Goal: Information Seeking & Learning: Learn about a topic

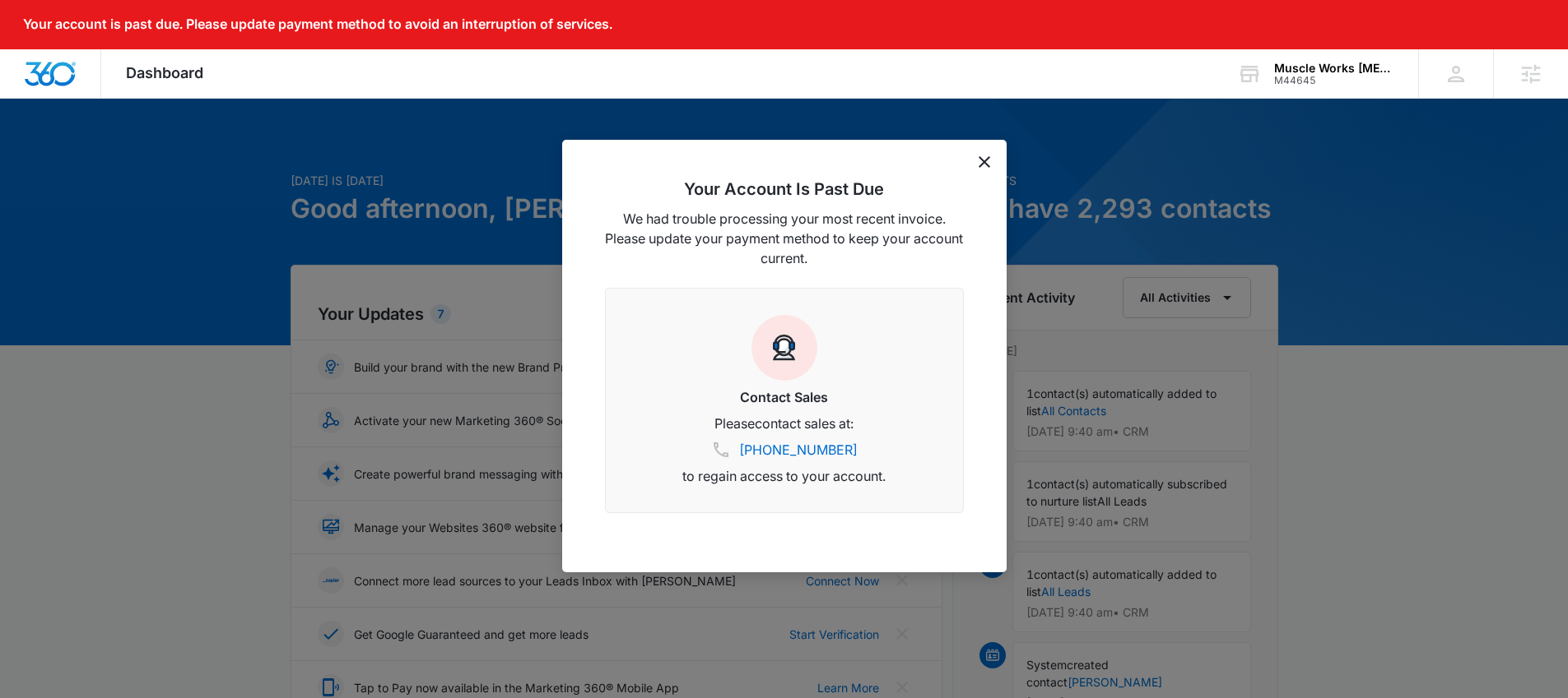
click at [989, 161] on icon "dismiss this dialog" at bounding box center [983, 161] width 11 height 11
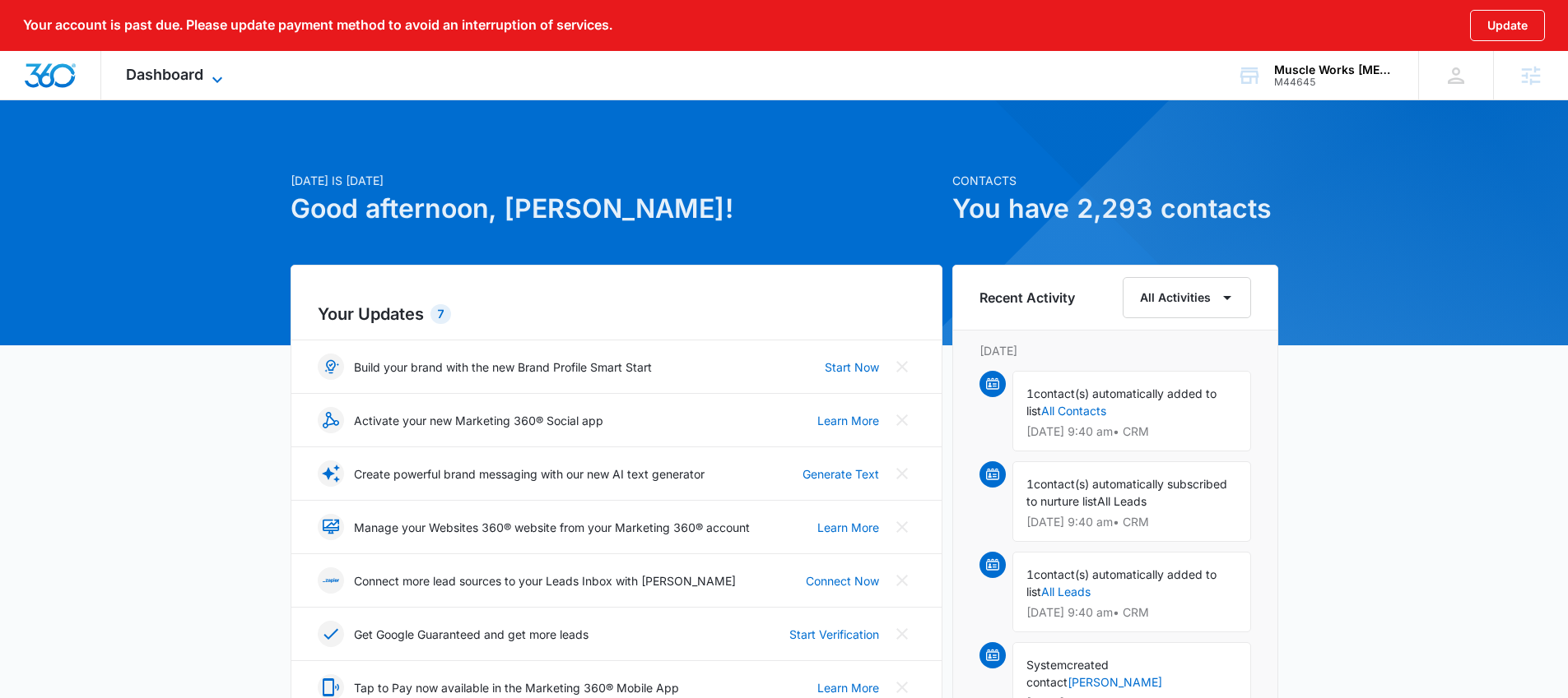
click at [179, 72] on span "Dashboard" at bounding box center [164, 75] width 77 height 17
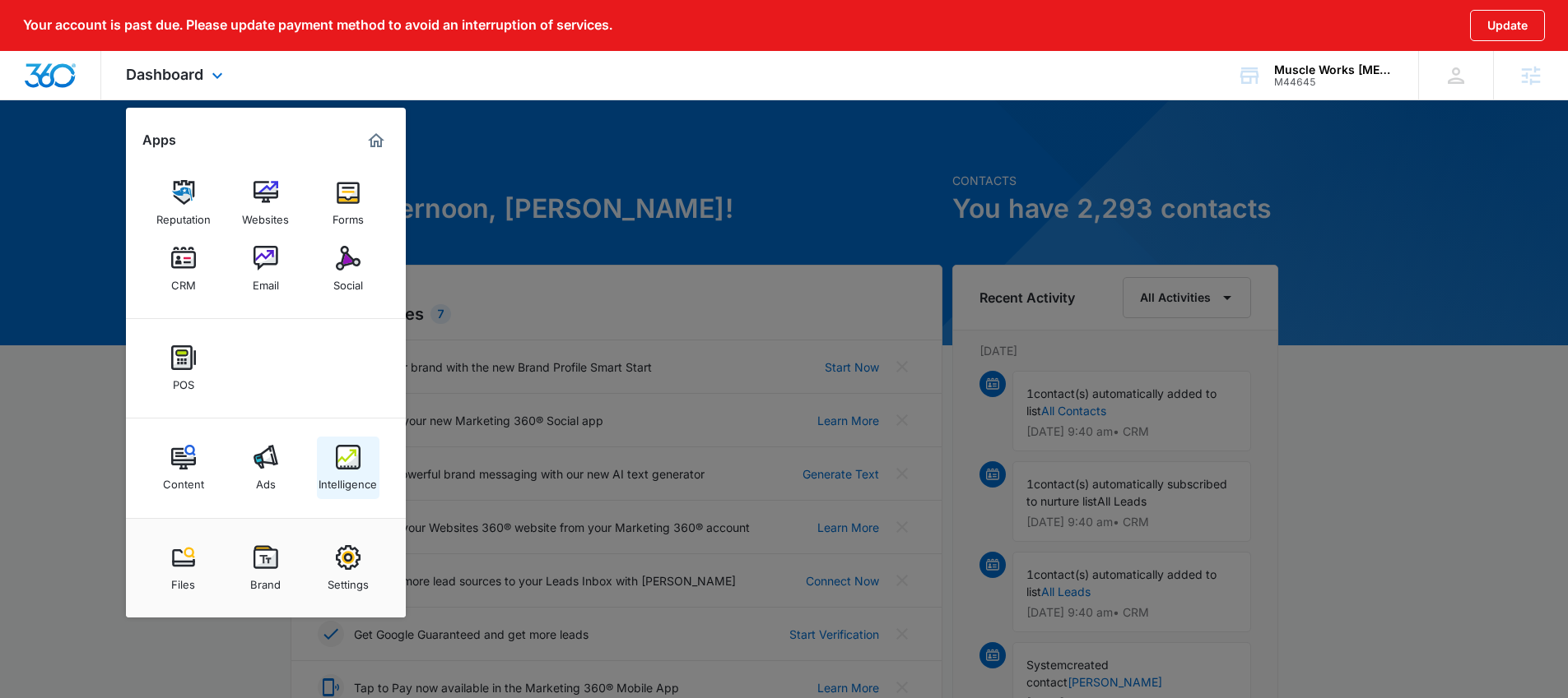
click at [344, 466] on img at bounding box center [348, 458] width 24 height 24
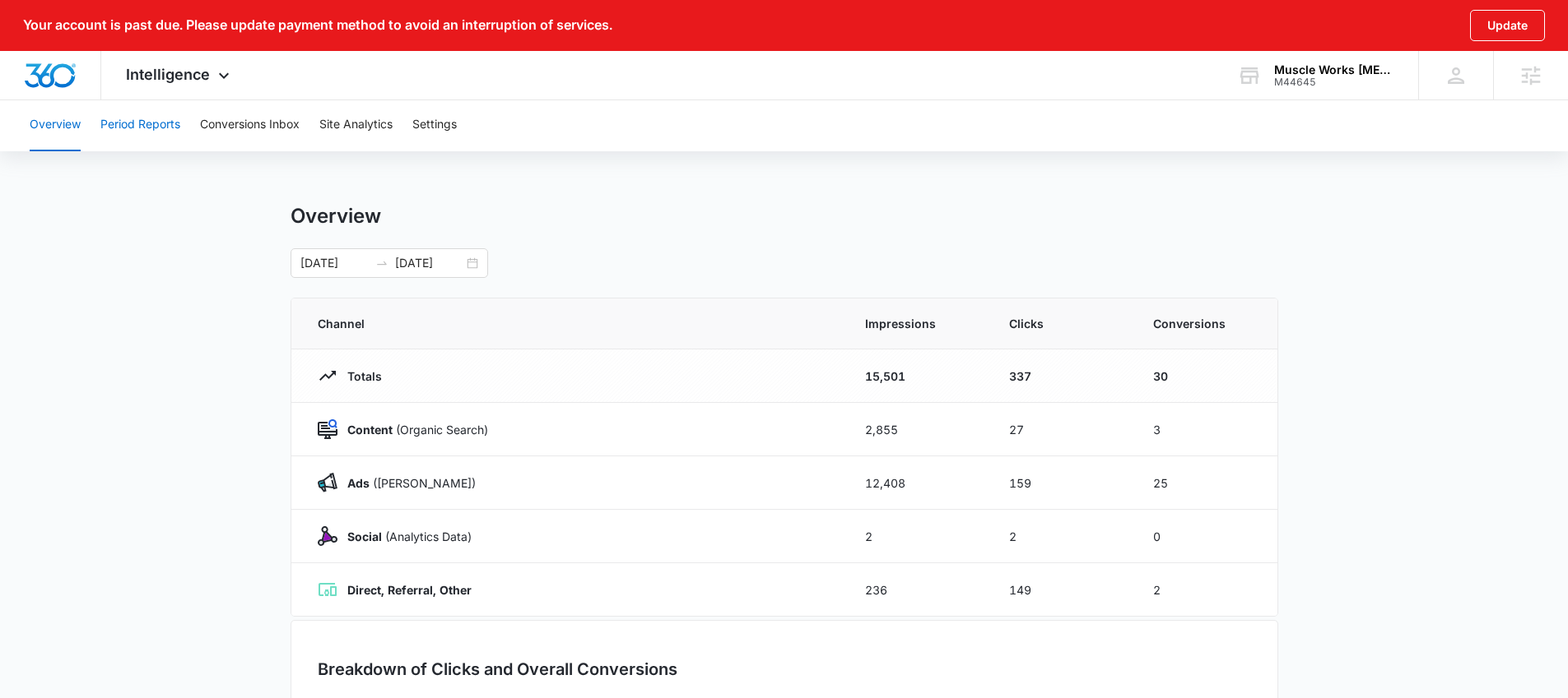
click at [155, 125] on button "Period Reports" at bounding box center [141, 125] width 80 height 53
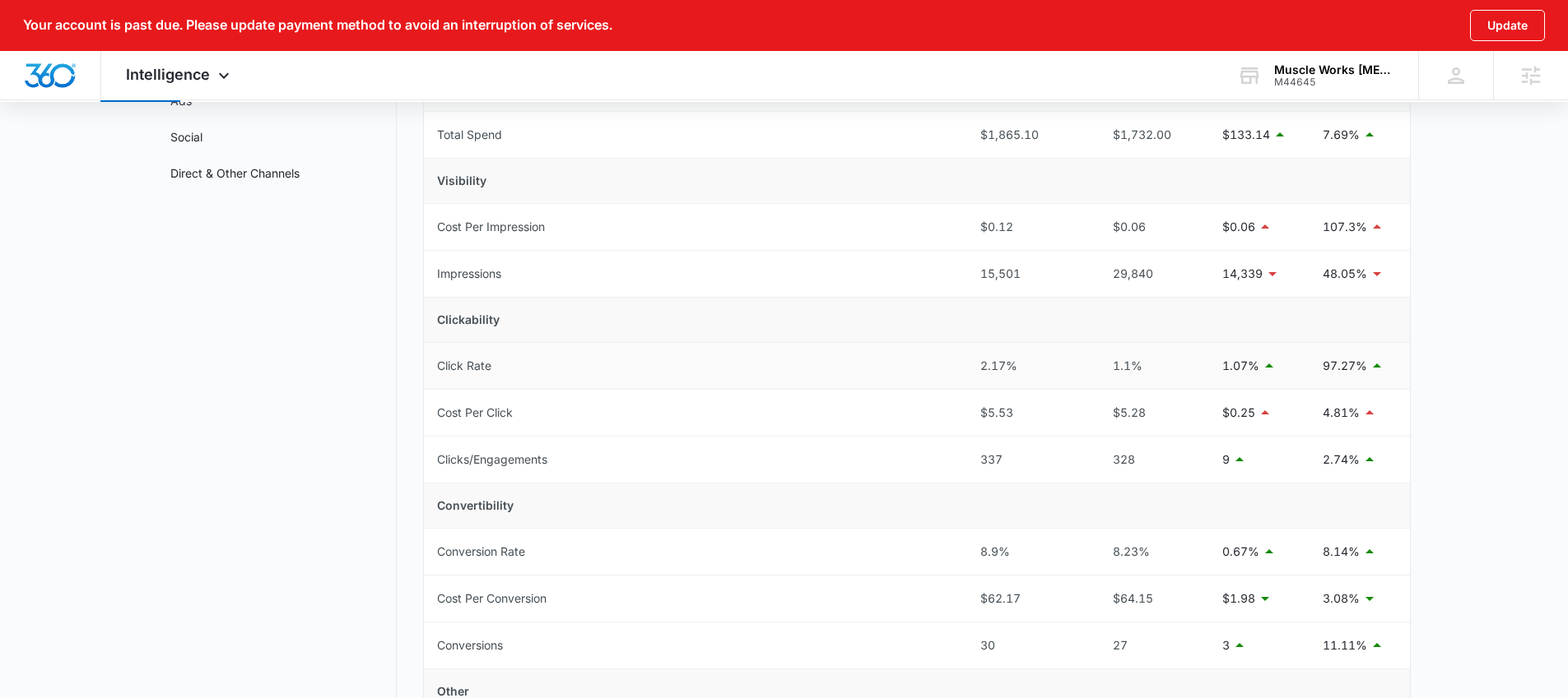
scroll to position [229, 0]
drag, startPoint x: 1319, startPoint y: 462, endPoint x: 1364, endPoint y: 464, distance: 45.0
click at [1364, 464] on td "2.74%" at bounding box center [1360, 463] width 101 height 47
click at [1420, 451] on main "Period Reports Overall Organic & Content Marketing Ads Social Direct & Other Ch…" at bounding box center [784, 618] width 1568 height 1287
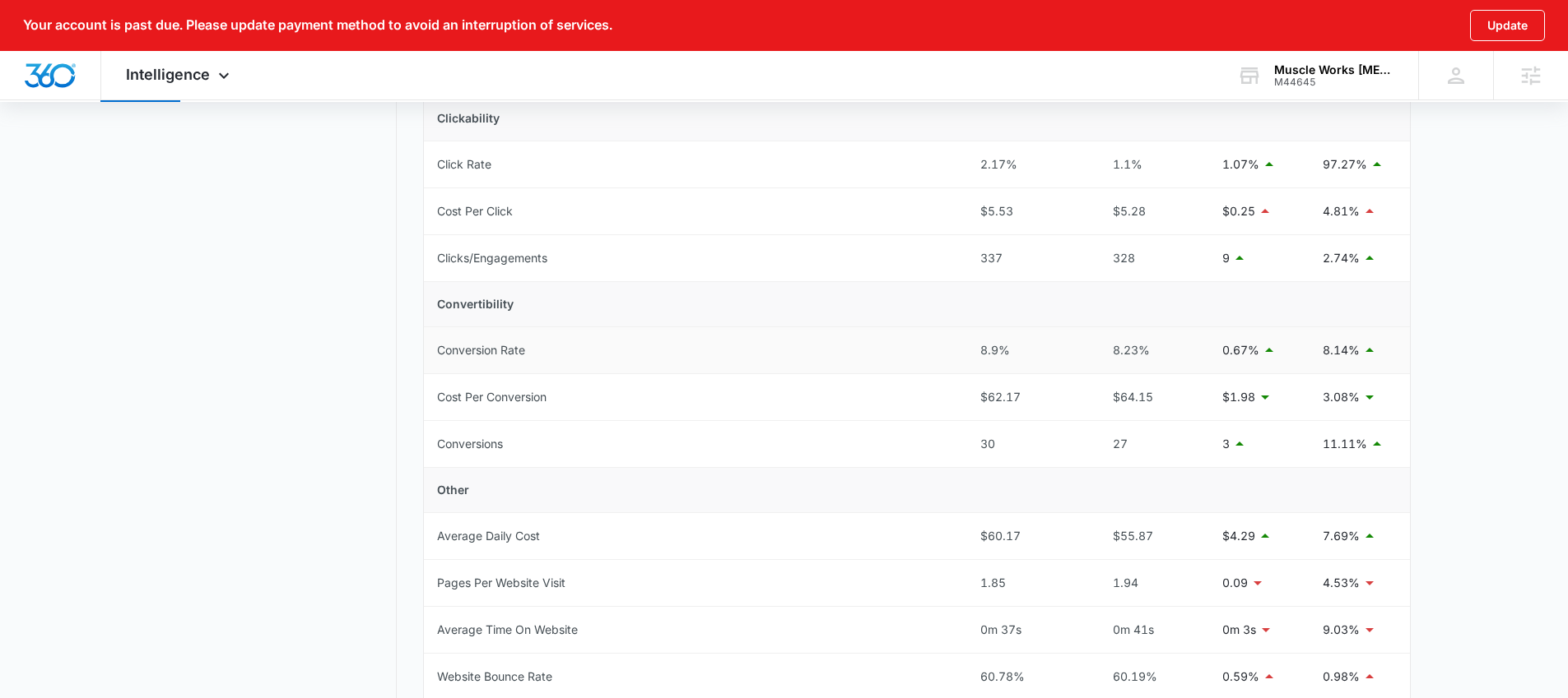
scroll to position [462, 0]
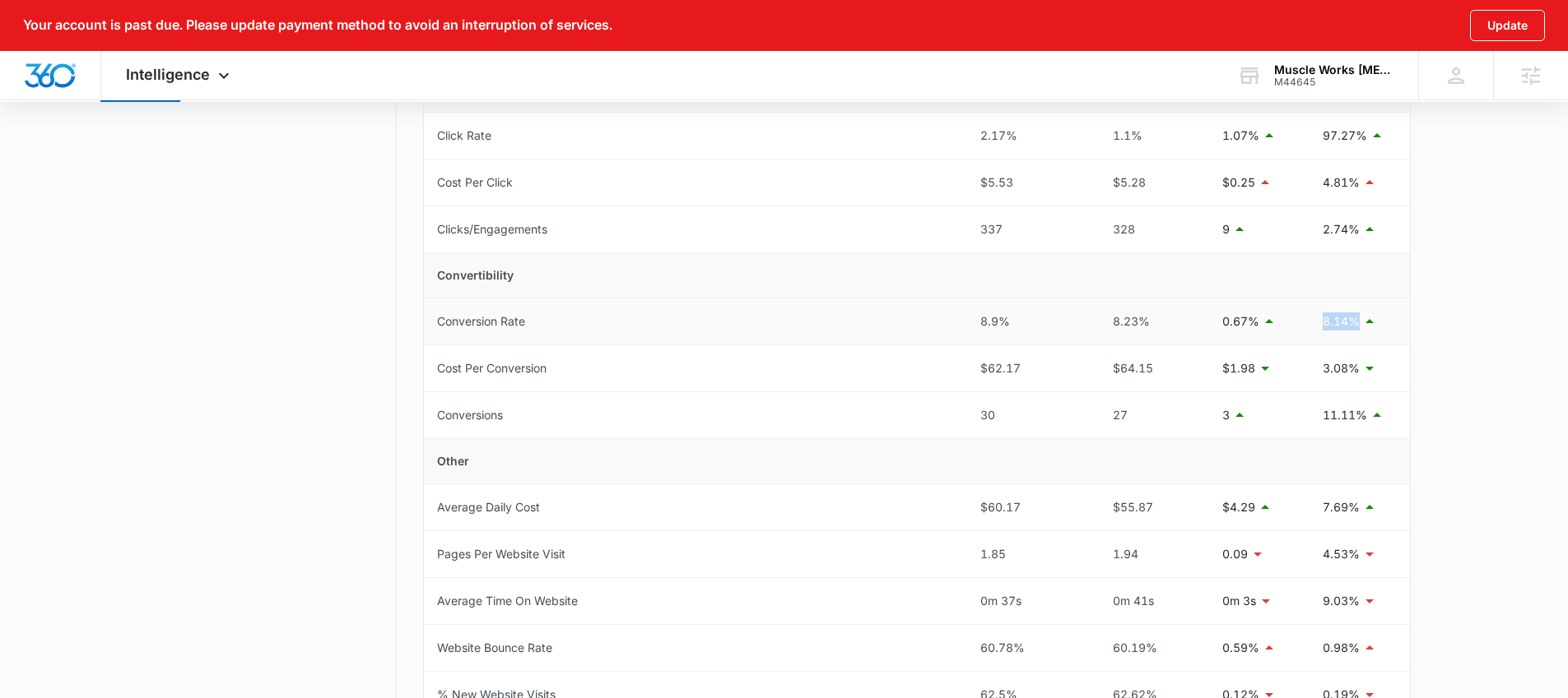
drag, startPoint x: 1309, startPoint y: 317, endPoint x: 1386, endPoint y: 322, distance: 77.2
click at [1386, 322] on td "8.14%" at bounding box center [1360, 322] width 101 height 47
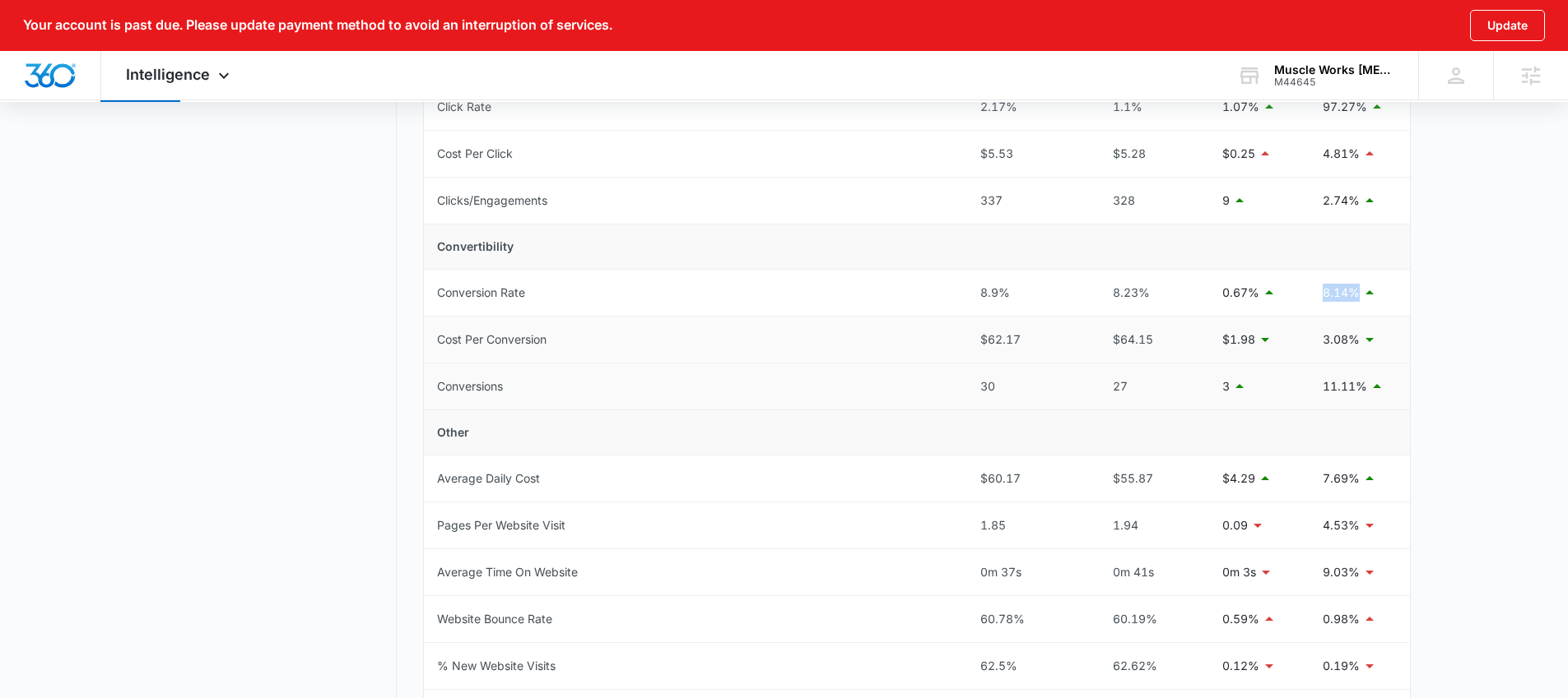
scroll to position [494, 0]
drag, startPoint x: 1319, startPoint y: 385, endPoint x: 1407, endPoint y: 385, distance: 88.0
click at [1378, 385] on td "11.11%" at bounding box center [1360, 384] width 101 height 47
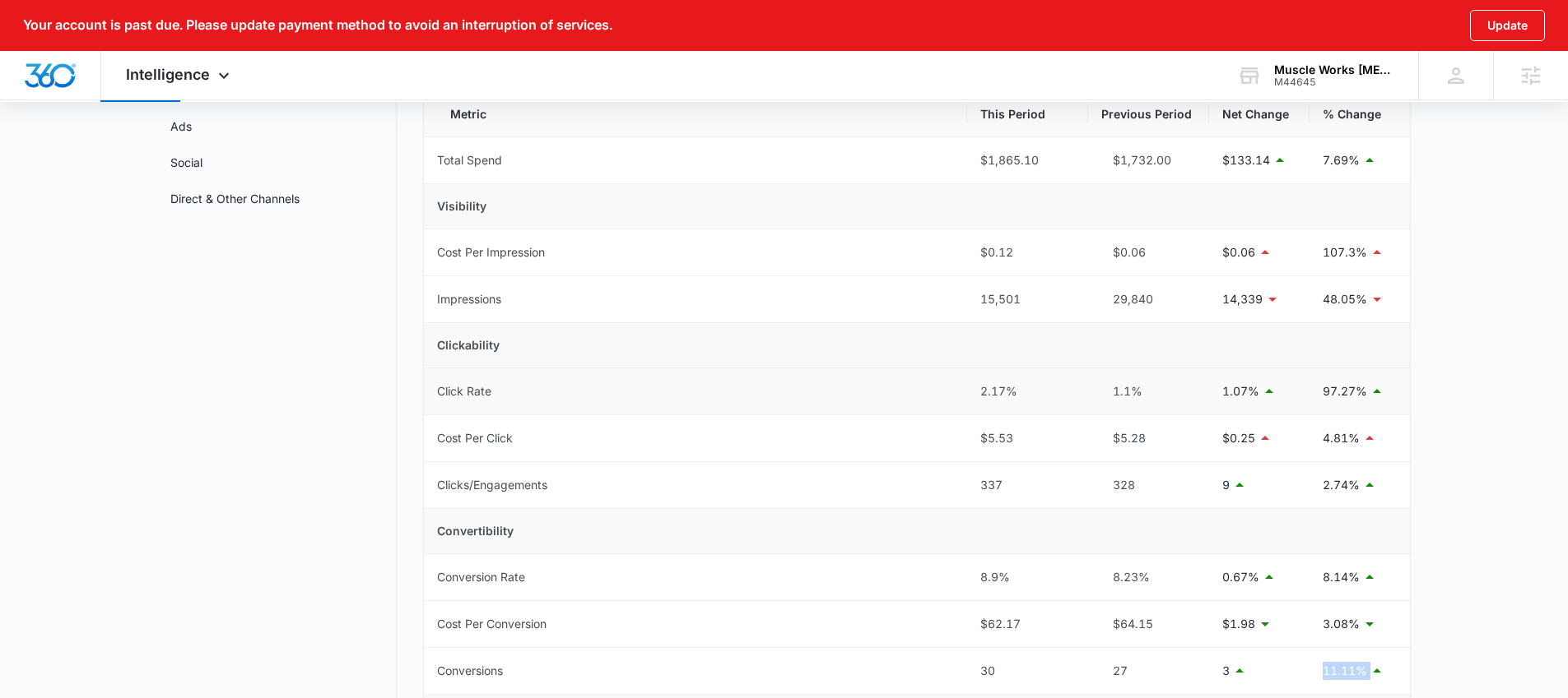
scroll to position [207, 0]
click at [1501, 267] on main "Period Reports Overall Organic & Content Marketing Ads Social Direct & Other Ch…" at bounding box center [784, 640] width 1568 height 1287
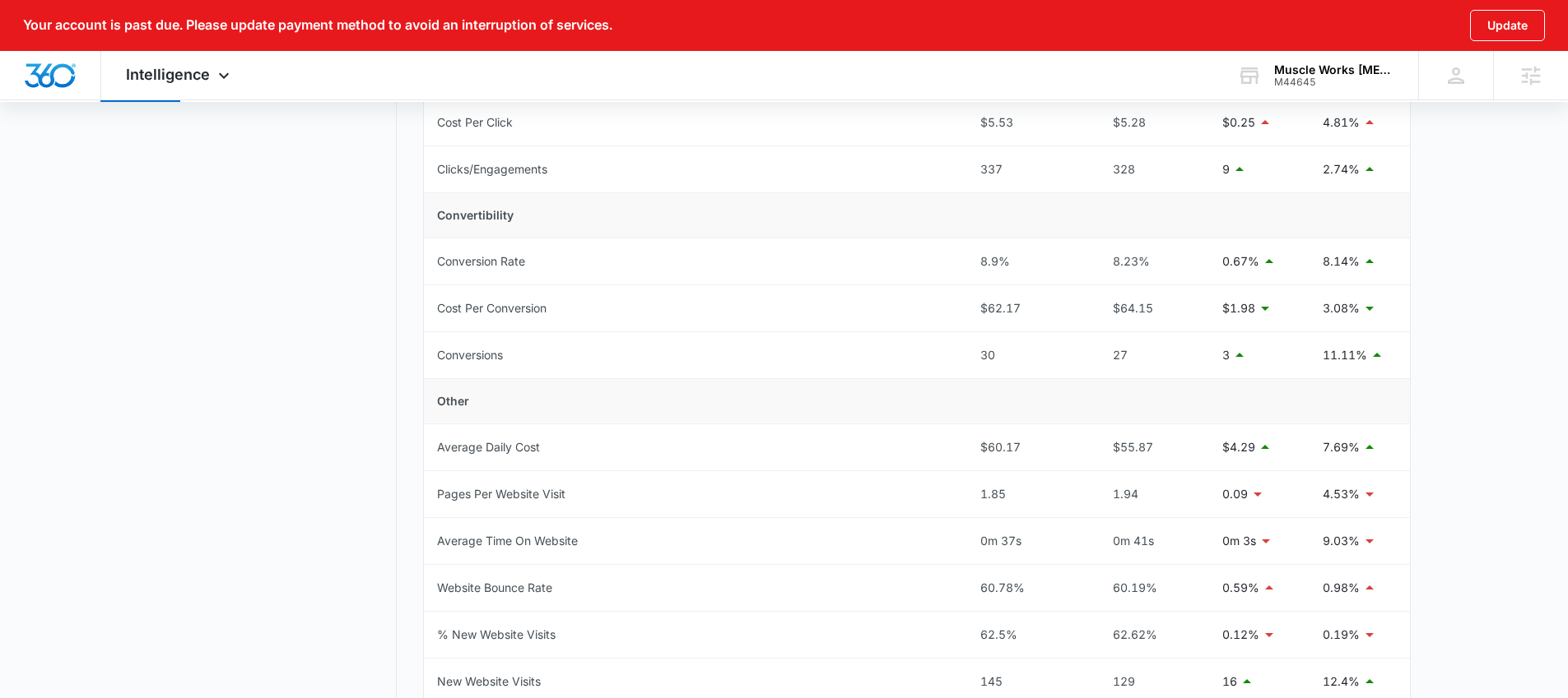
scroll to position [514, 0]
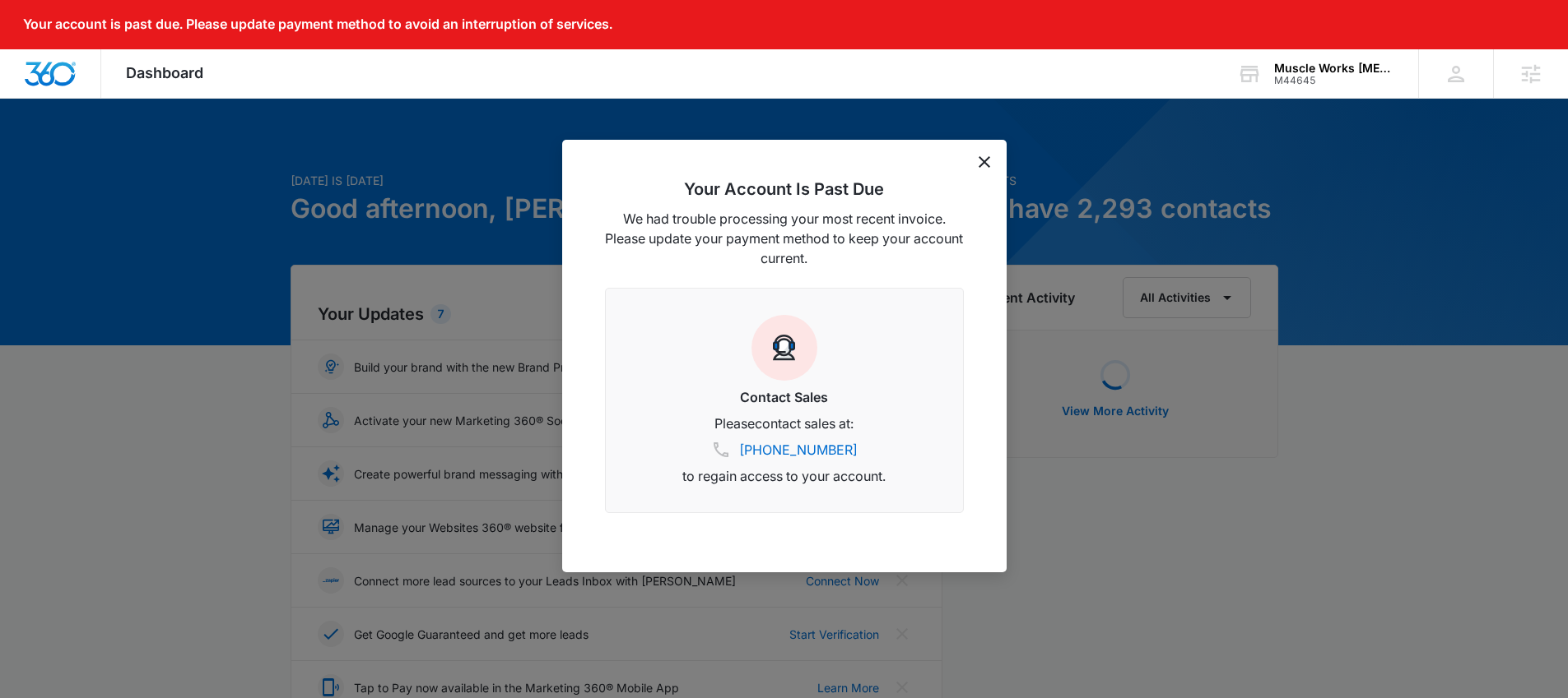
click at [990, 159] on div "Your Account Is Past Due We had trouble processing your most recent invoice. Pl…" at bounding box center [784, 356] width 445 height 432
click at [983, 162] on icon "dismiss this dialog" at bounding box center [983, 161] width 11 height 11
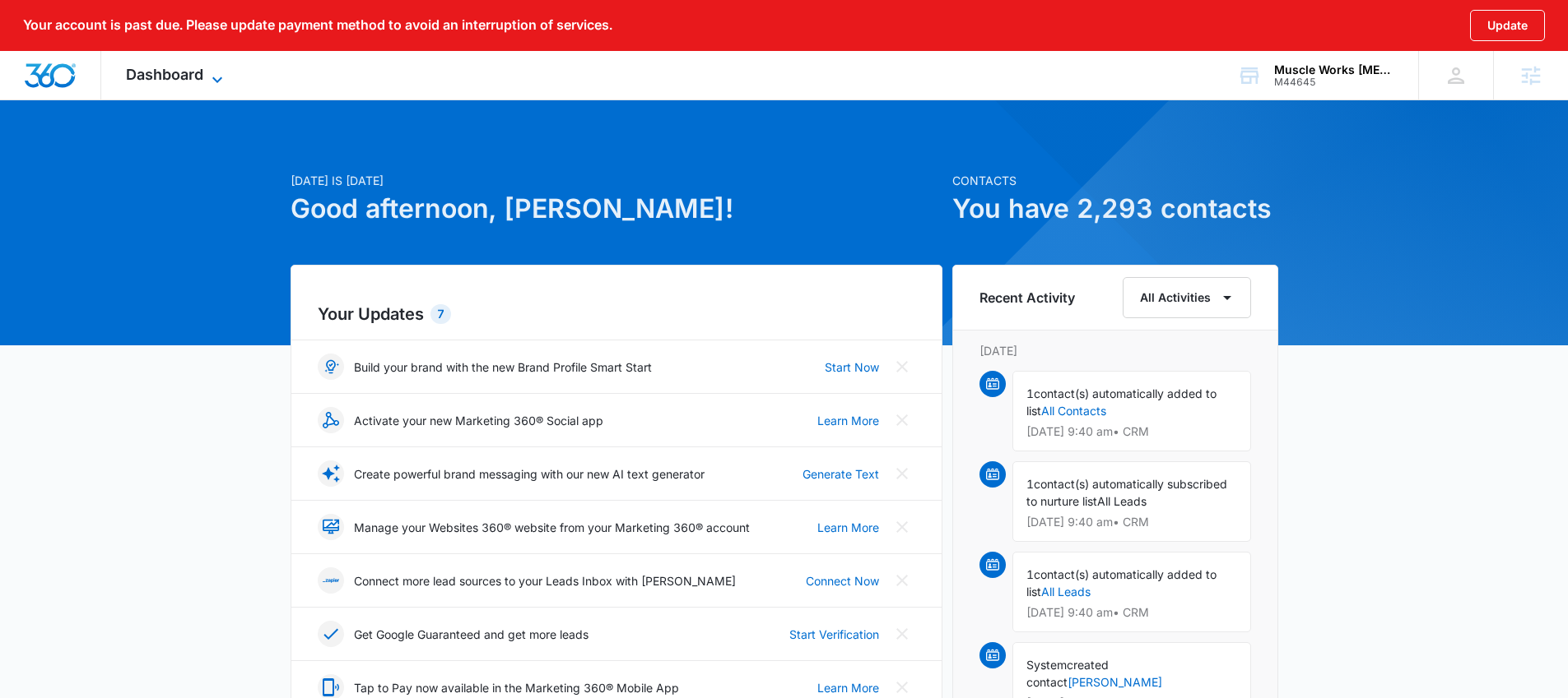
click at [164, 78] on span "Dashboard" at bounding box center [164, 75] width 77 height 17
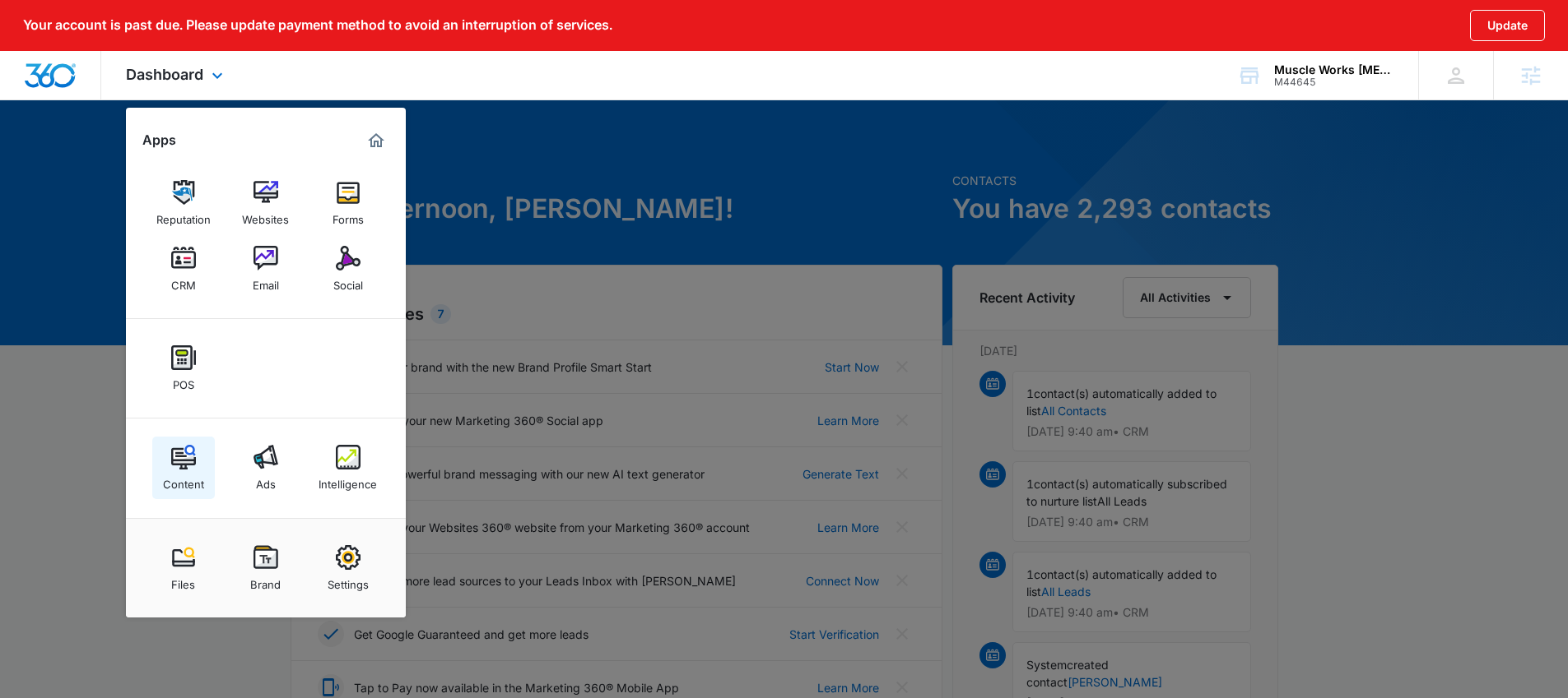
click at [182, 460] on img at bounding box center [183, 458] width 24 height 24
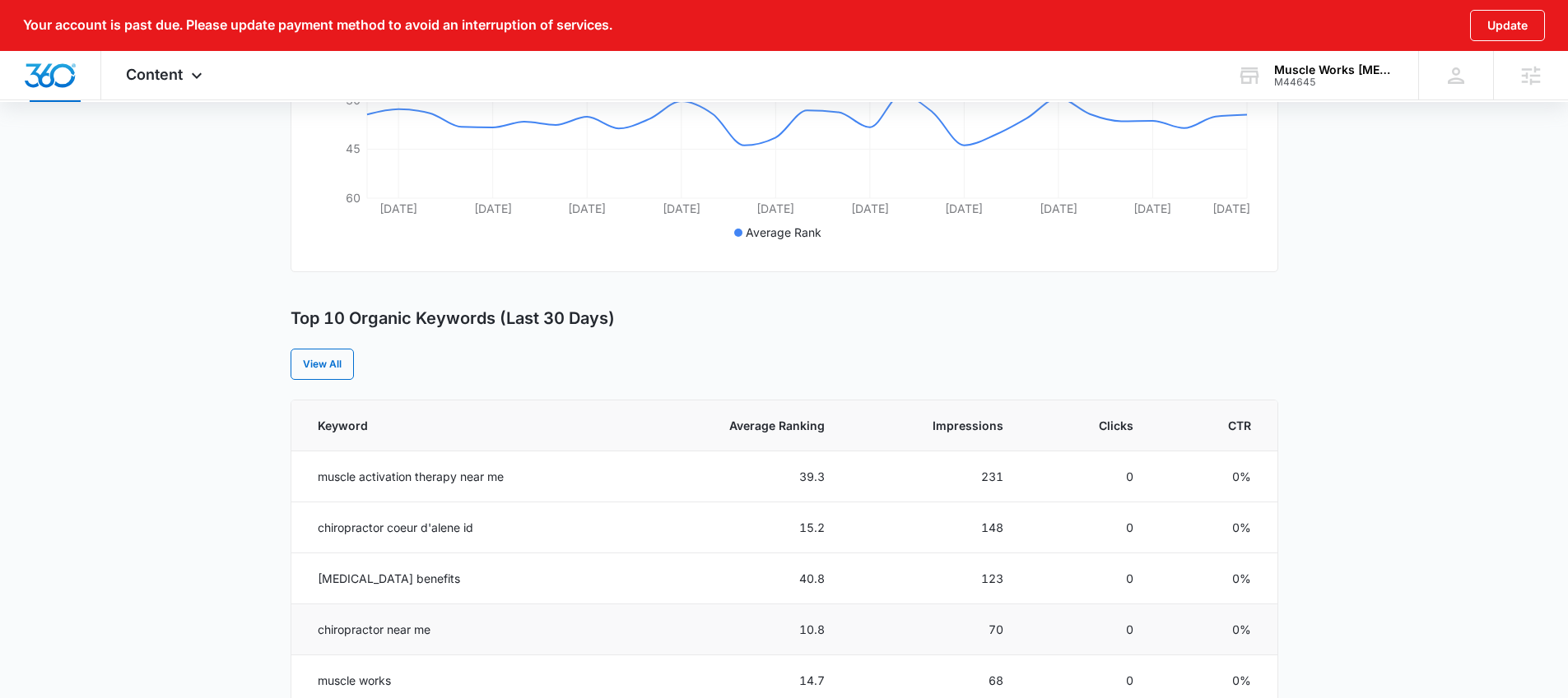
scroll to position [116, 0]
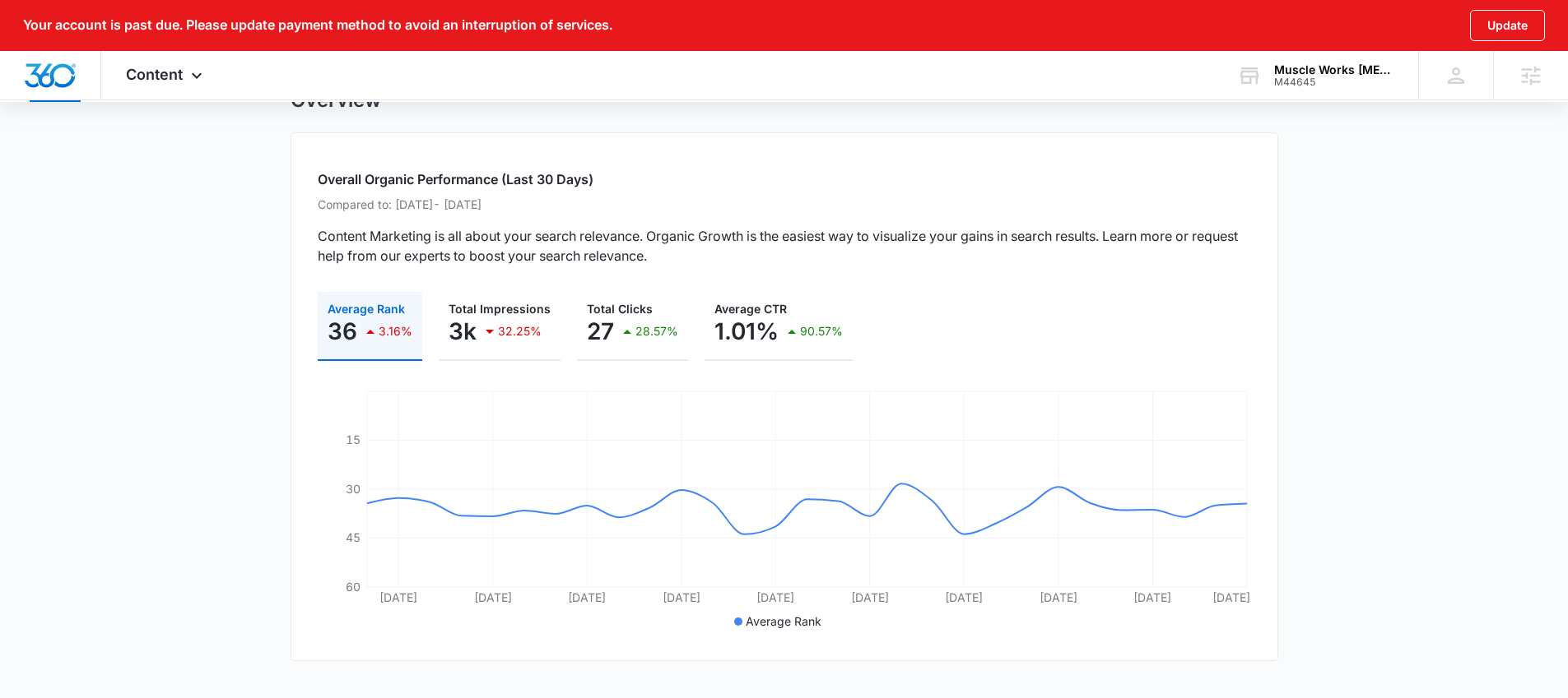
click at [372, 324] on icon "button" at bounding box center [370, 331] width 20 height 20
click at [473, 326] on p "3k" at bounding box center [462, 332] width 28 height 26
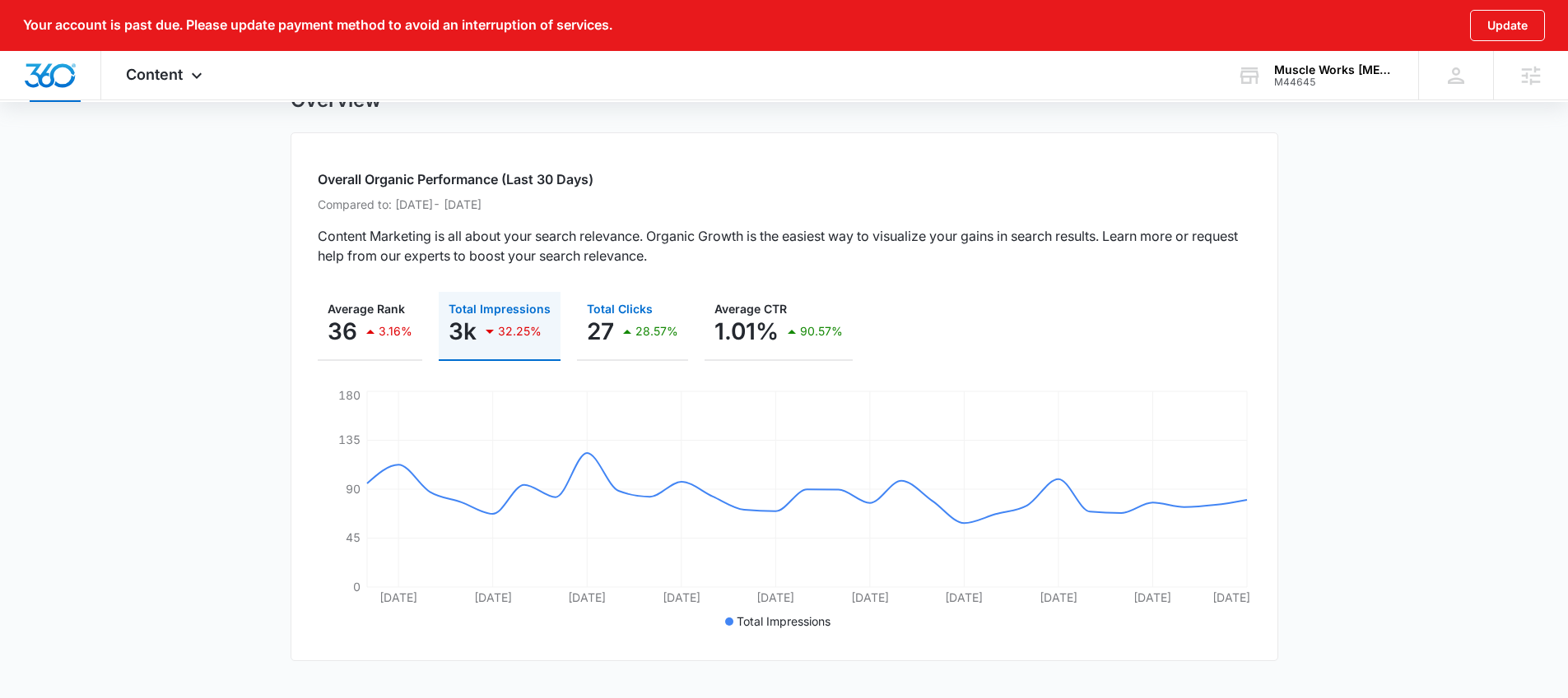
click at [648, 326] on p "28.57%" at bounding box center [656, 331] width 43 height 11
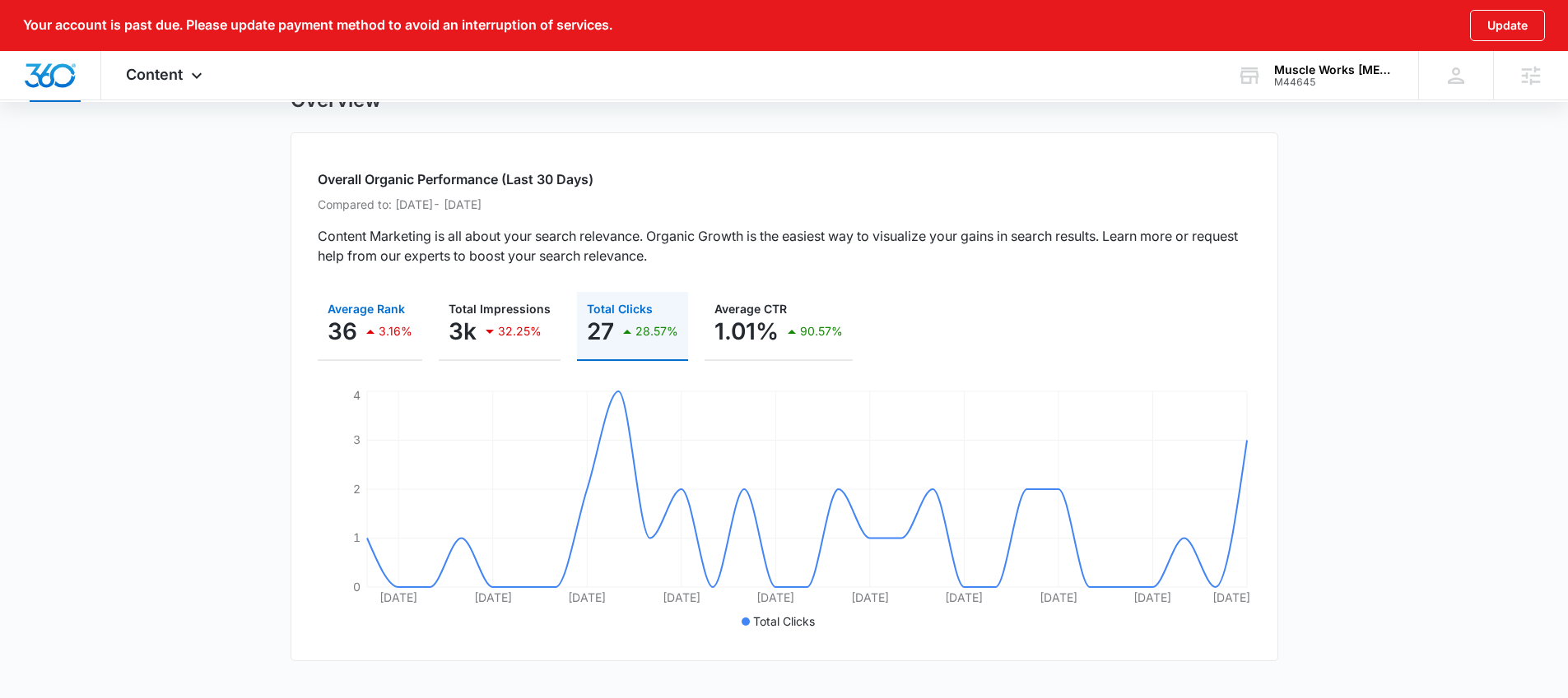
click at [380, 329] on p "3.16%" at bounding box center [395, 331] width 34 height 11
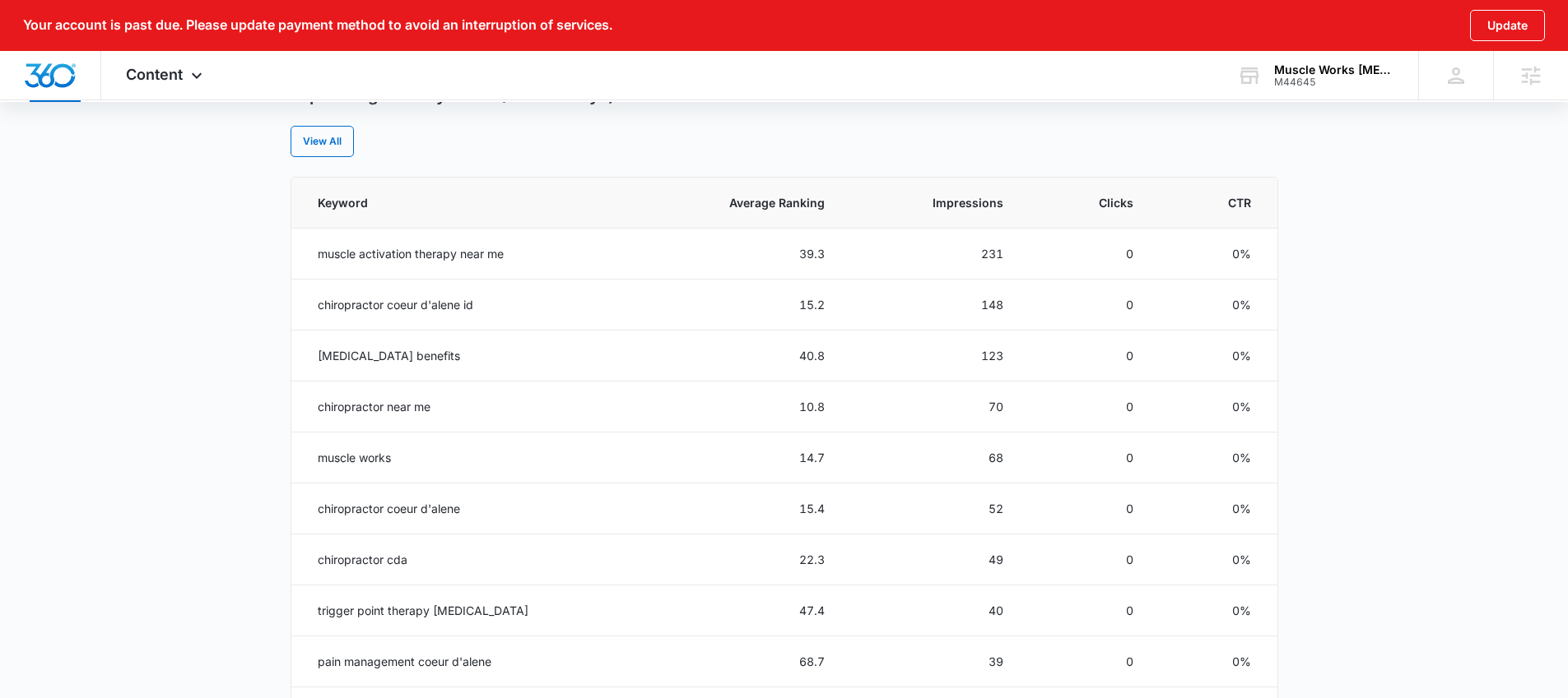
scroll to position [814, 0]
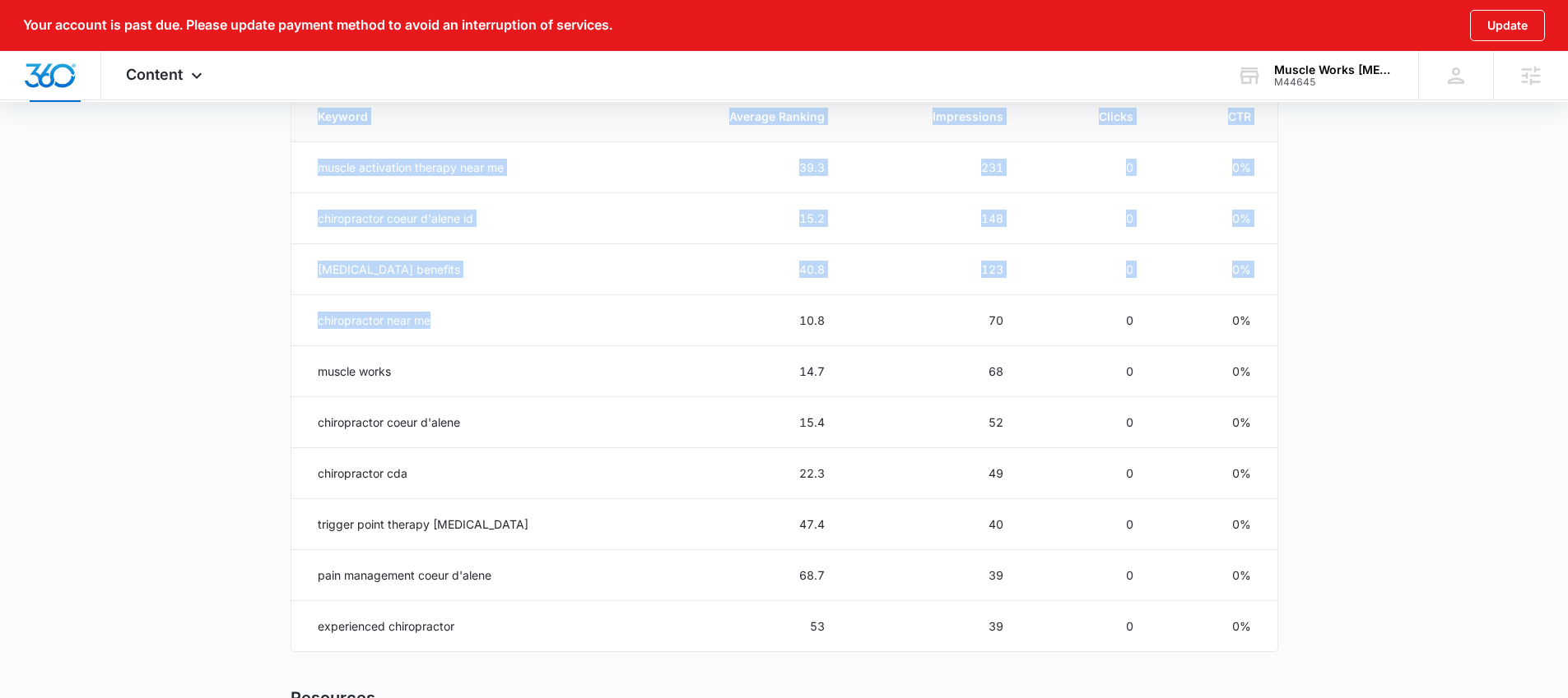
drag, startPoint x: 441, startPoint y: 318, endPoint x: 286, endPoint y: 304, distance: 155.6
click at [287, 305] on main "Overview Overall Organic Performance (Last 30 Days) Compared to: Jun 15, 2025 -…" at bounding box center [784, 187] width 1568 height 1594
click at [260, 306] on main "Overview Overall Organic Performance (Last 30 Days) Compared to: Jun 15, 2025 -…" at bounding box center [784, 187] width 1568 height 1594
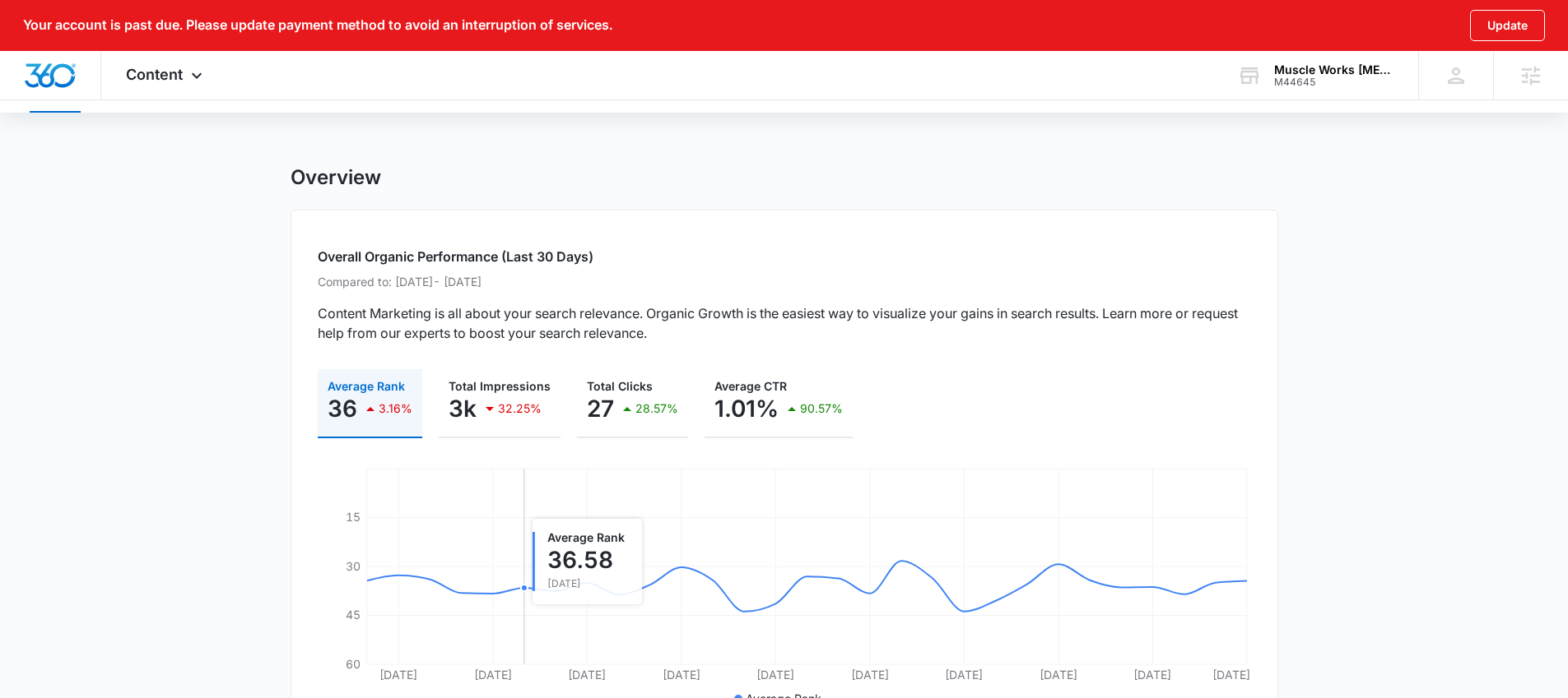
scroll to position [0, 0]
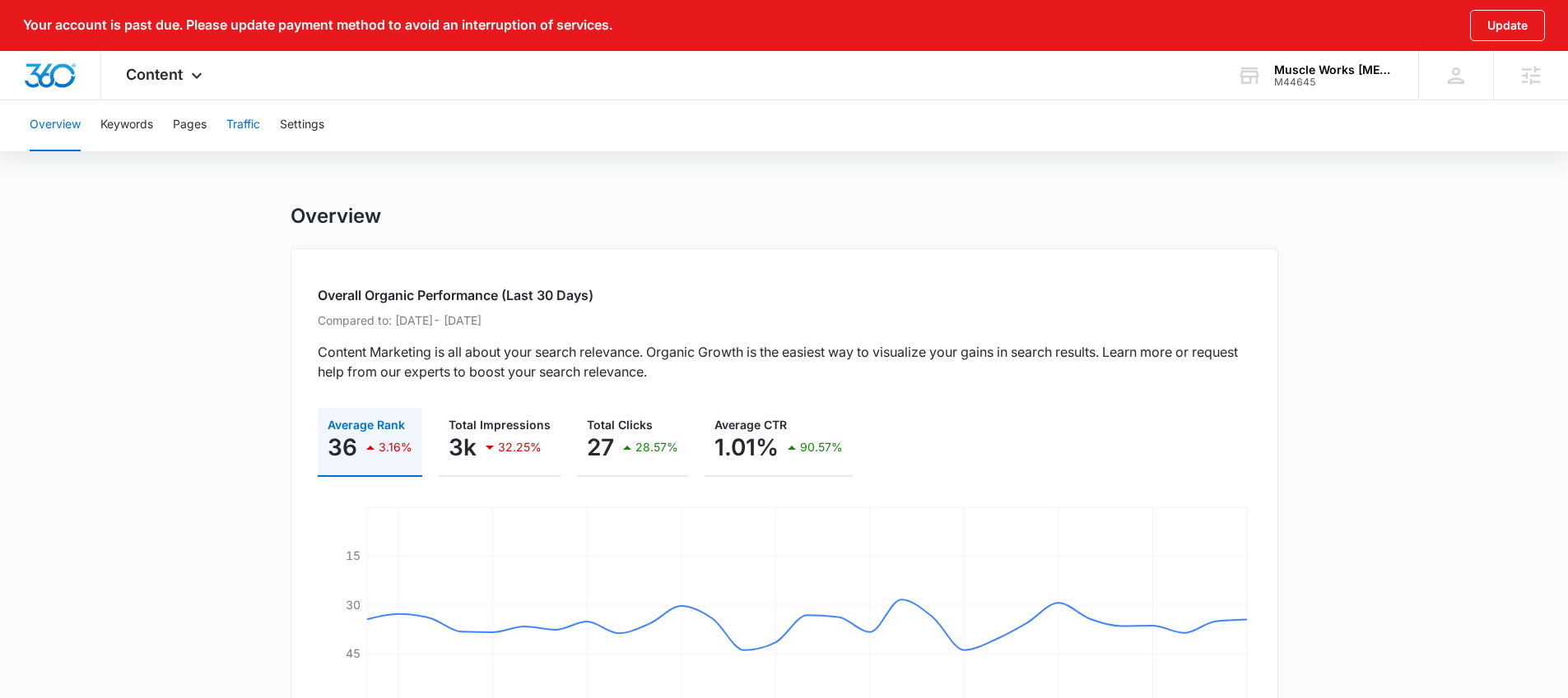
click at [251, 124] on button "Traffic" at bounding box center [243, 125] width 34 height 53
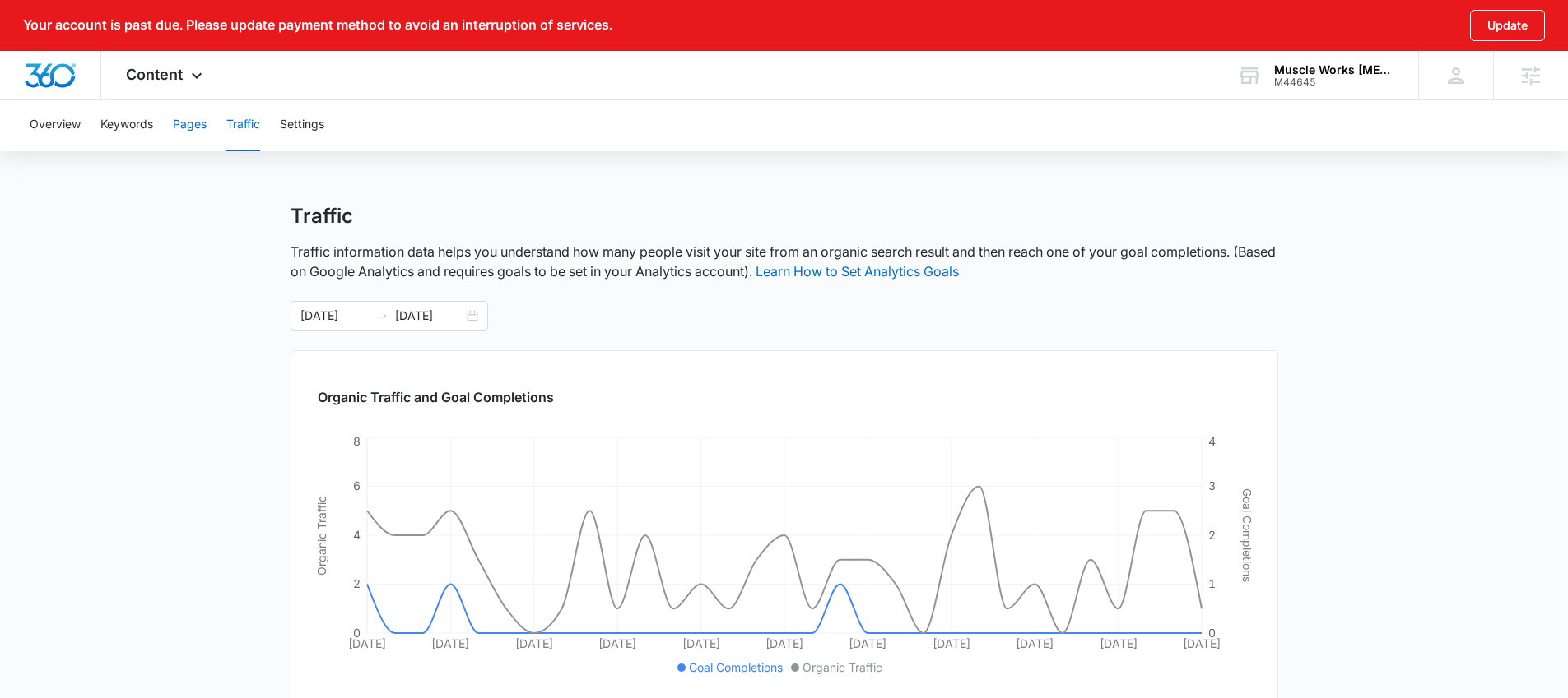
click at [200, 116] on button "Pages" at bounding box center [189, 125] width 34 height 53
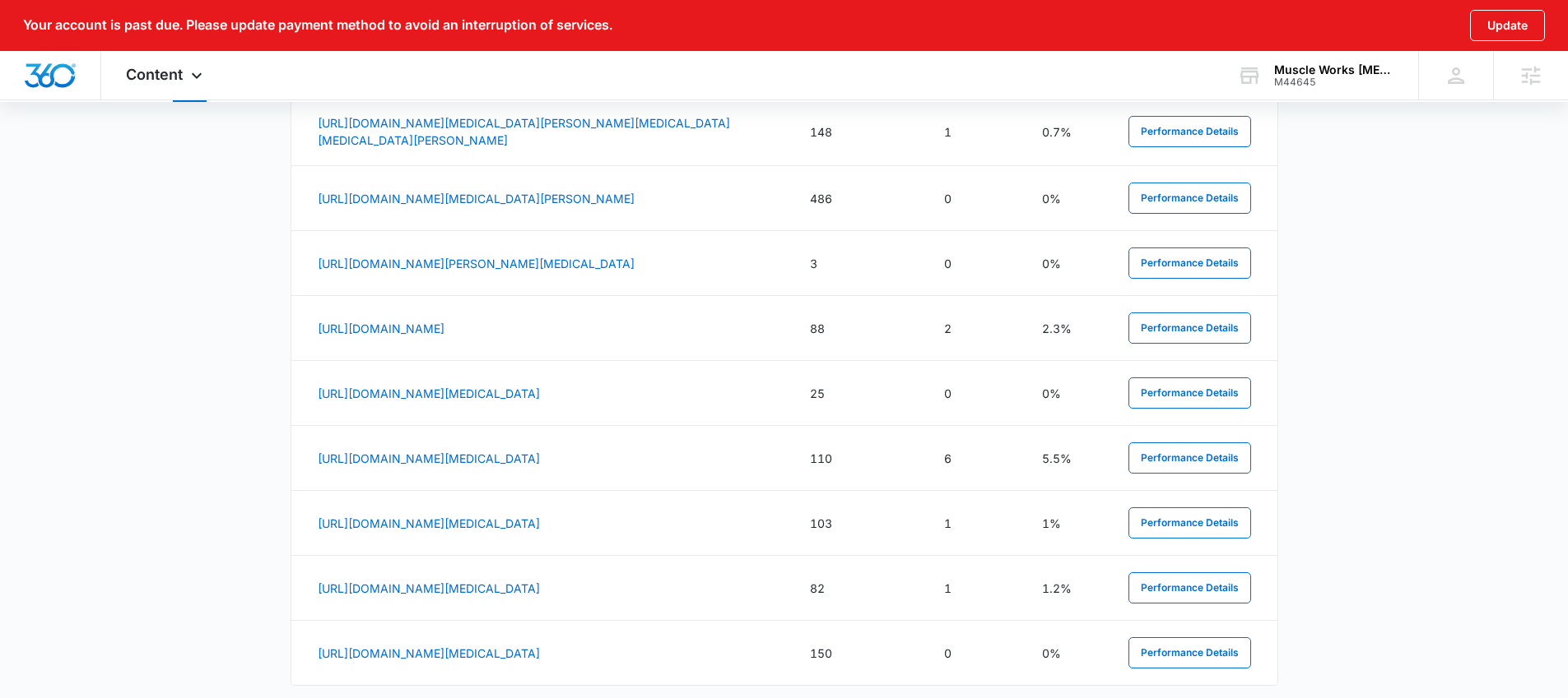
scroll to position [944, 0]
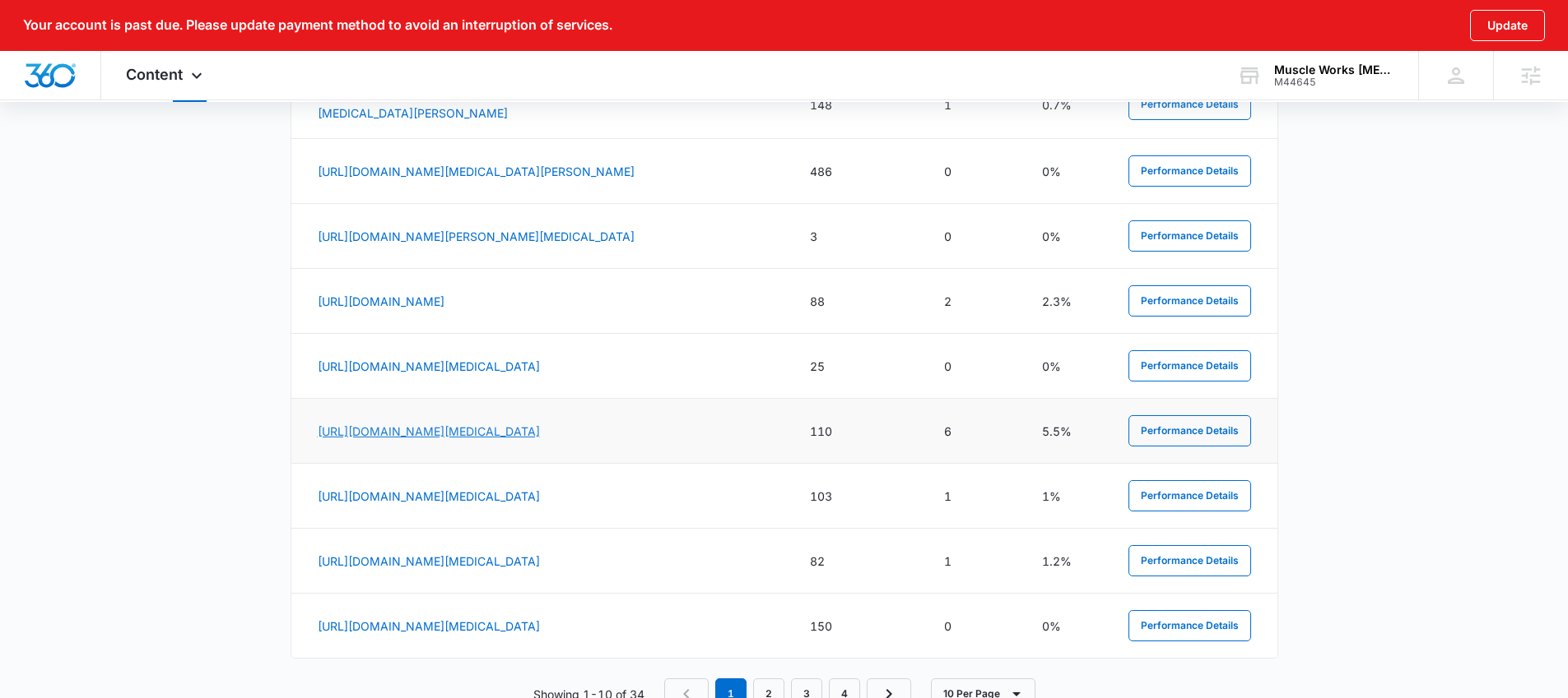
click at [497, 438] on link "https://activemuscleworks.com/muscle-based-chiropractic-approach/myofascial-rel…" at bounding box center [429, 431] width 222 height 14
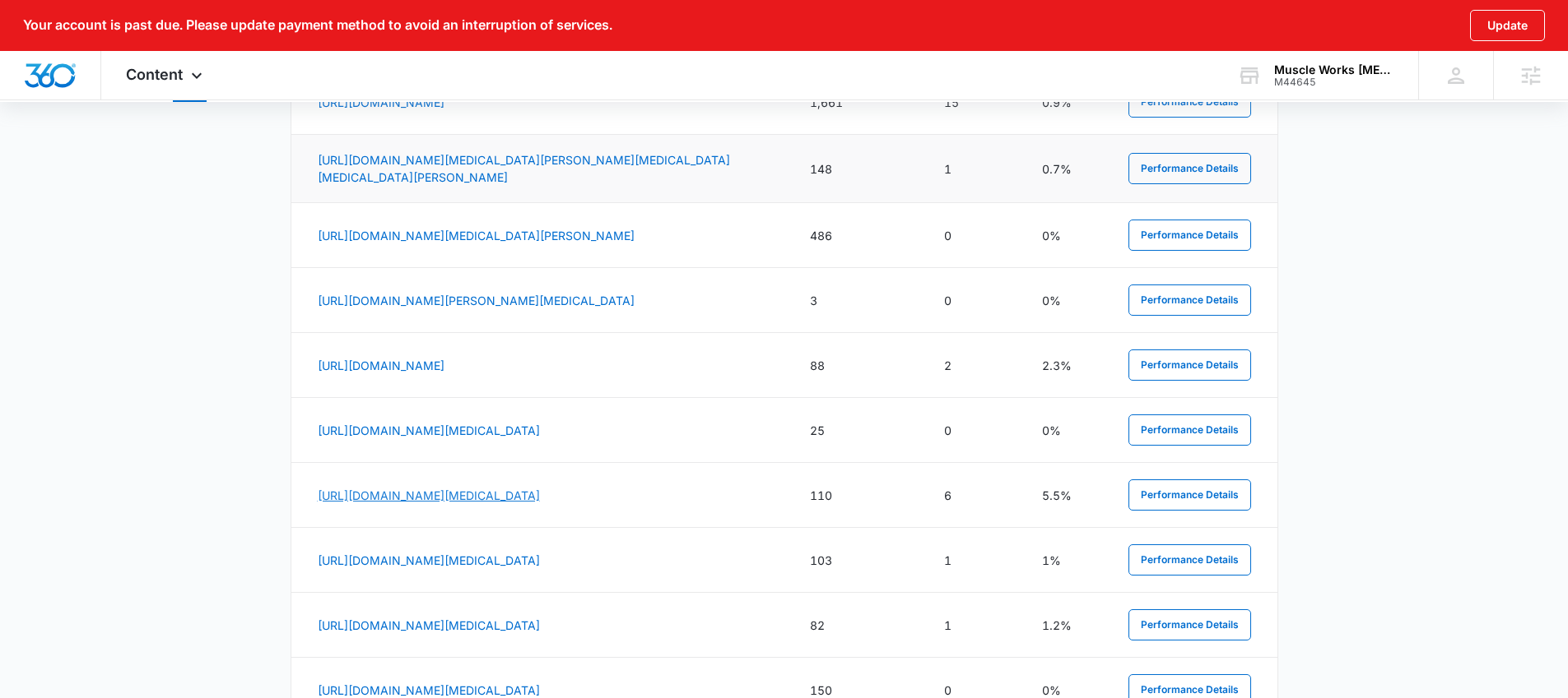
scroll to position [691, 0]
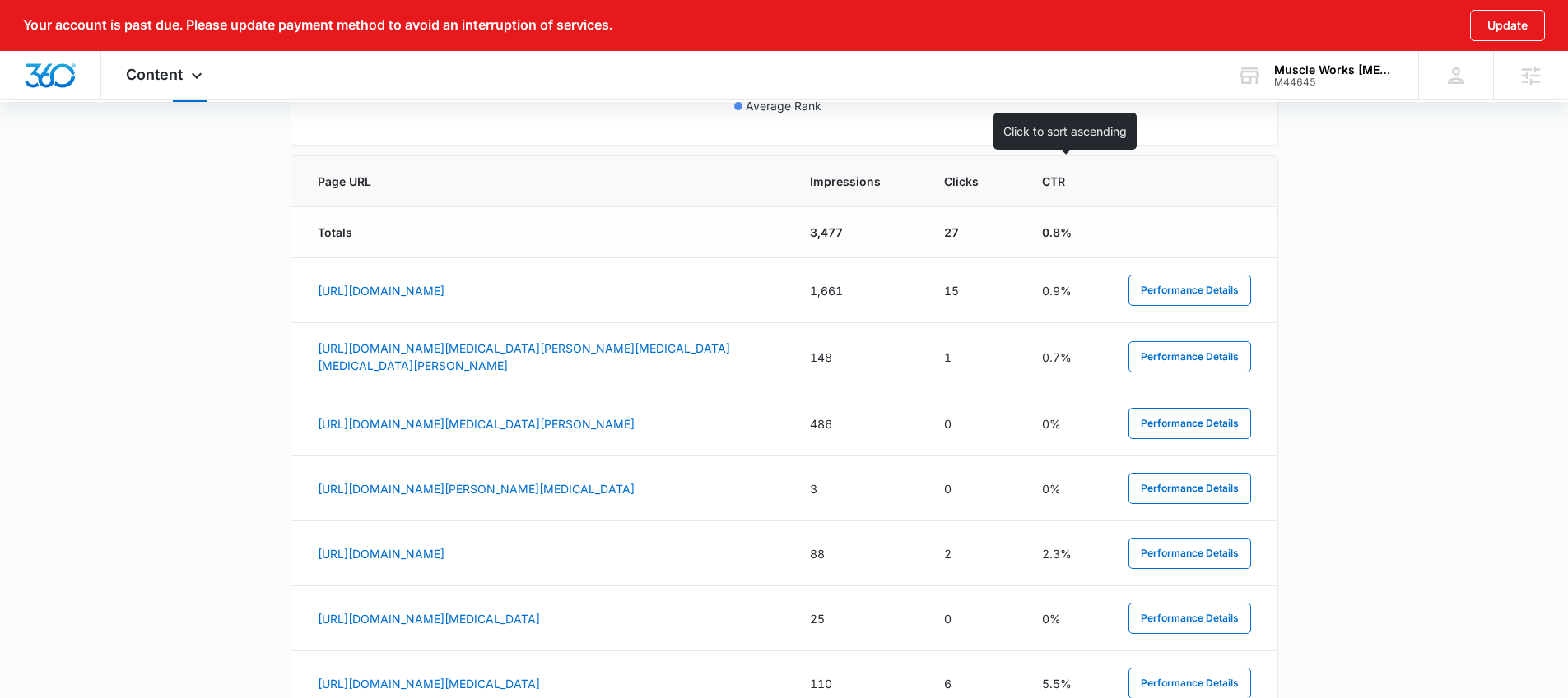
click at [1046, 179] on span "CTR" at bounding box center [1053, 181] width 23 height 17
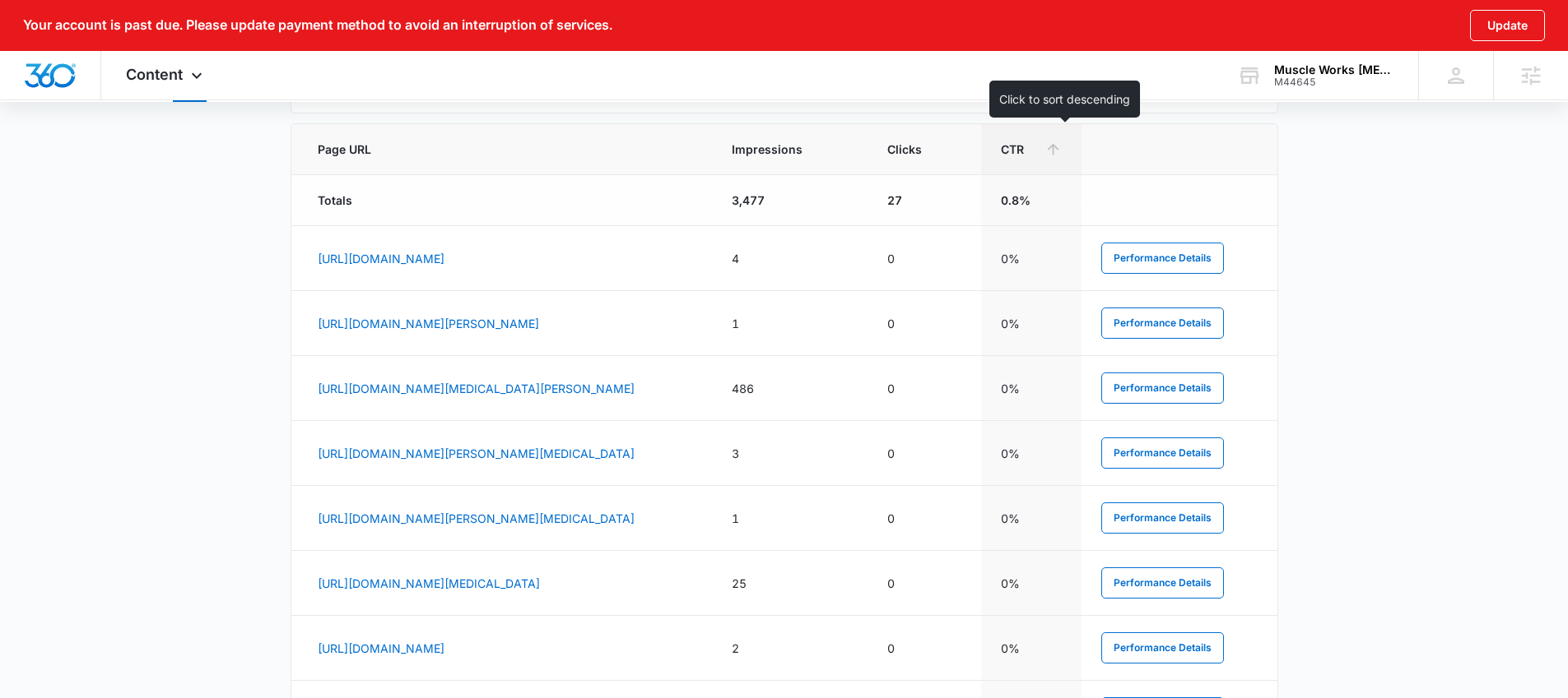
click at [1062, 154] on div "CTR" at bounding box center [1031, 149] width 61 height 17
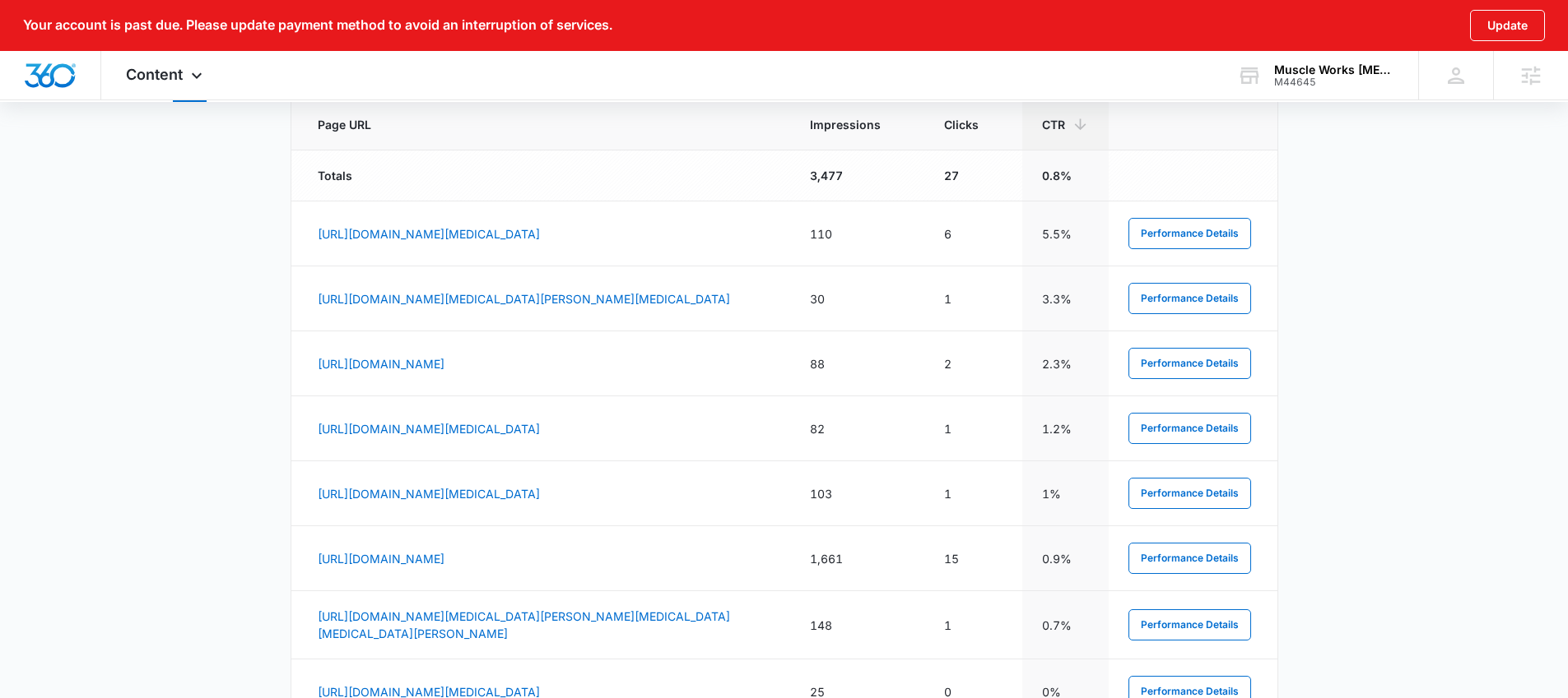
scroll to position [765, 0]
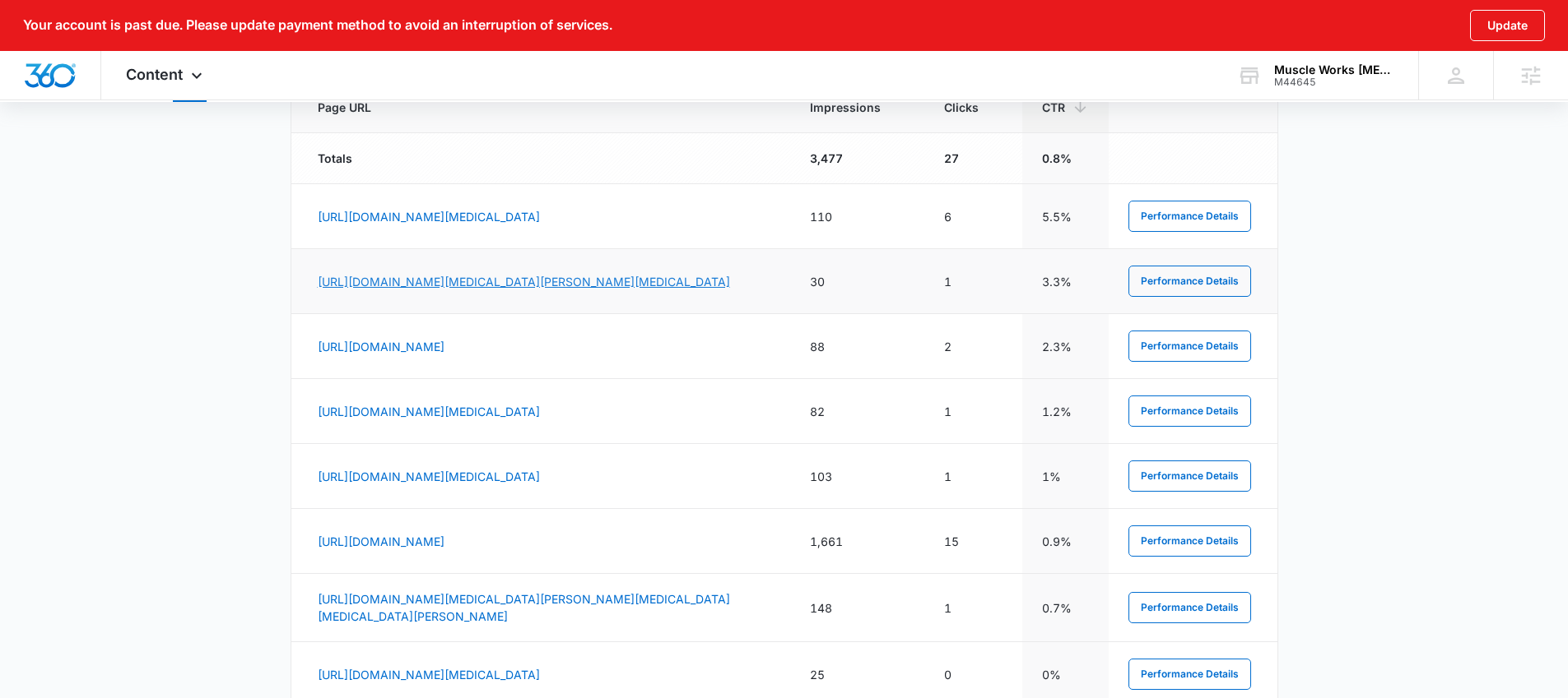
click at [446, 289] on link "https://activemuscleworks.com/patient-centered-care-at-muscle-works-chiropracti…" at bounding box center [524, 281] width 413 height 14
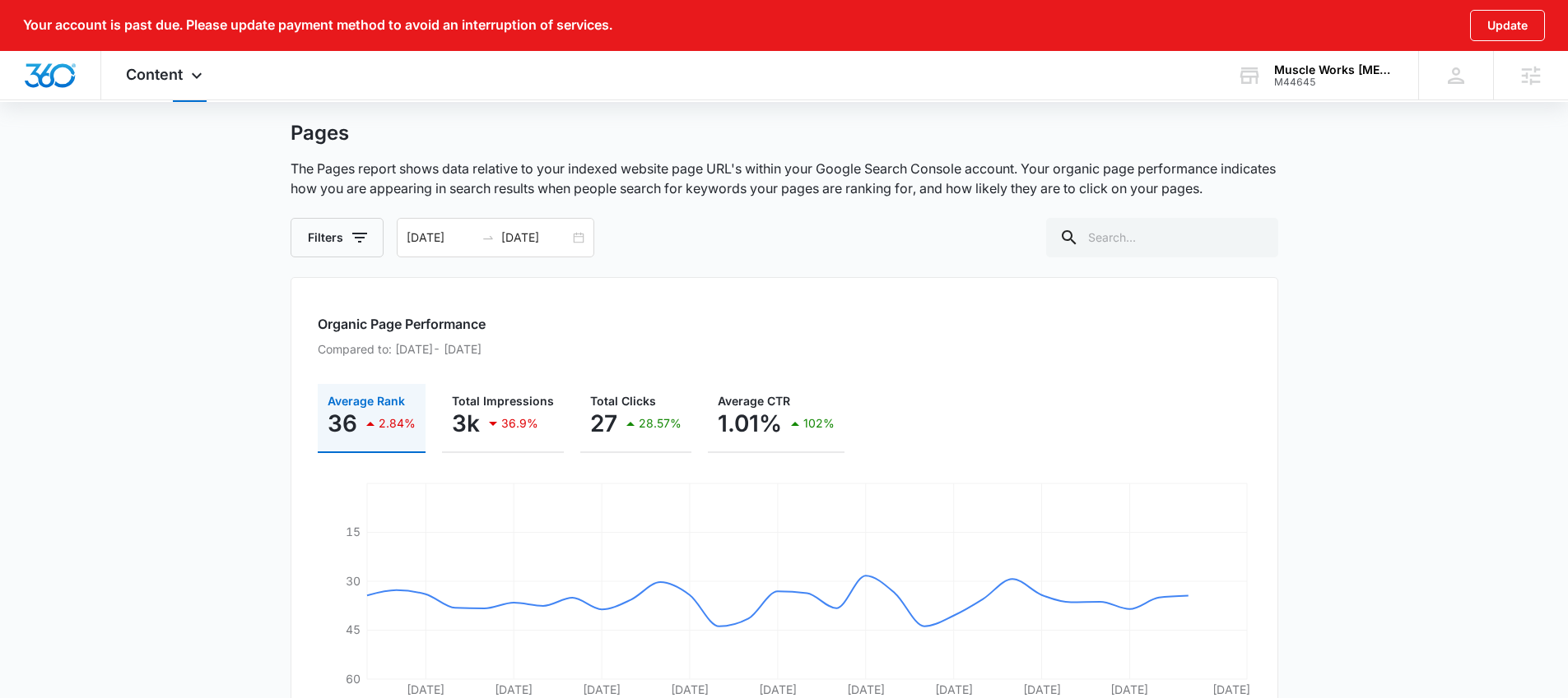
scroll to position [0, 0]
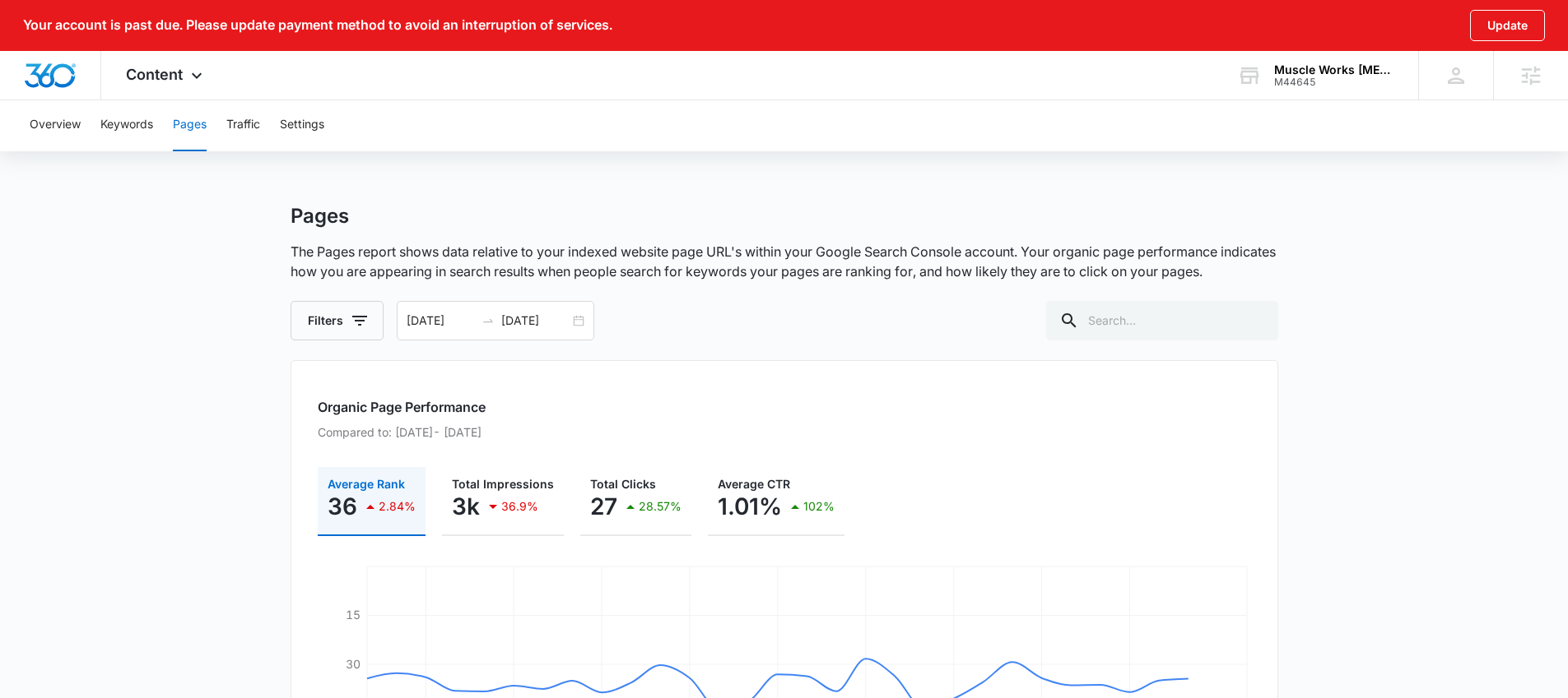
click at [371, 506] on icon "button" at bounding box center [370, 506] width 20 height 20
click at [178, 122] on button "Pages" at bounding box center [189, 125] width 34 height 53
click at [138, 122] on button "Keywords" at bounding box center [127, 125] width 53 height 53
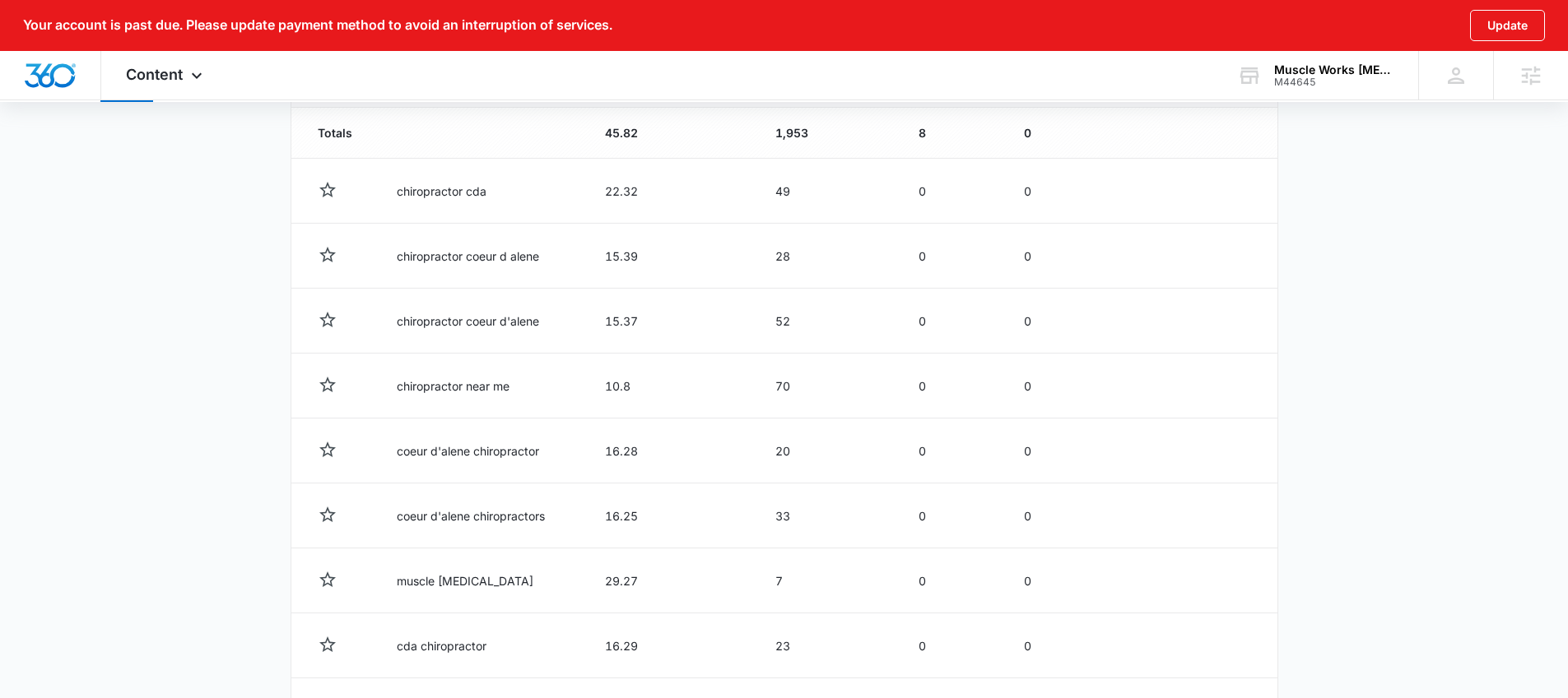
scroll to position [672, 0]
drag, startPoint x: 391, startPoint y: 384, endPoint x: 513, endPoint y: 386, distance: 122.0
click at [513, 386] on td "chiropractor near me" at bounding box center [481, 385] width 208 height 65
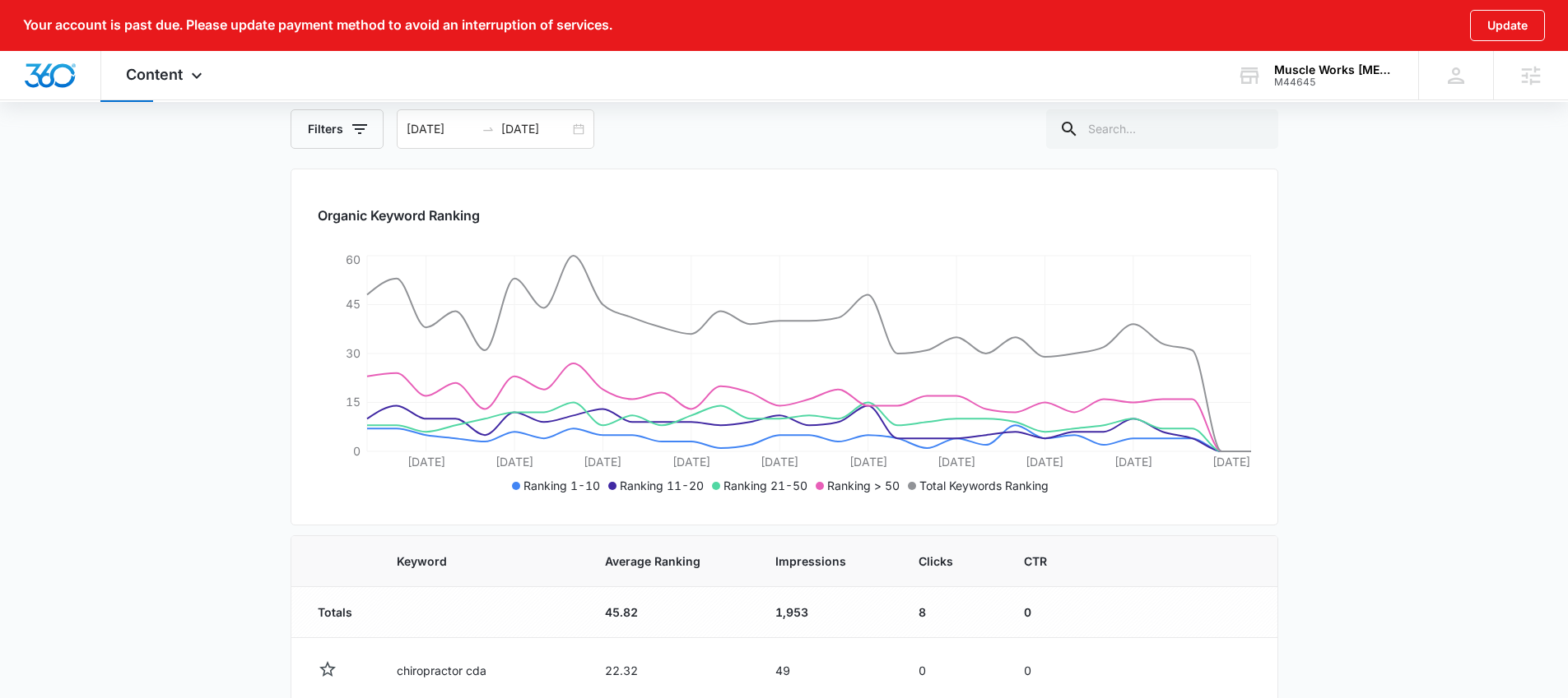
scroll to position [0, 0]
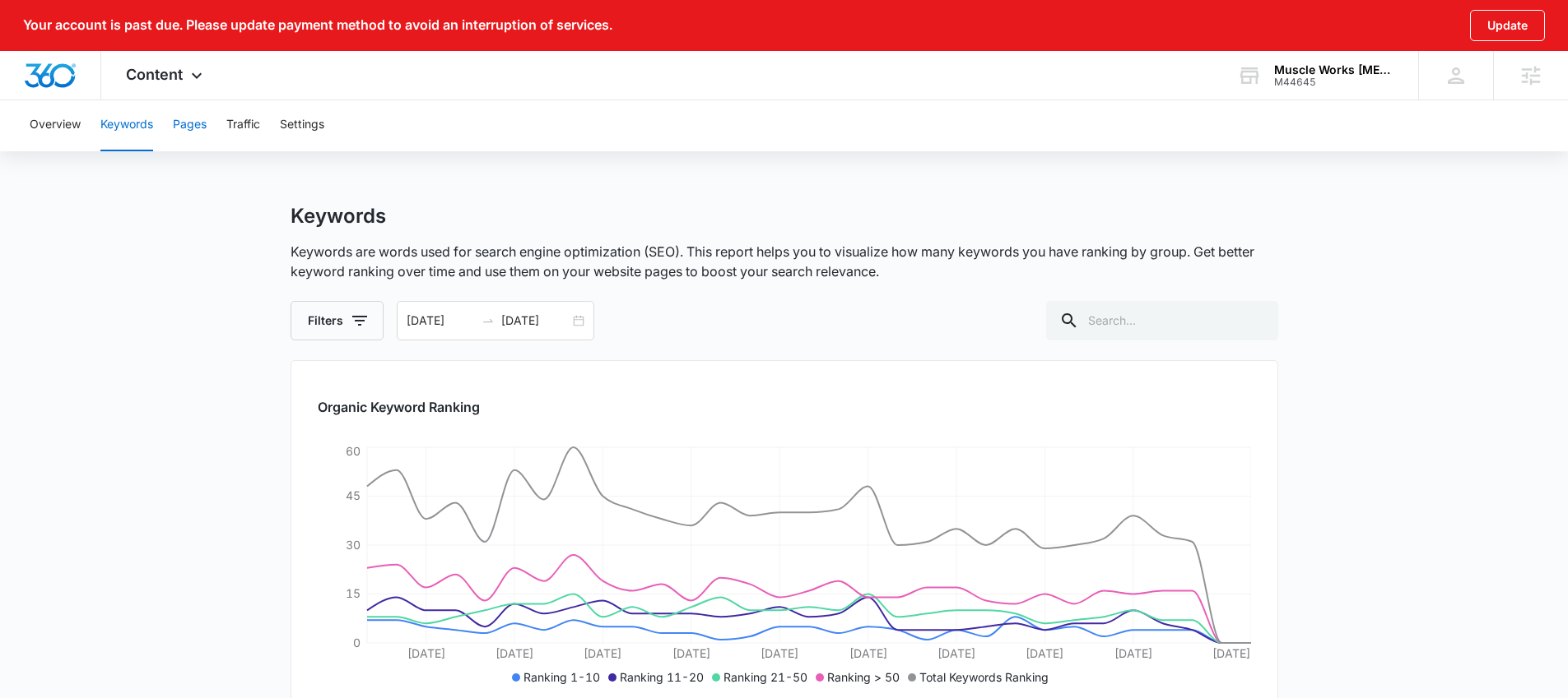
click at [195, 132] on button "Pages" at bounding box center [189, 125] width 34 height 53
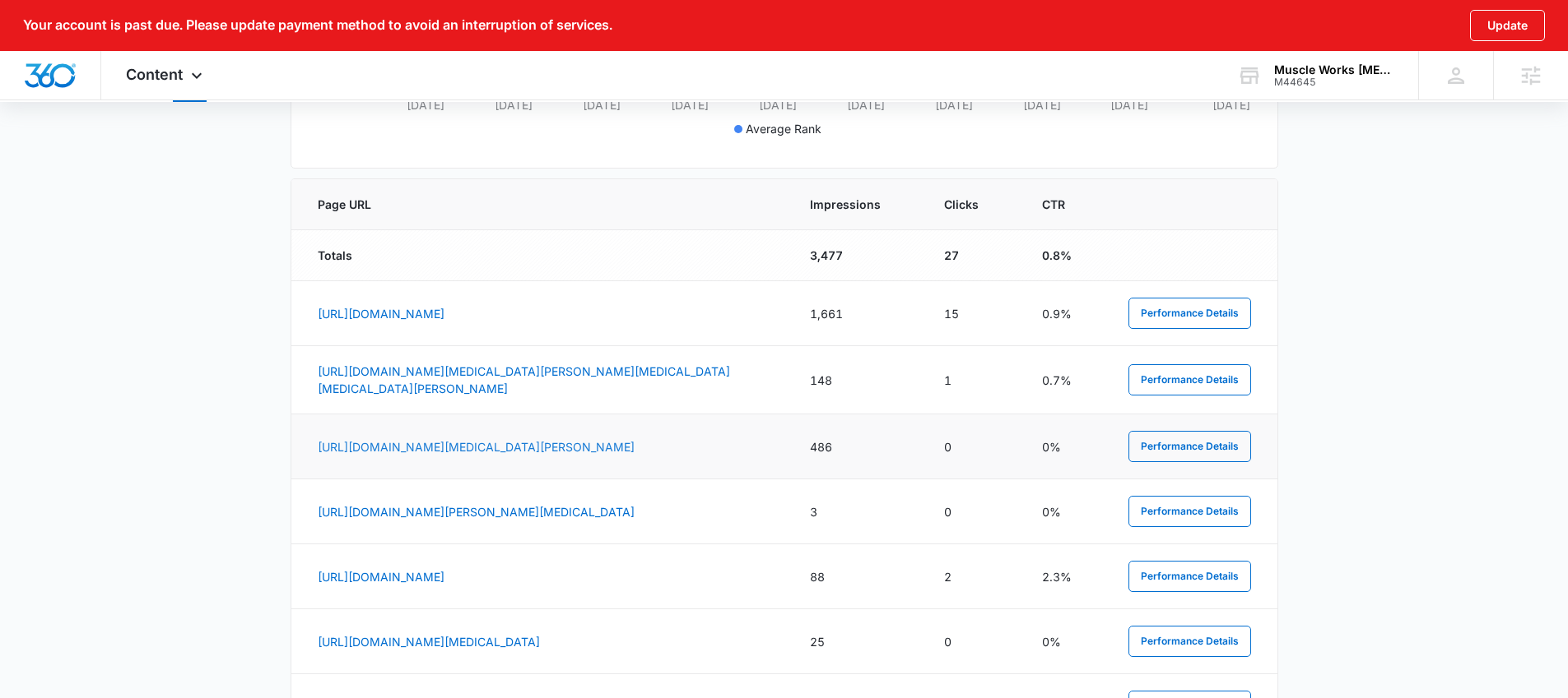
scroll to position [669, 0]
click at [1045, 201] on span "CTR" at bounding box center [1053, 203] width 23 height 17
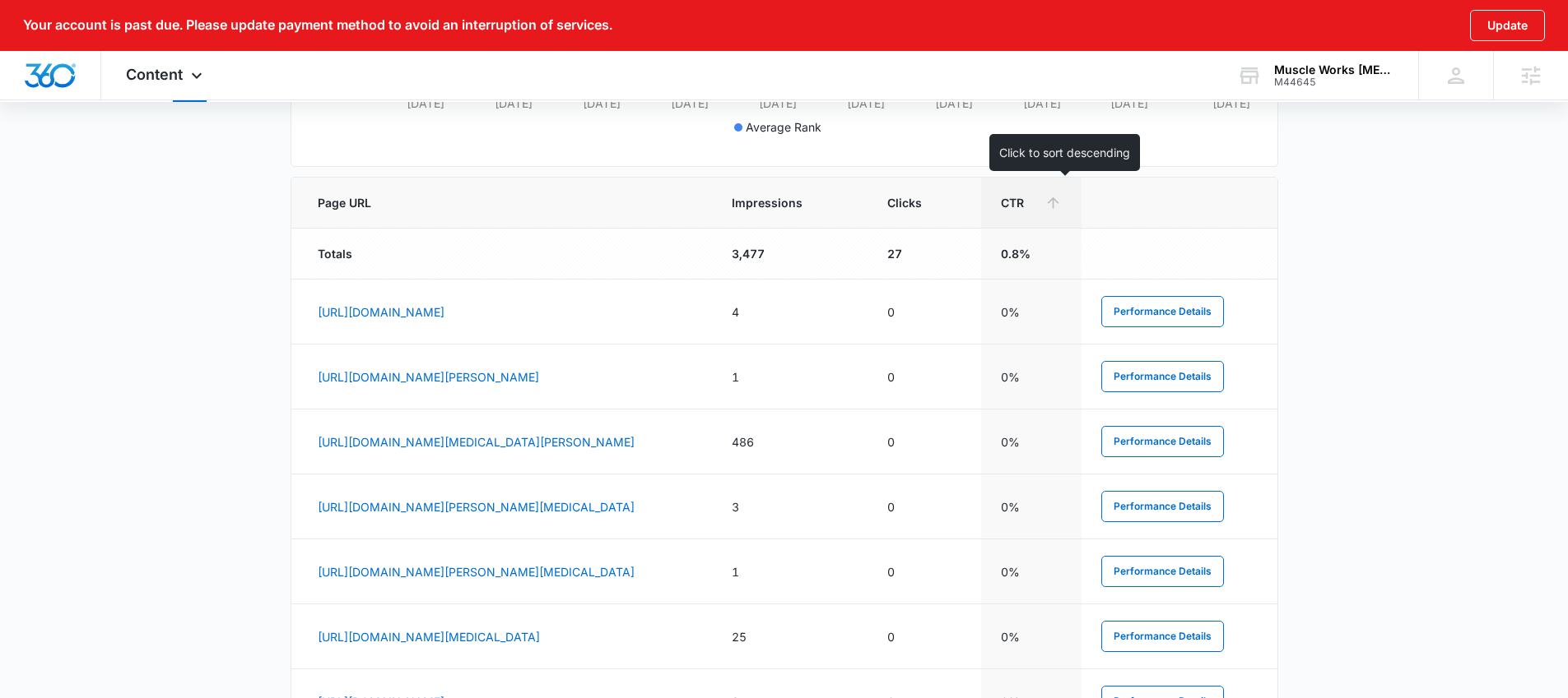
click at [1038, 210] on span "CTR" at bounding box center [1019, 203] width 37 height 17
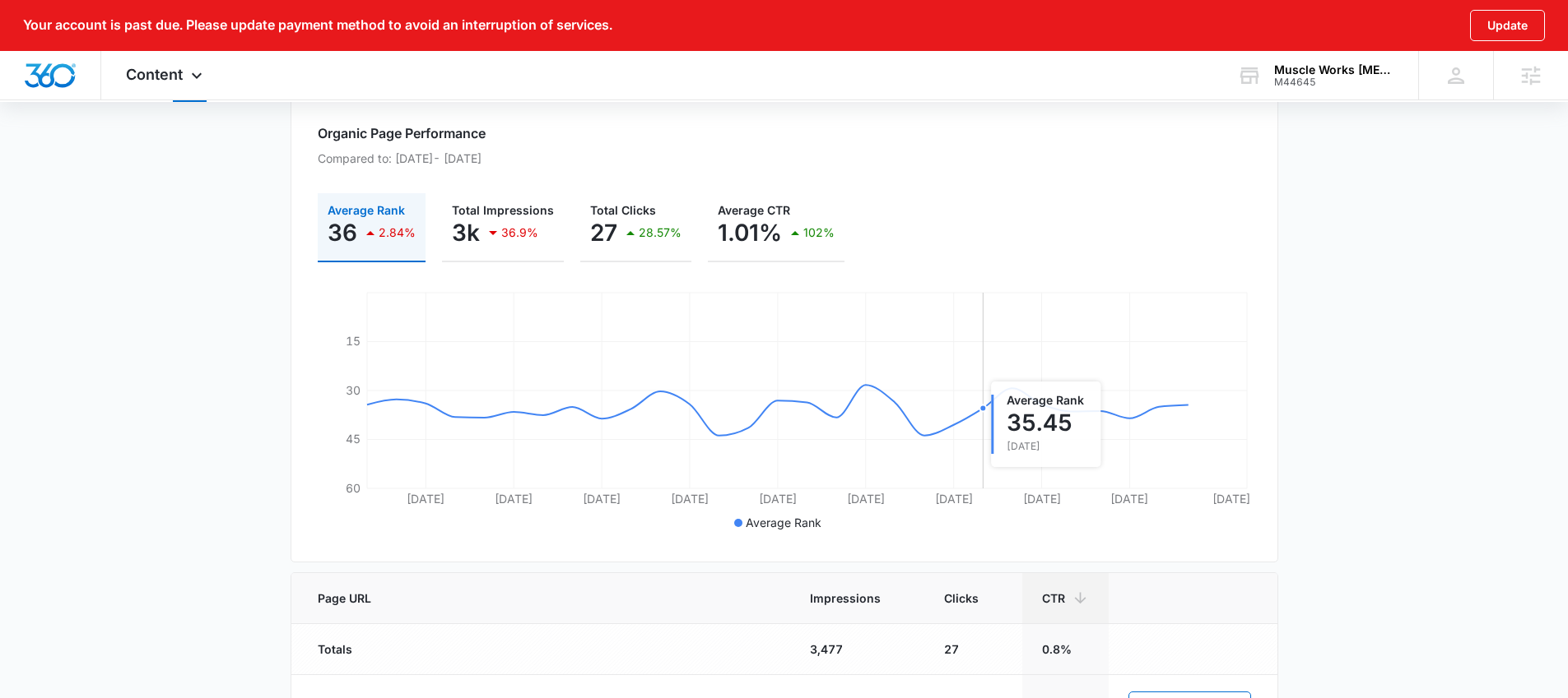
scroll to position [619, 0]
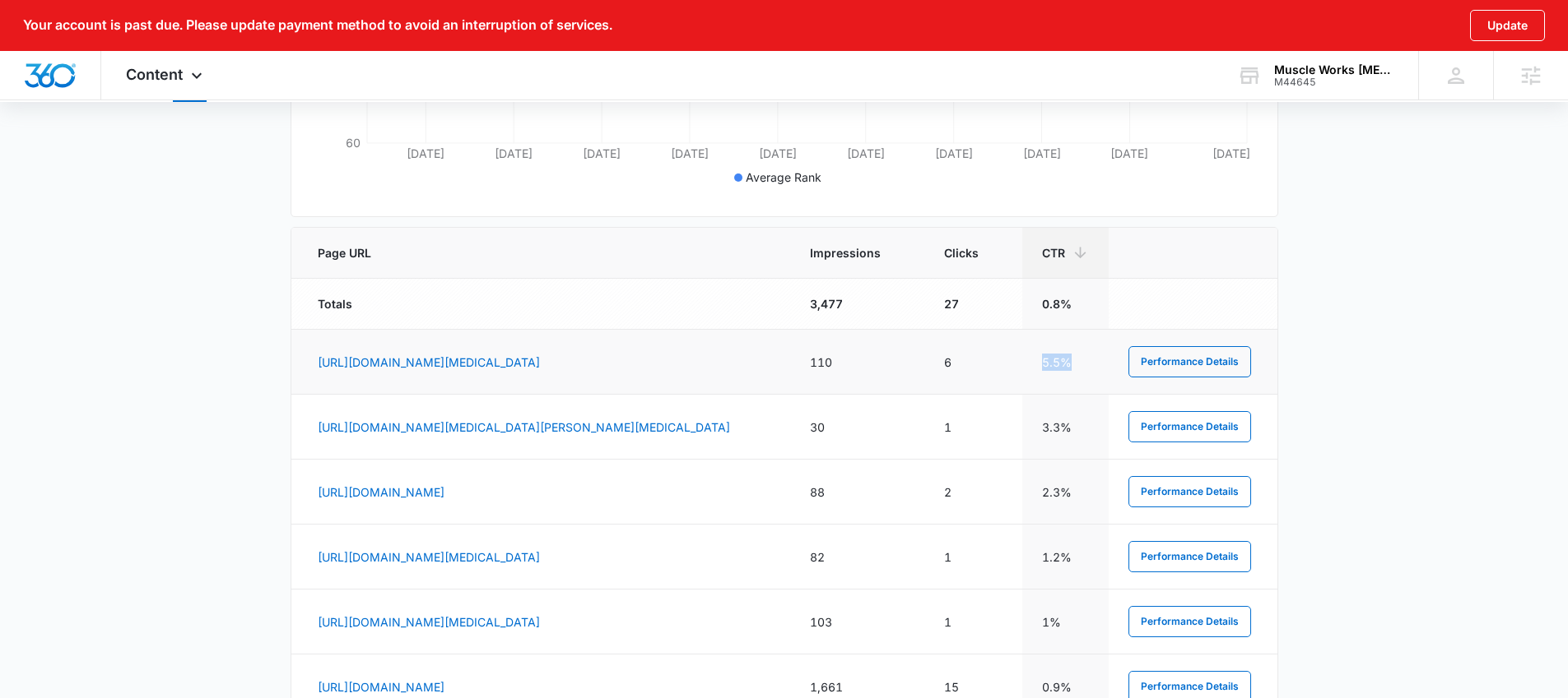
drag, startPoint x: 1041, startPoint y: 365, endPoint x: 1072, endPoint y: 367, distance: 31.1
click at [1072, 367] on td "5.5%" at bounding box center [1065, 362] width 86 height 65
click at [1056, 364] on td "5.5%" at bounding box center [1065, 362] width 86 height 65
drag, startPoint x: 1041, startPoint y: 359, endPoint x: 1062, endPoint y: 359, distance: 21.0
click at [1062, 359] on td "5.5%" at bounding box center [1065, 362] width 86 height 65
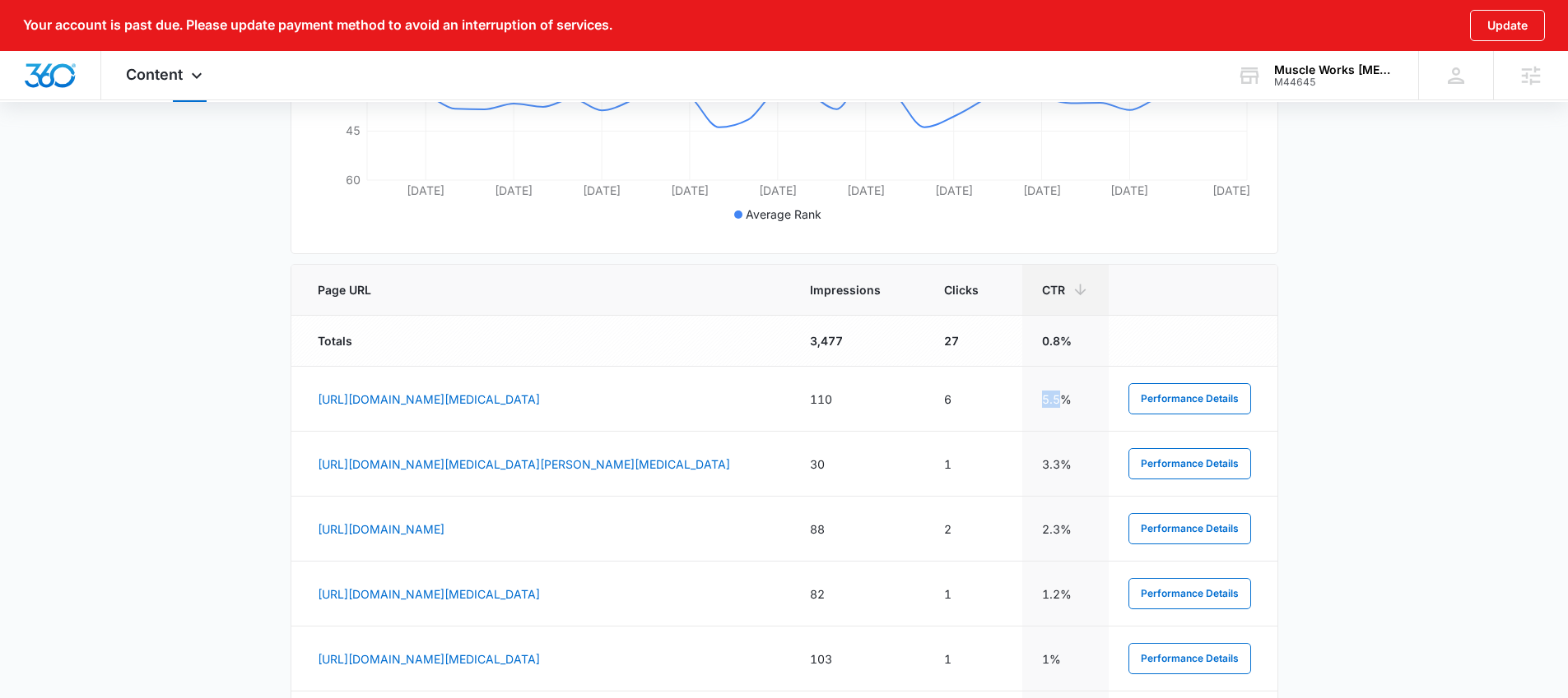
scroll to position [570, 0]
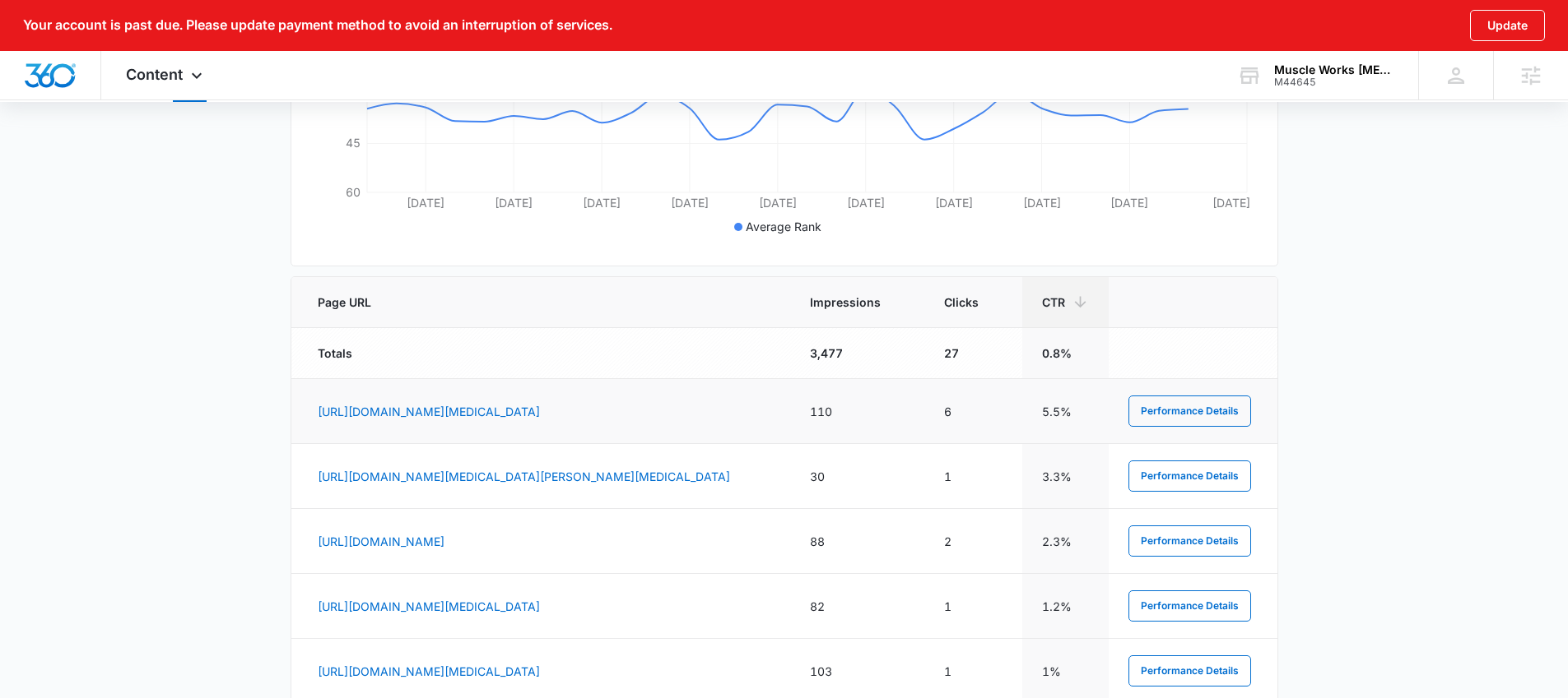
click at [1049, 409] on td "5.5%" at bounding box center [1065, 412] width 86 height 65
drag, startPoint x: 1056, startPoint y: 414, endPoint x: 1042, endPoint y: 410, distance: 14.6
click at [1042, 410] on td "5.5%" at bounding box center [1065, 412] width 86 height 65
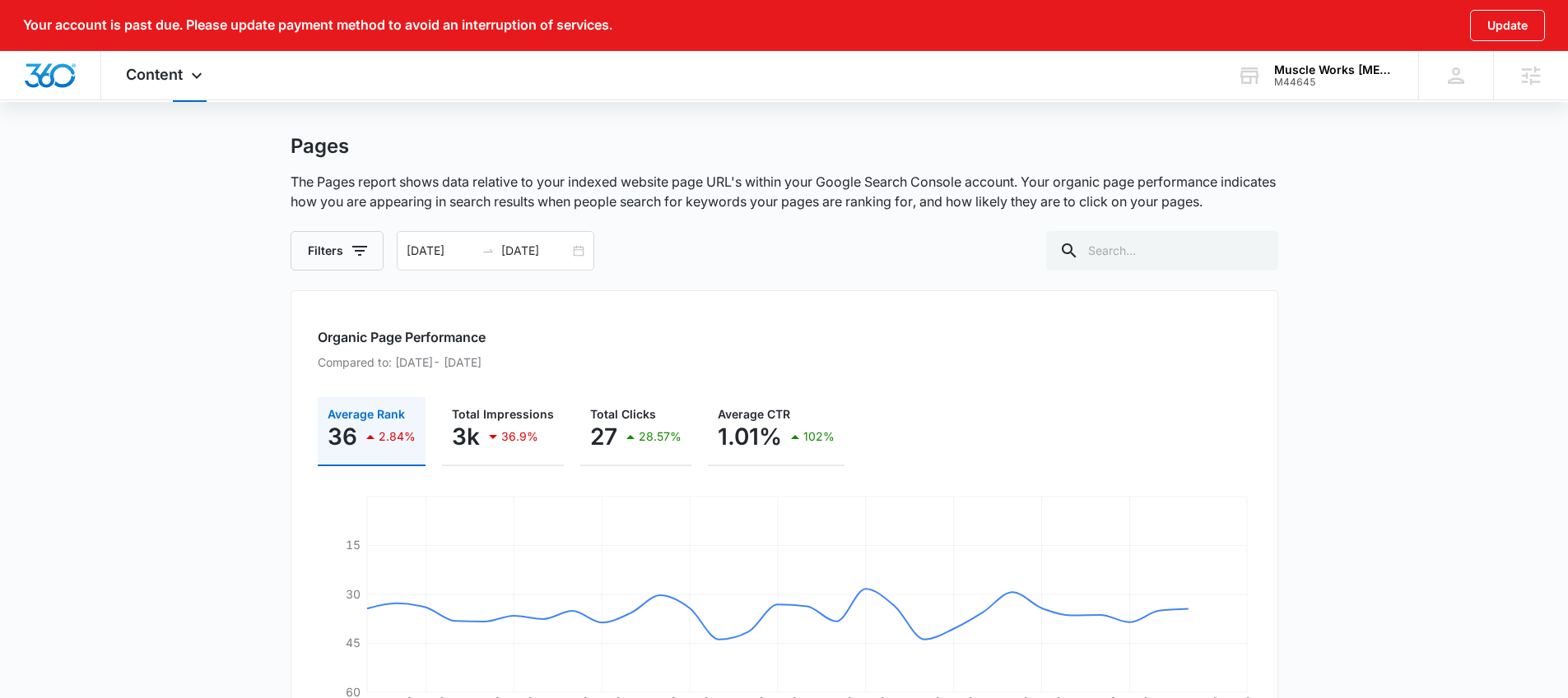
scroll to position [0, 0]
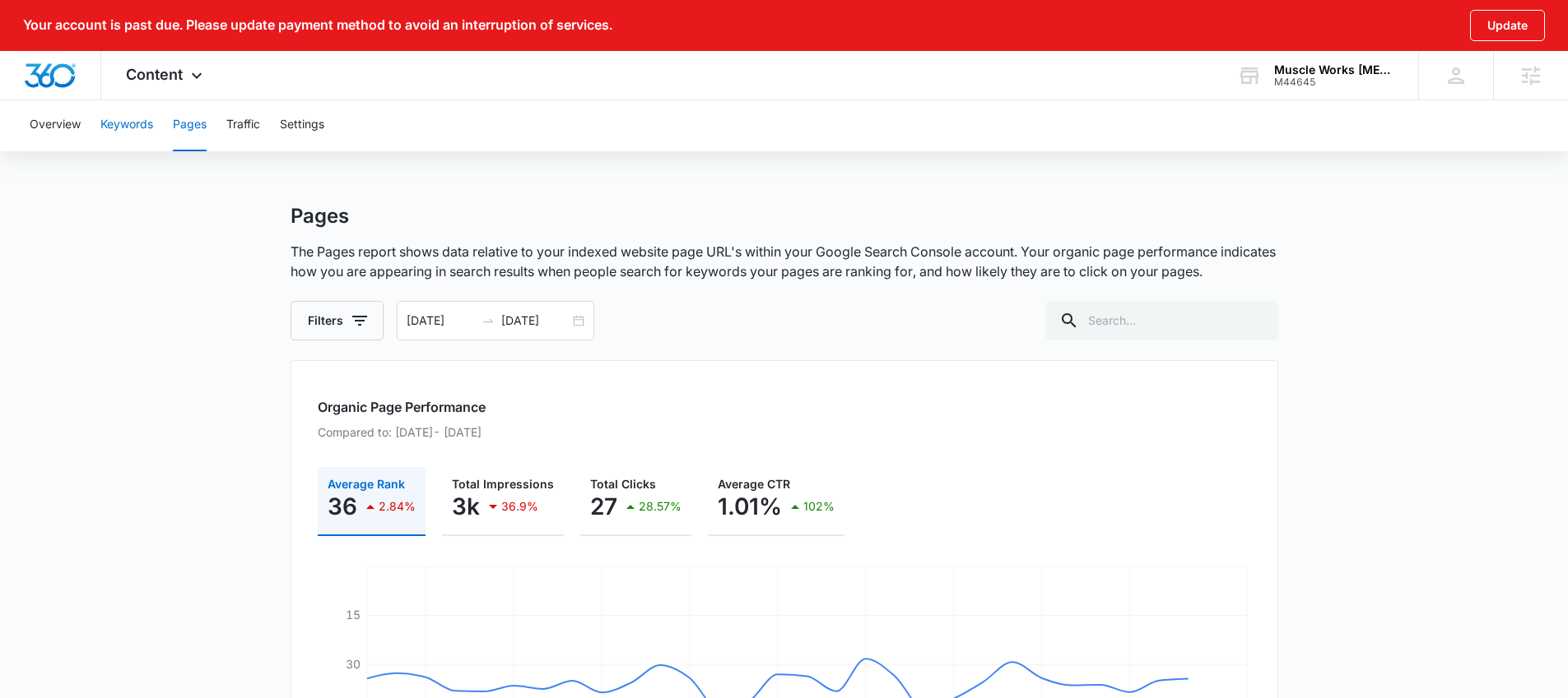
click at [134, 127] on button "Keywords" at bounding box center [127, 125] width 53 height 53
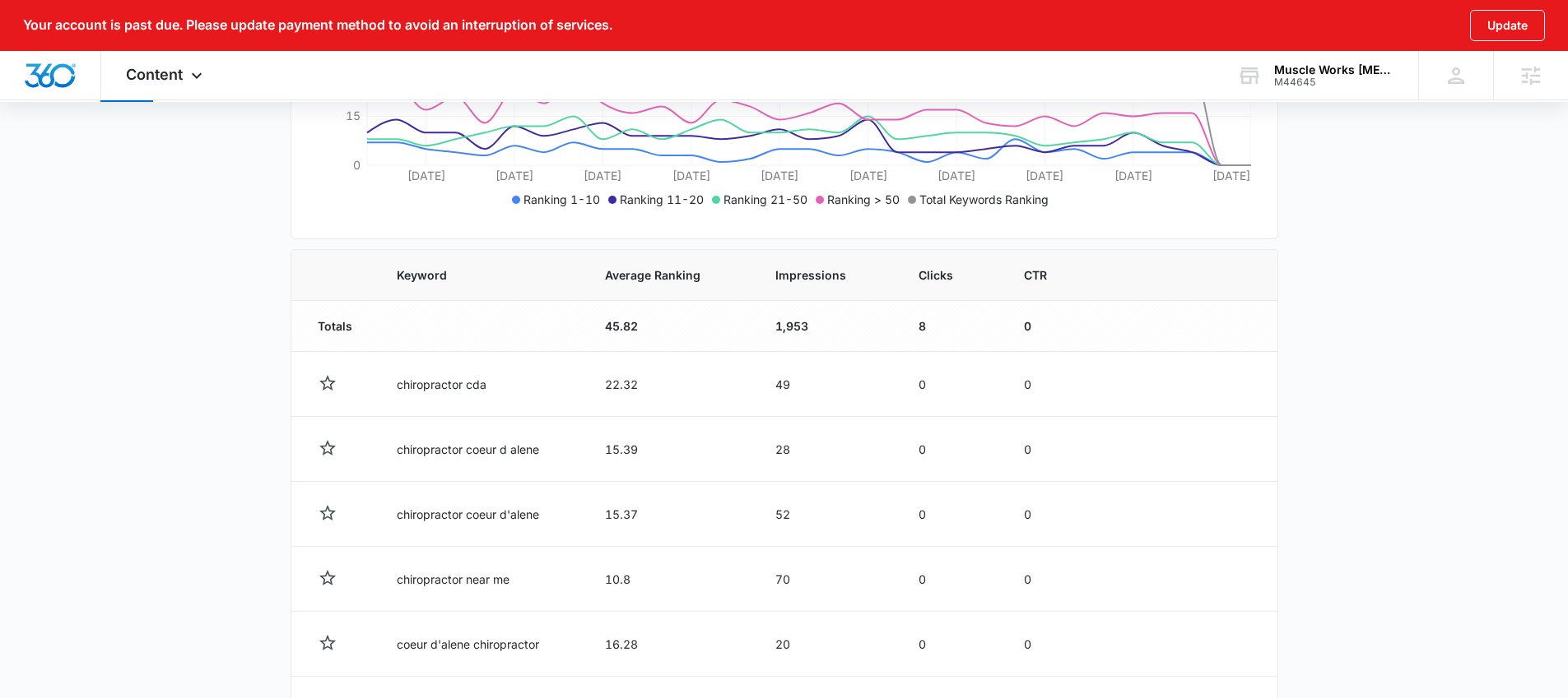
scroll to position [461, 0]
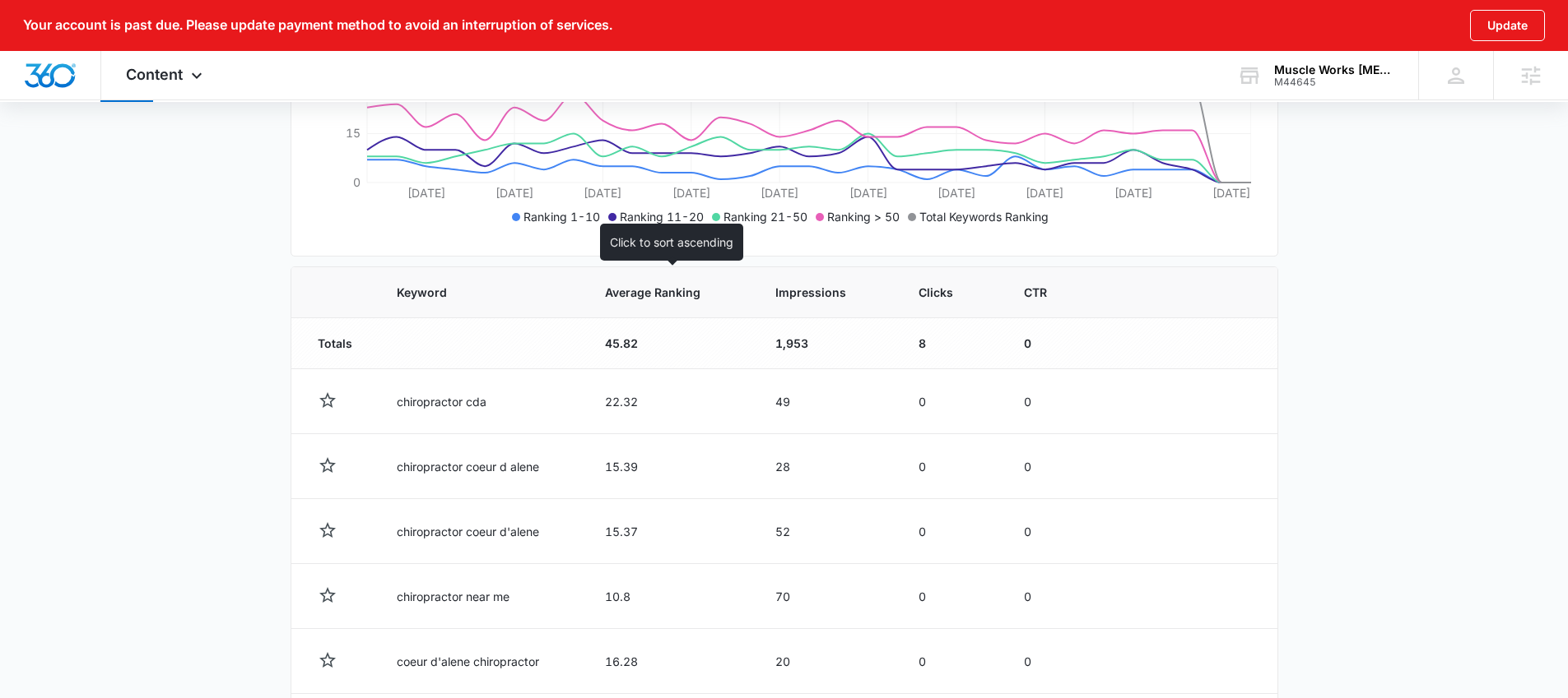
click at [649, 284] on span "Average Ranking" at bounding box center [658, 293] width 107 height 17
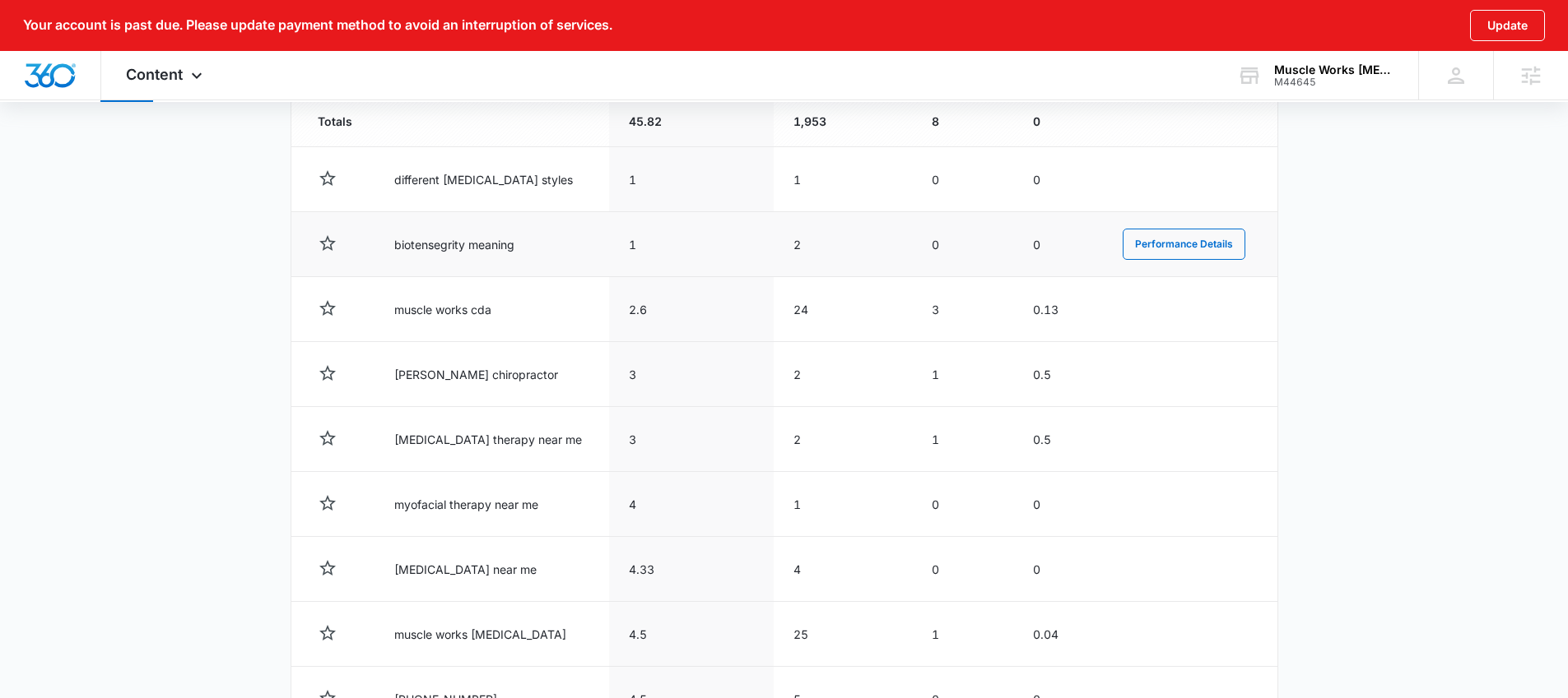
scroll to position [700, 0]
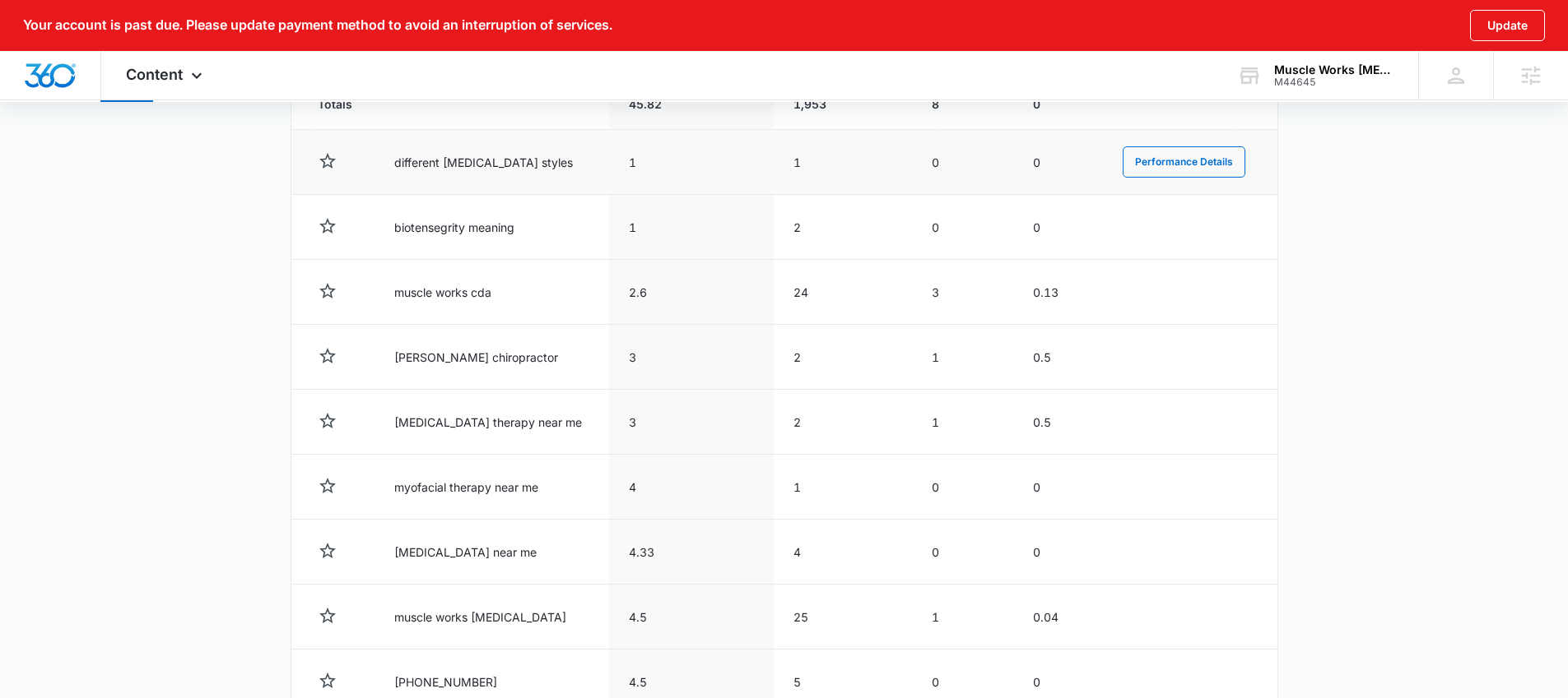
drag, startPoint x: 608, startPoint y: 160, endPoint x: 599, endPoint y: 158, distance: 9.2
click at [609, 158] on td "1" at bounding box center [691, 162] width 164 height 65
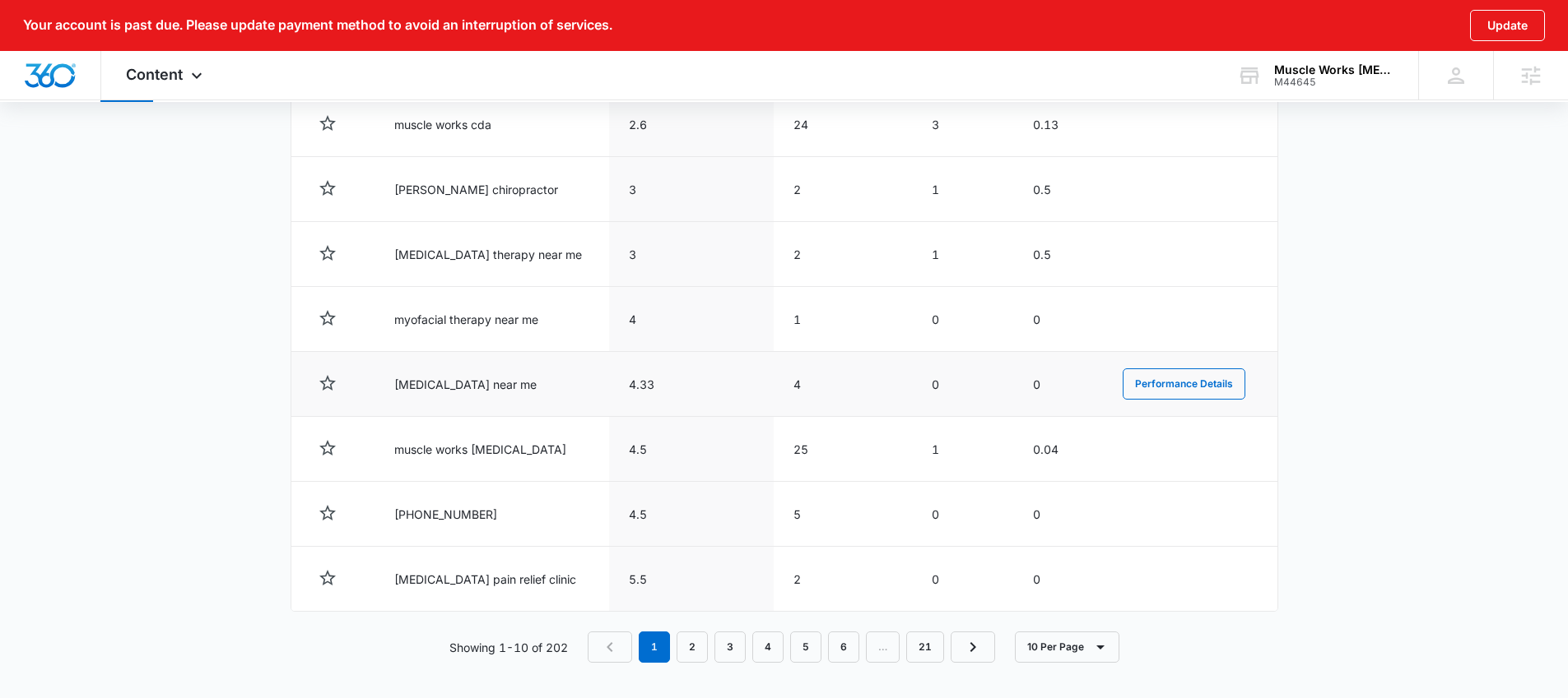
scroll to position [872, 0]
click at [978, 634] on icon "Next Page" at bounding box center [972, 643] width 20 height 20
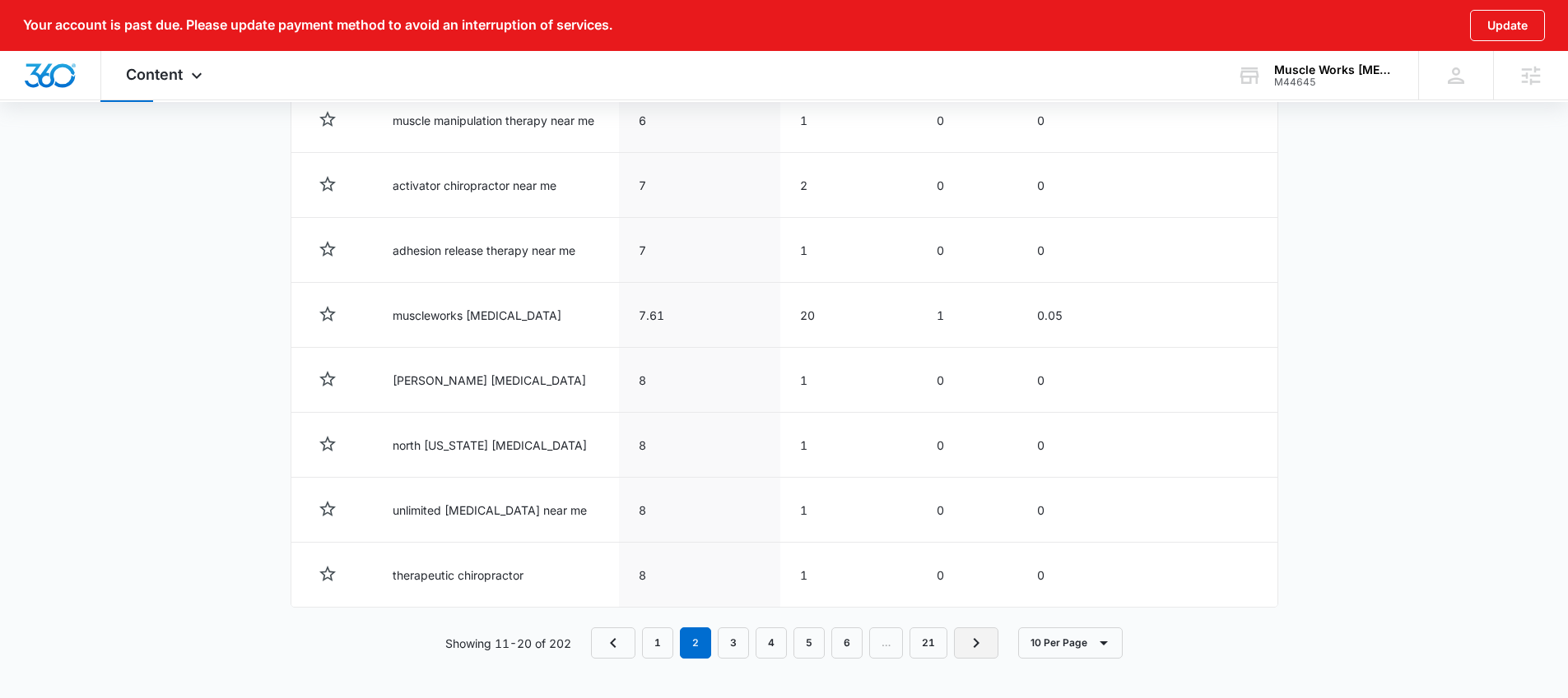
click at [984, 646] on icon "Next Page" at bounding box center [976, 643] width 20 height 20
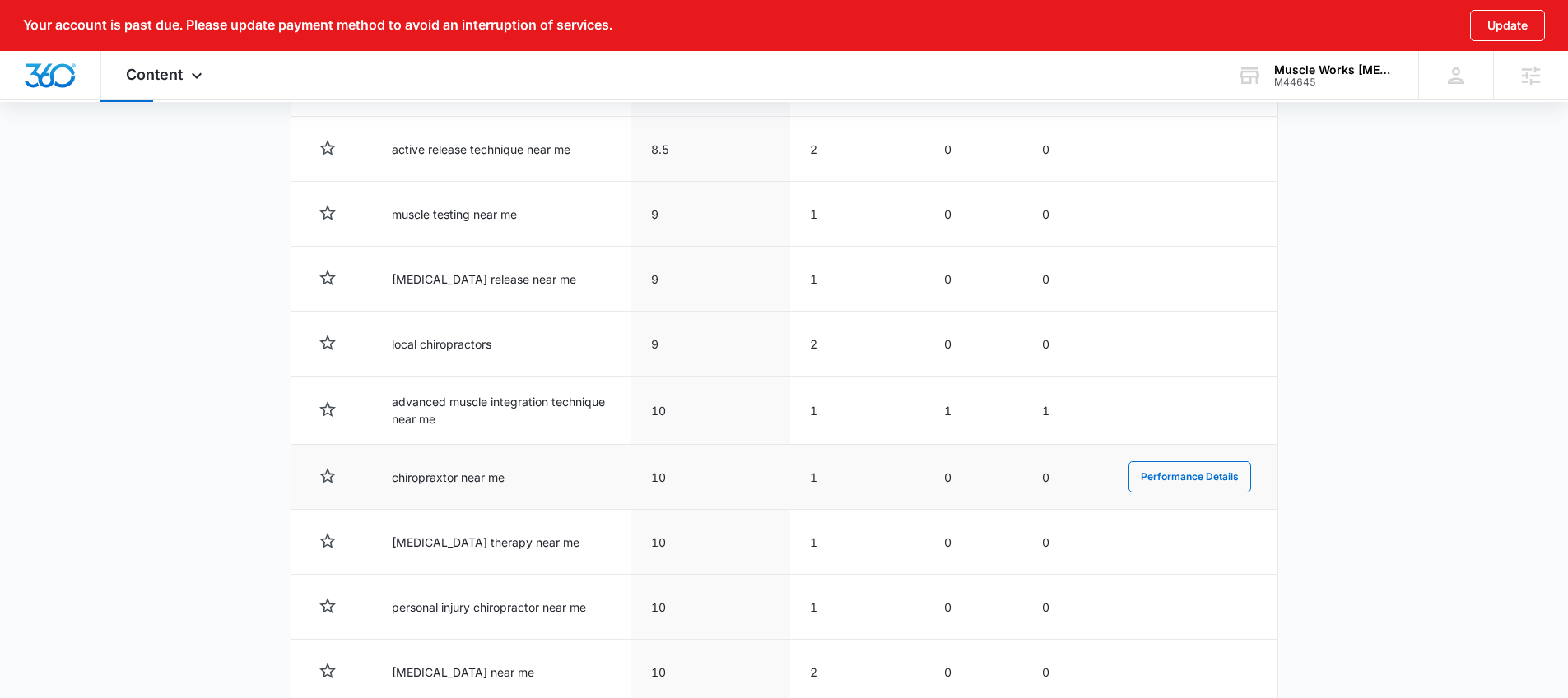
scroll to position [875, 0]
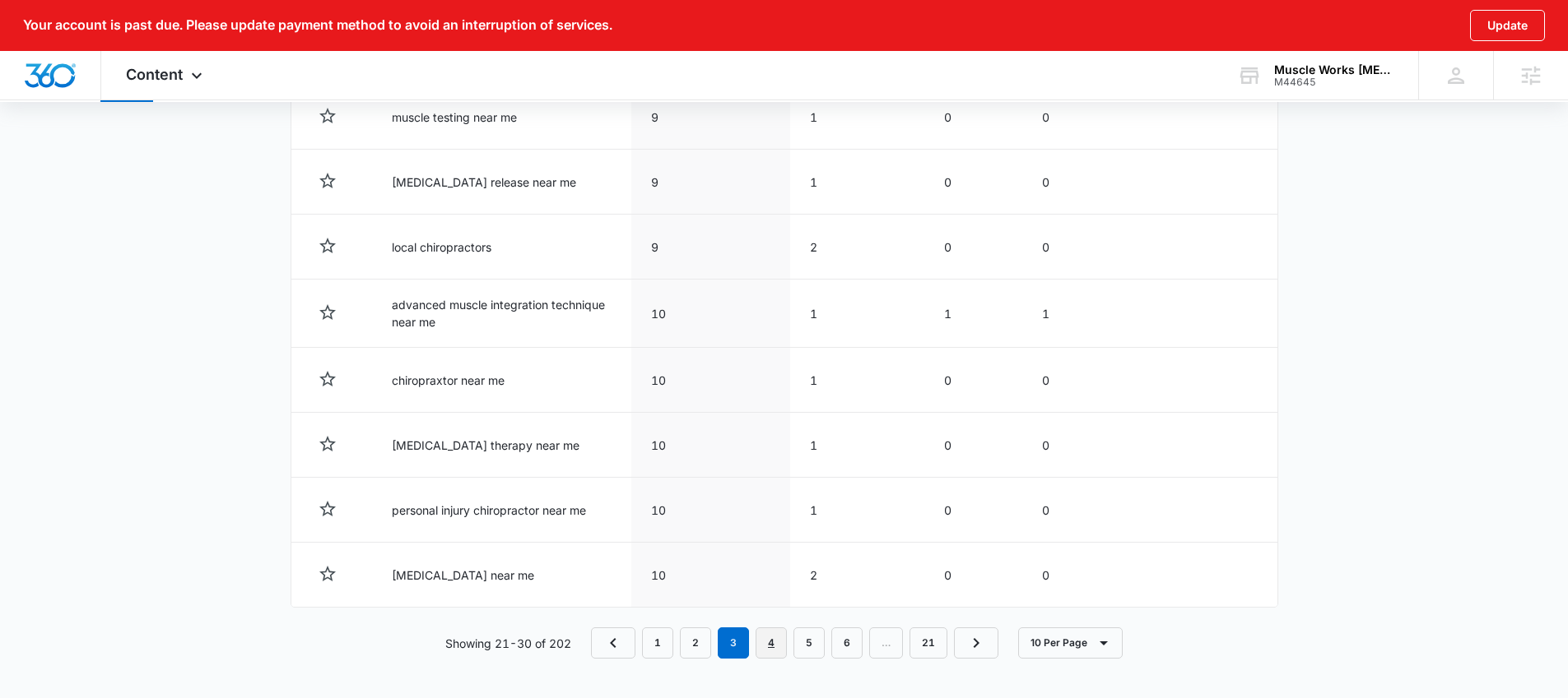
click at [775, 643] on link "4" at bounding box center [771, 643] width 31 height 31
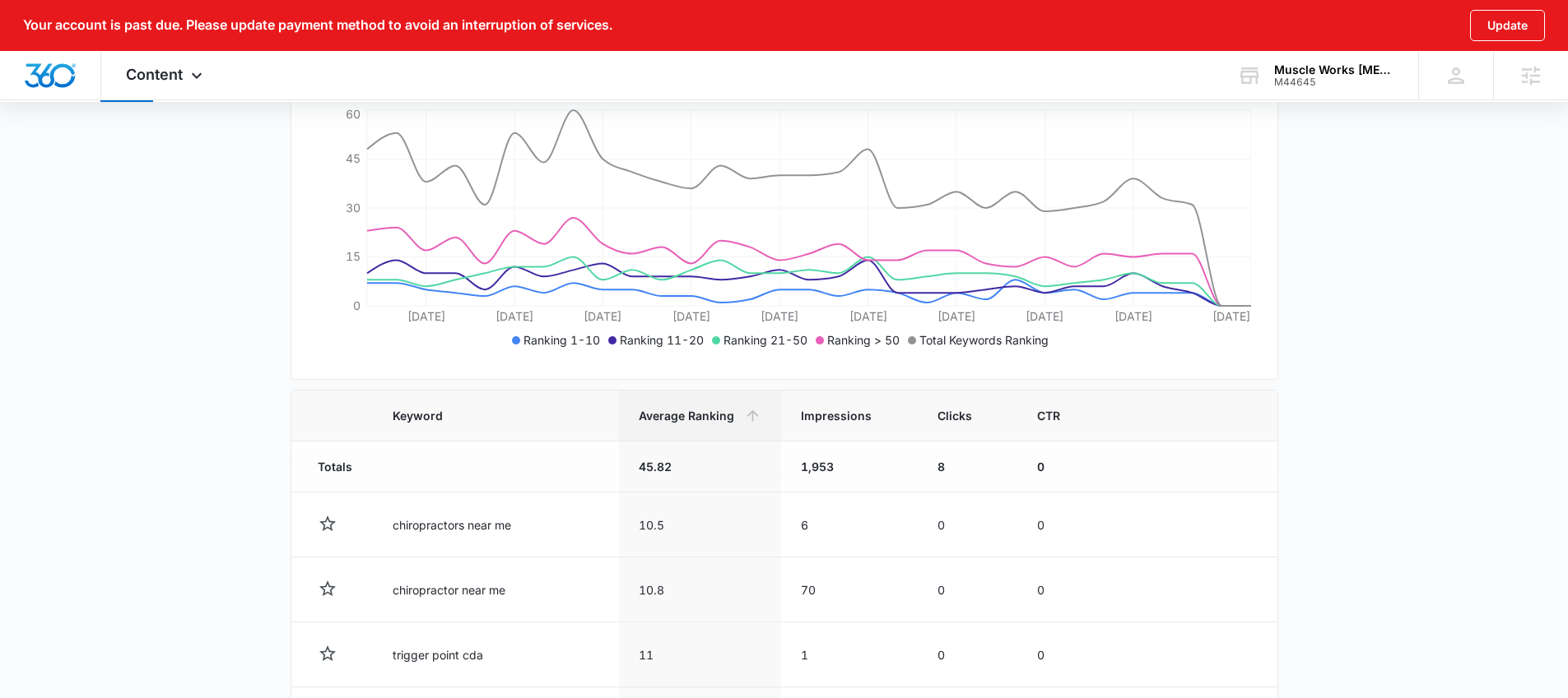
scroll to position [329, 0]
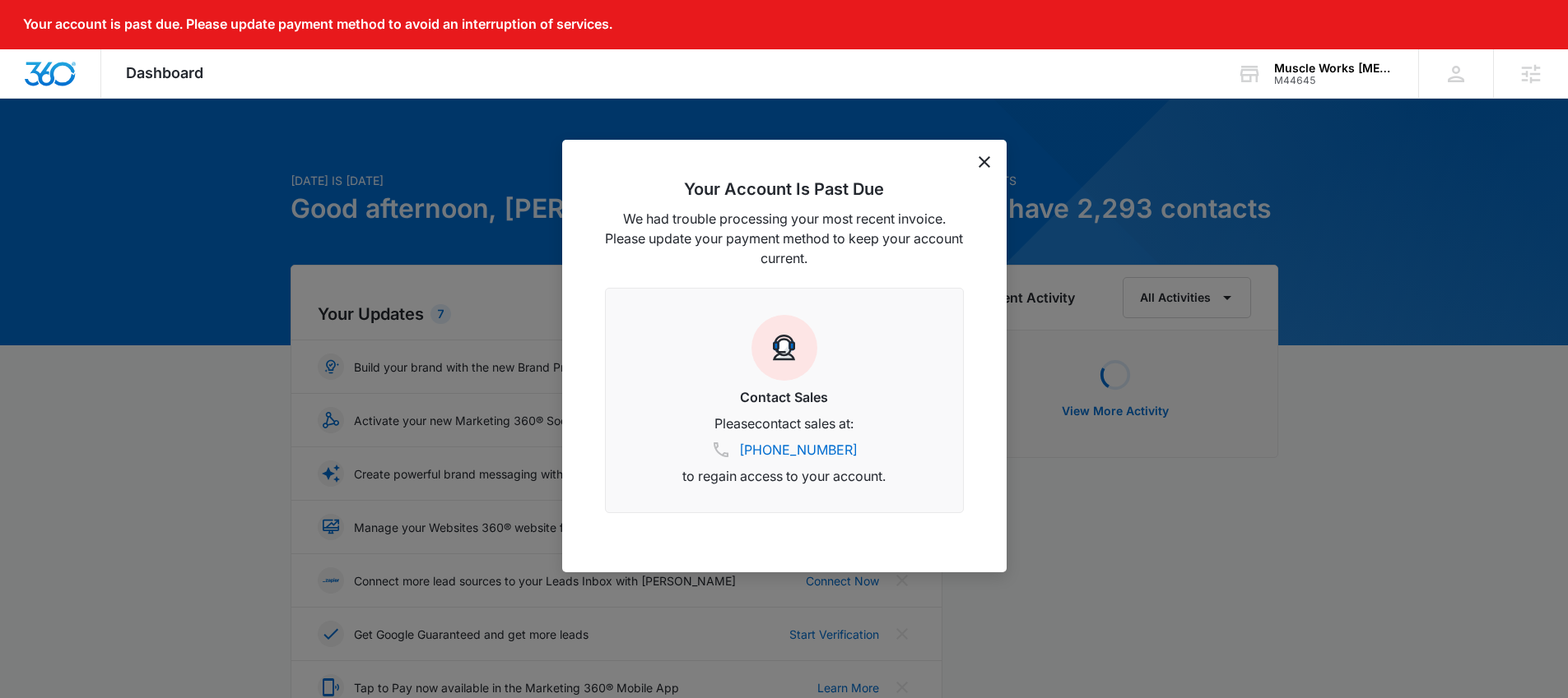
click at [982, 164] on icon "dismiss this dialog" at bounding box center [983, 161] width 11 height 11
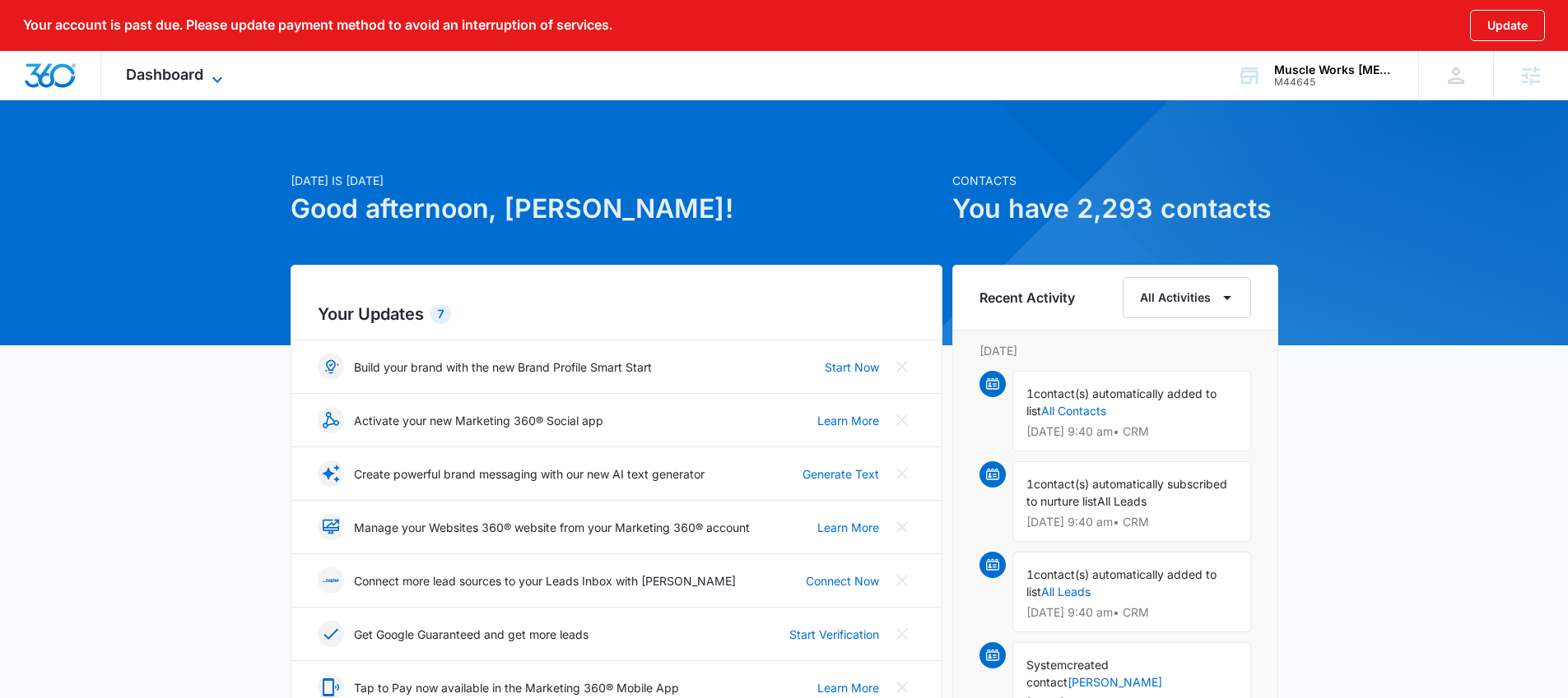
click at [169, 71] on span "Dashboard" at bounding box center [164, 75] width 77 height 17
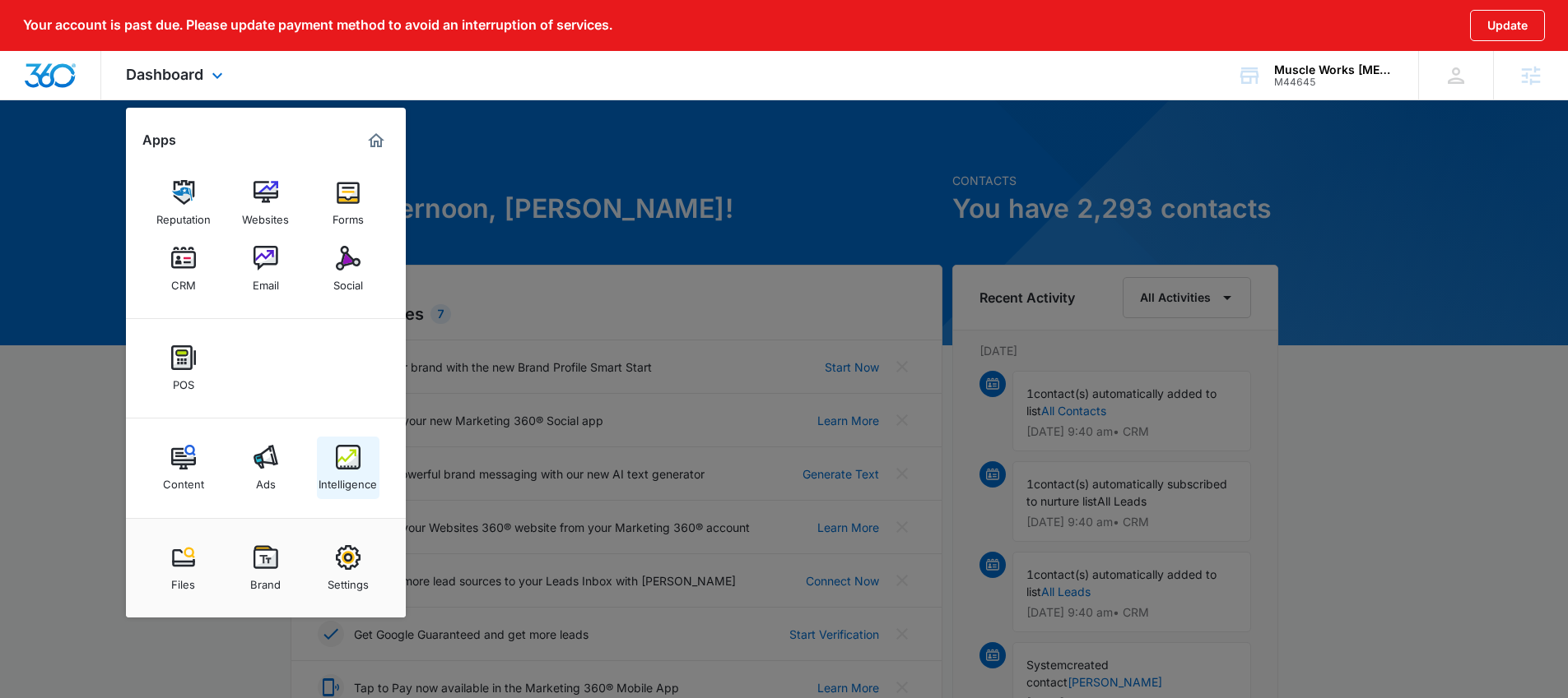
click at [336, 474] on div "Intelligence" at bounding box center [347, 480] width 58 height 22
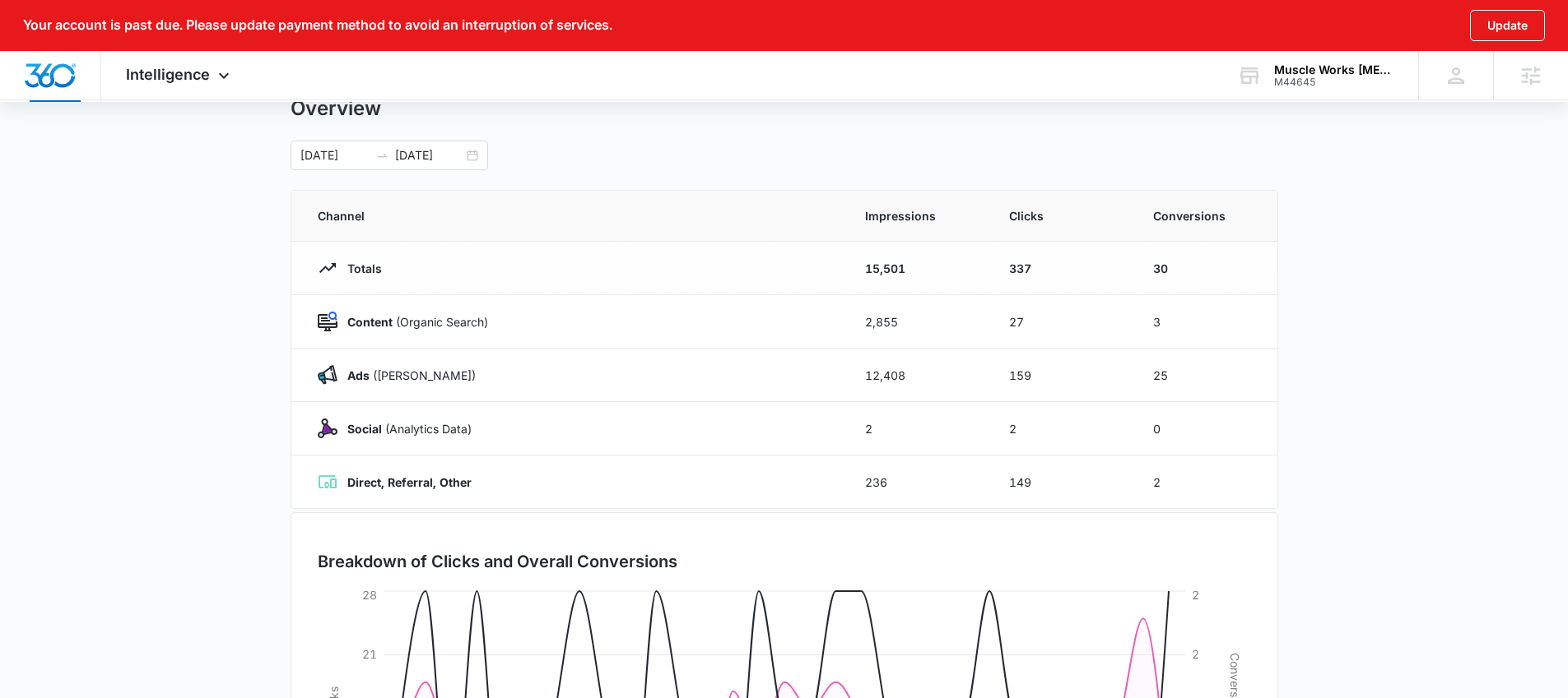
scroll to position [104, 0]
drag, startPoint x: 1171, startPoint y: 383, endPoint x: 1142, endPoint y: 380, distance: 29.2
click at [1142, 380] on td "25" at bounding box center [1206, 379] width 144 height 54
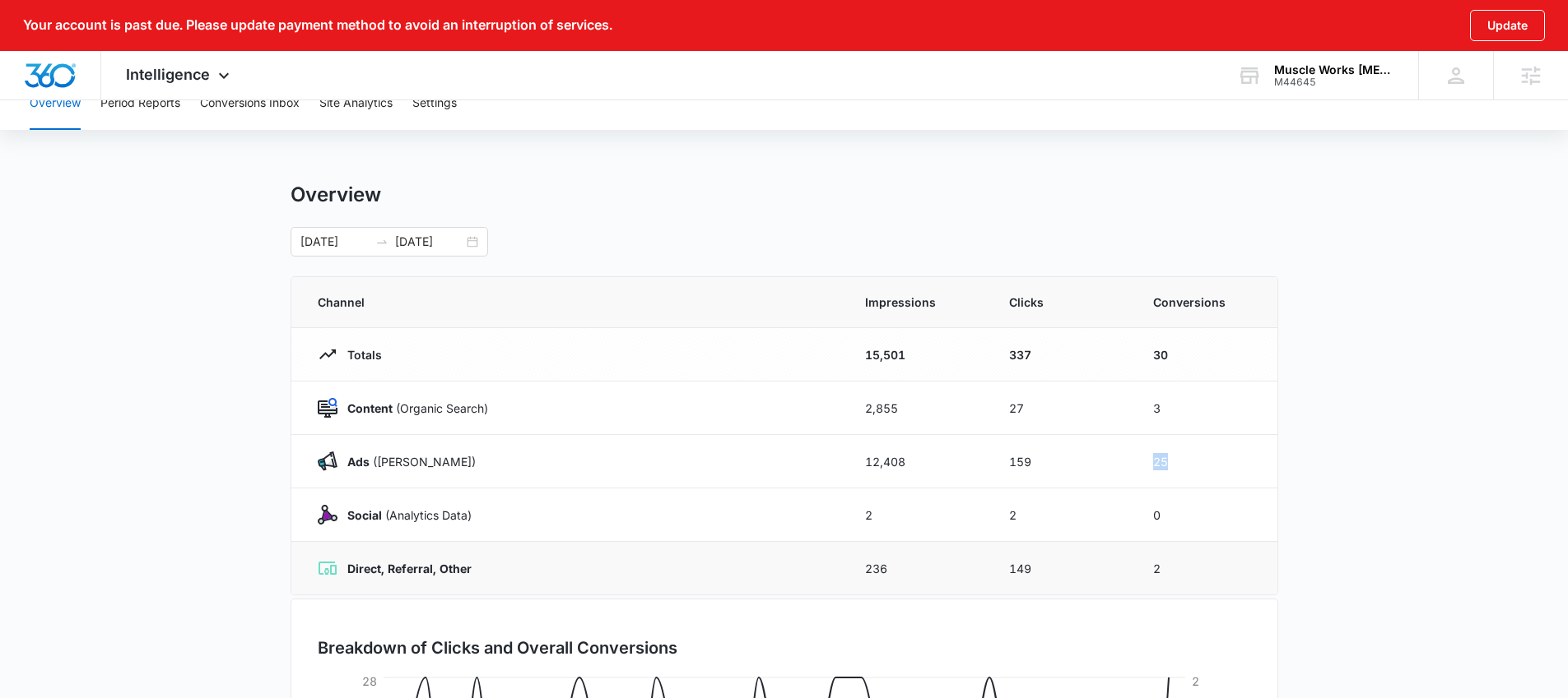
scroll to position [0, 0]
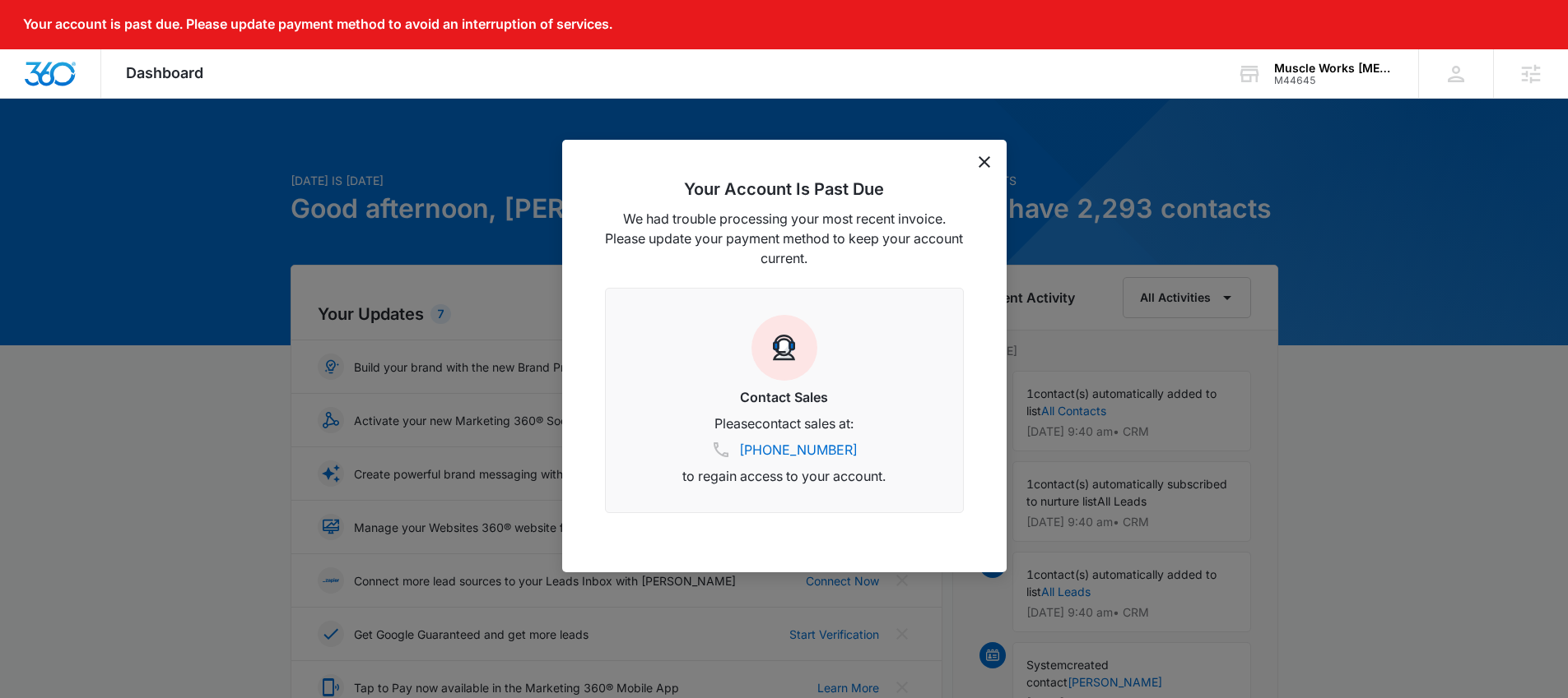
click at [979, 163] on icon "dismiss this dialog" at bounding box center [983, 161] width 11 height 11
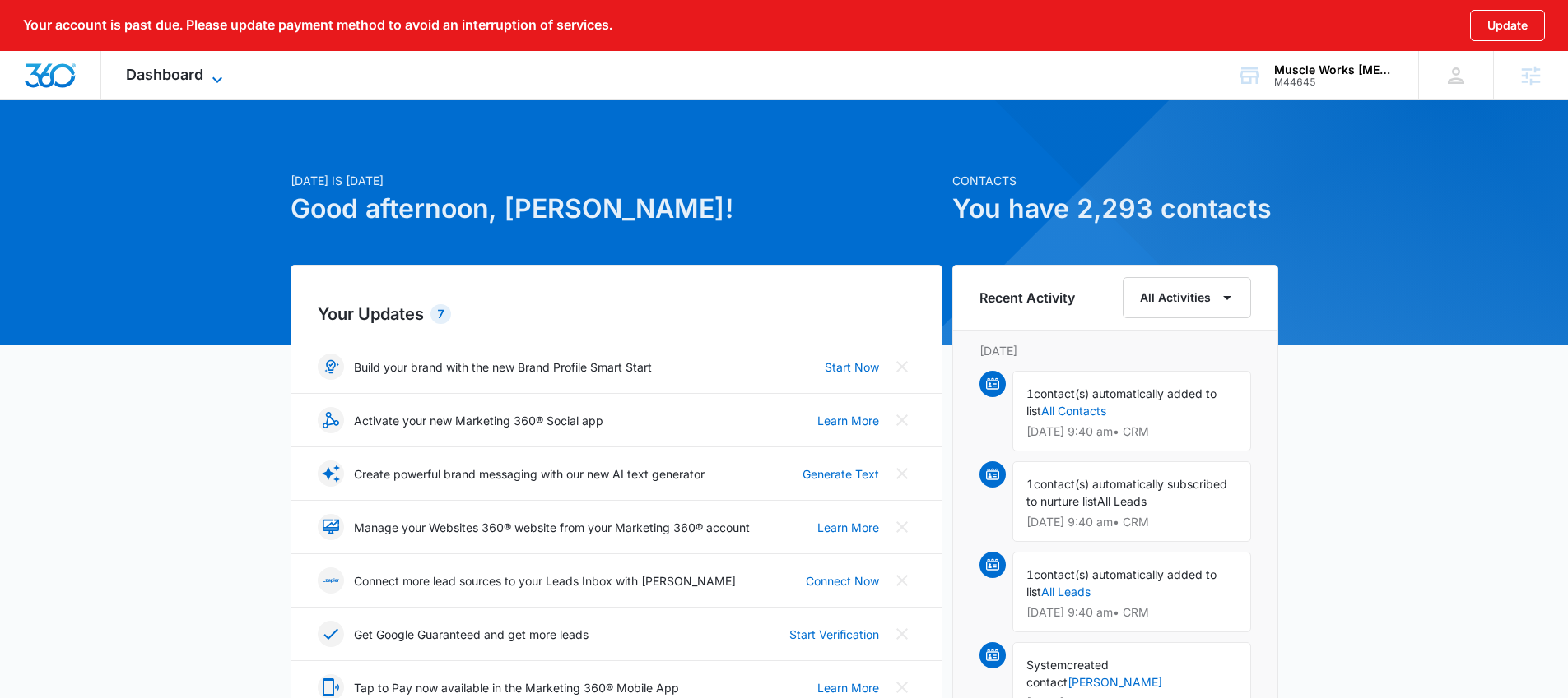
click at [141, 82] on span "Dashboard" at bounding box center [164, 75] width 77 height 17
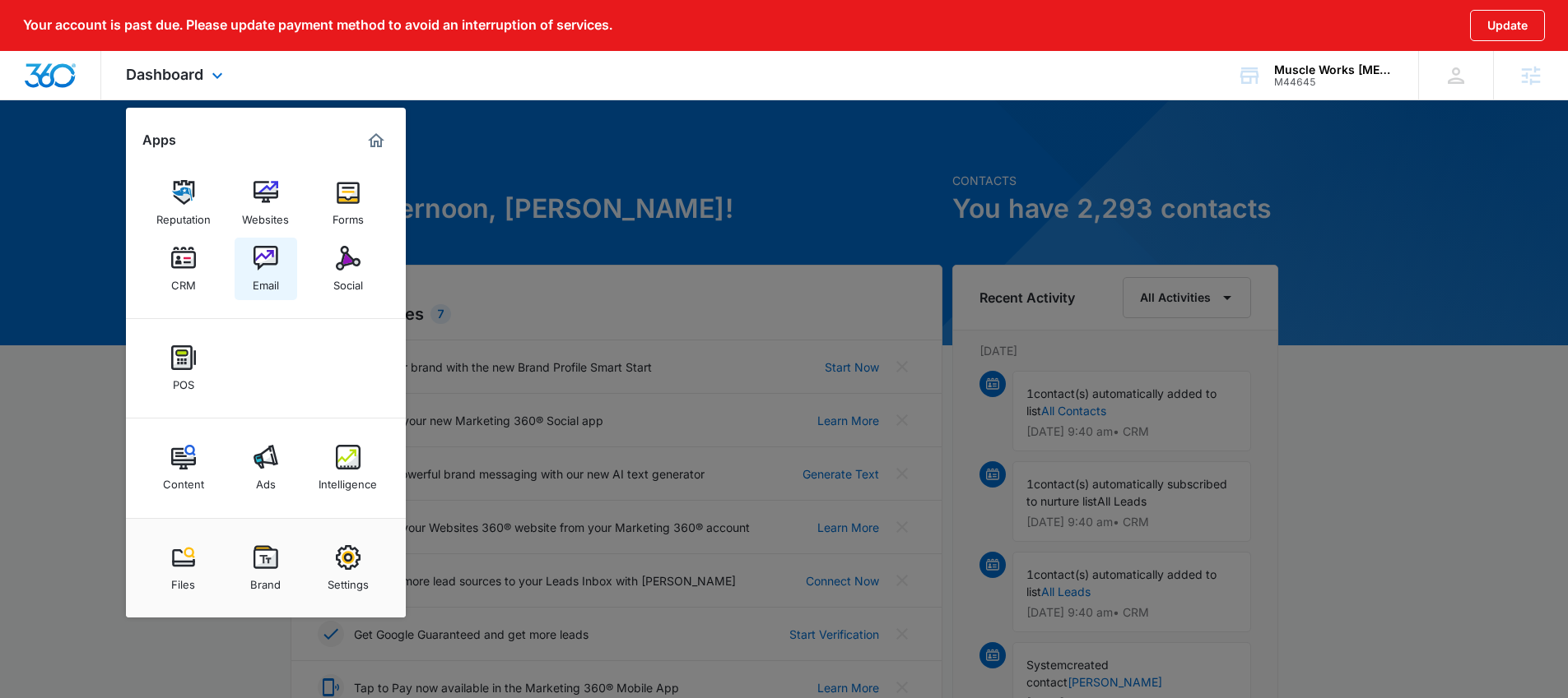
click at [273, 260] on img at bounding box center [266, 258] width 24 height 24
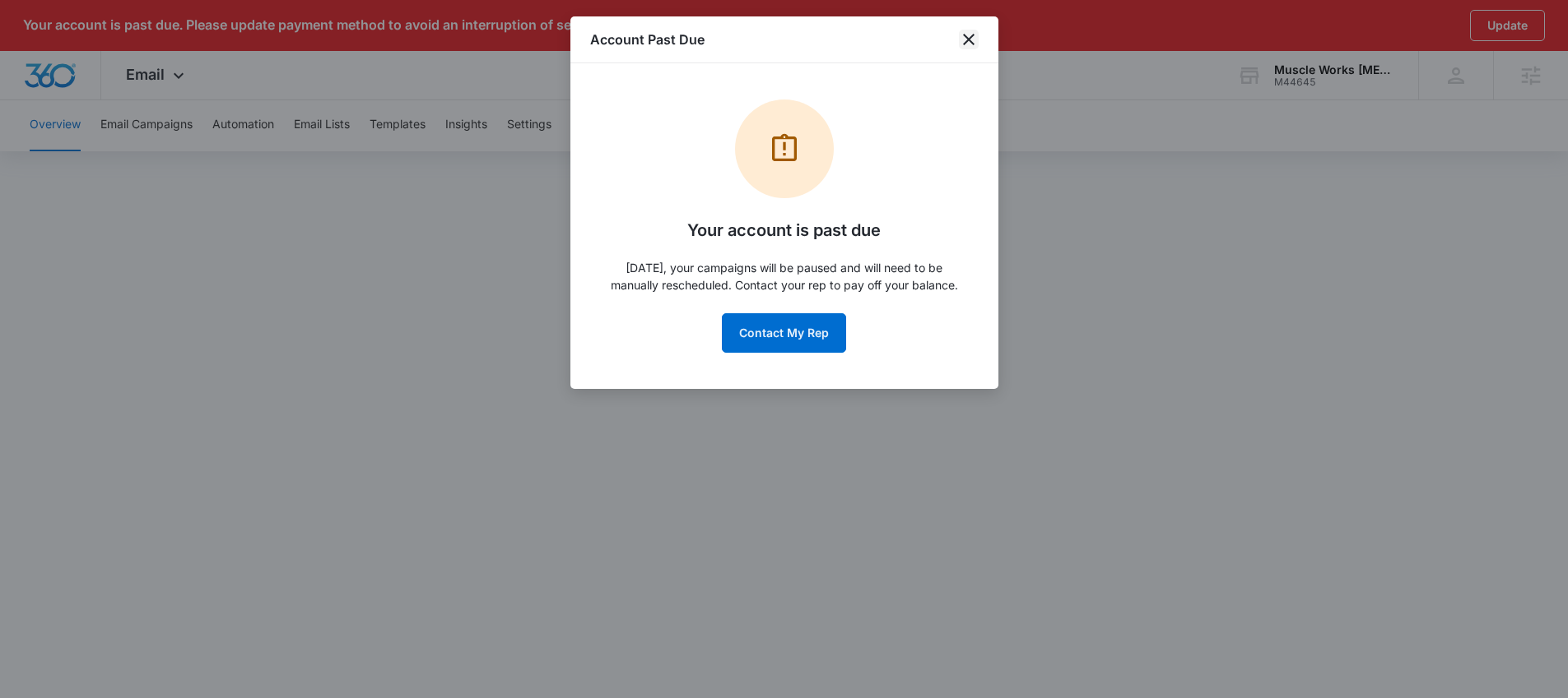
click at [968, 38] on icon "close" at bounding box center [968, 39] width 11 height 11
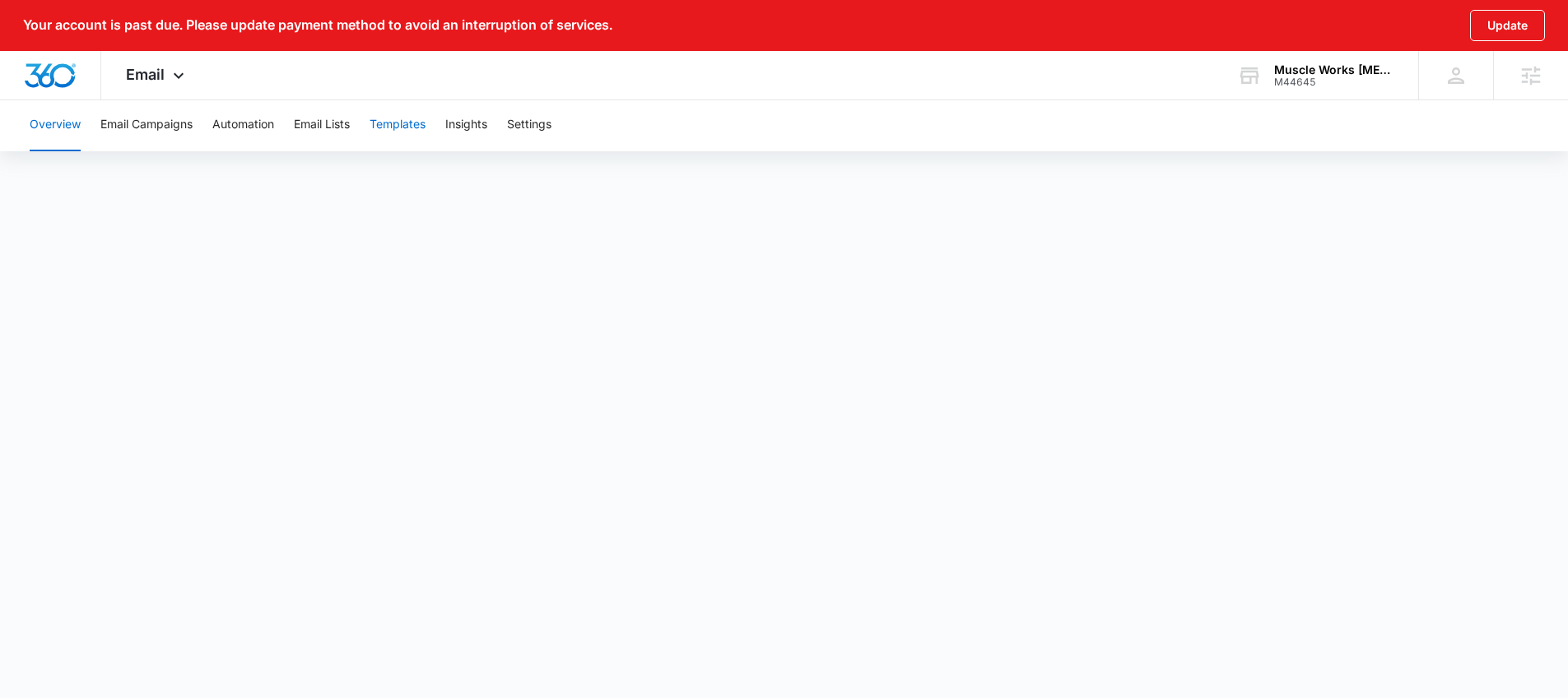
click at [417, 128] on button "Templates" at bounding box center [397, 125] width 56 height 53
click at [156, 86] on div "Email Apps Reputation Websites Forms CRM Email Social POS Content Ads Intellige…" at bounding box center [157, 76] width 112 height 49
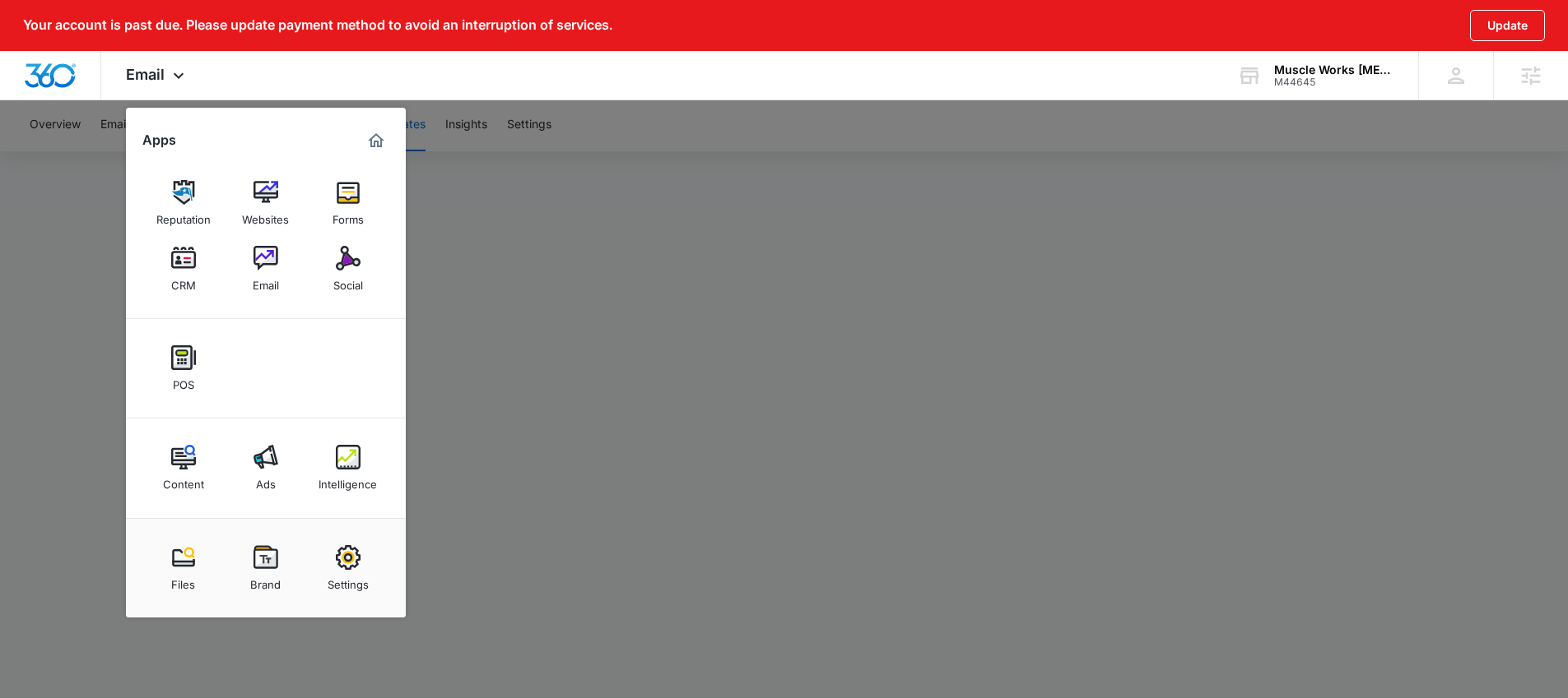
click at [198, 263] on link "CRM" at bounding box center [183, 269] width 63 height 63
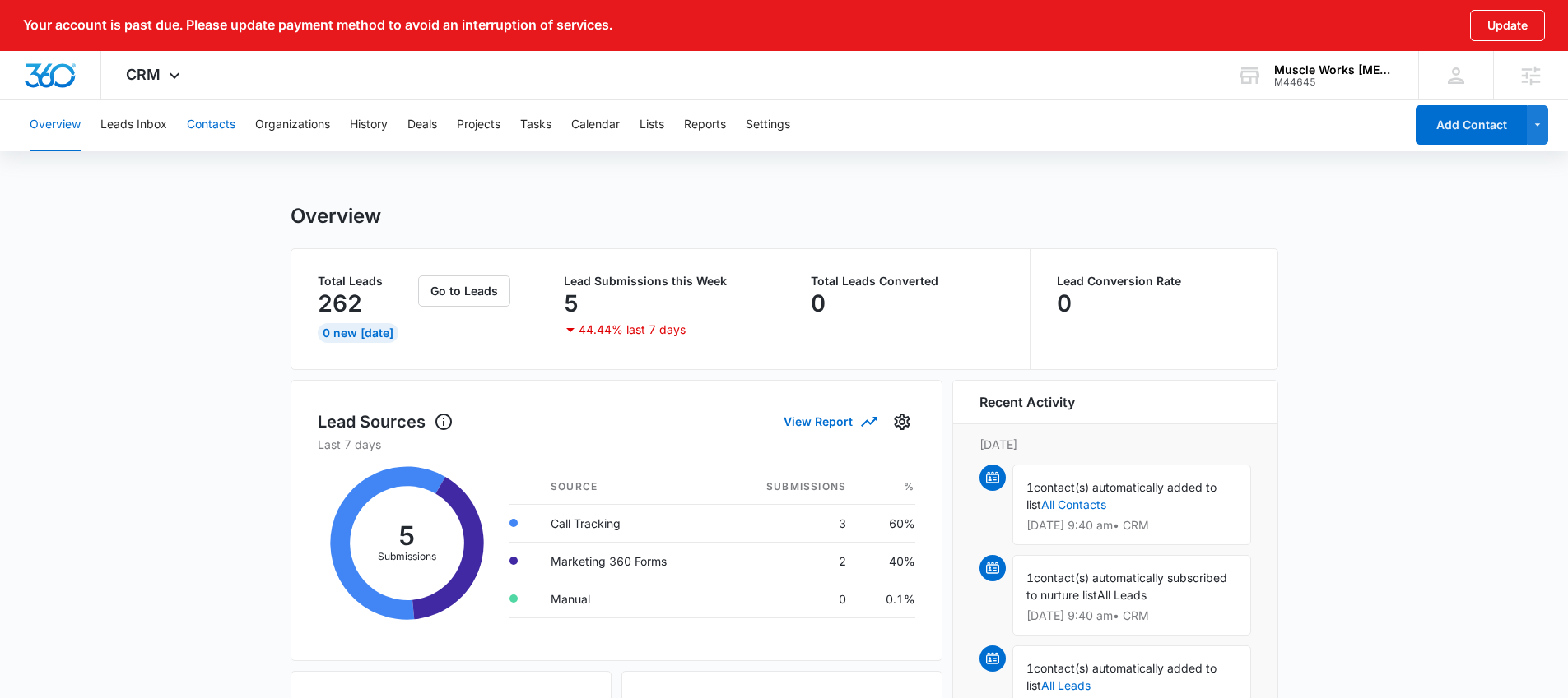
click at [217, 130] on button "Contacts" at bounding box center [211, 125] width 49 height 53
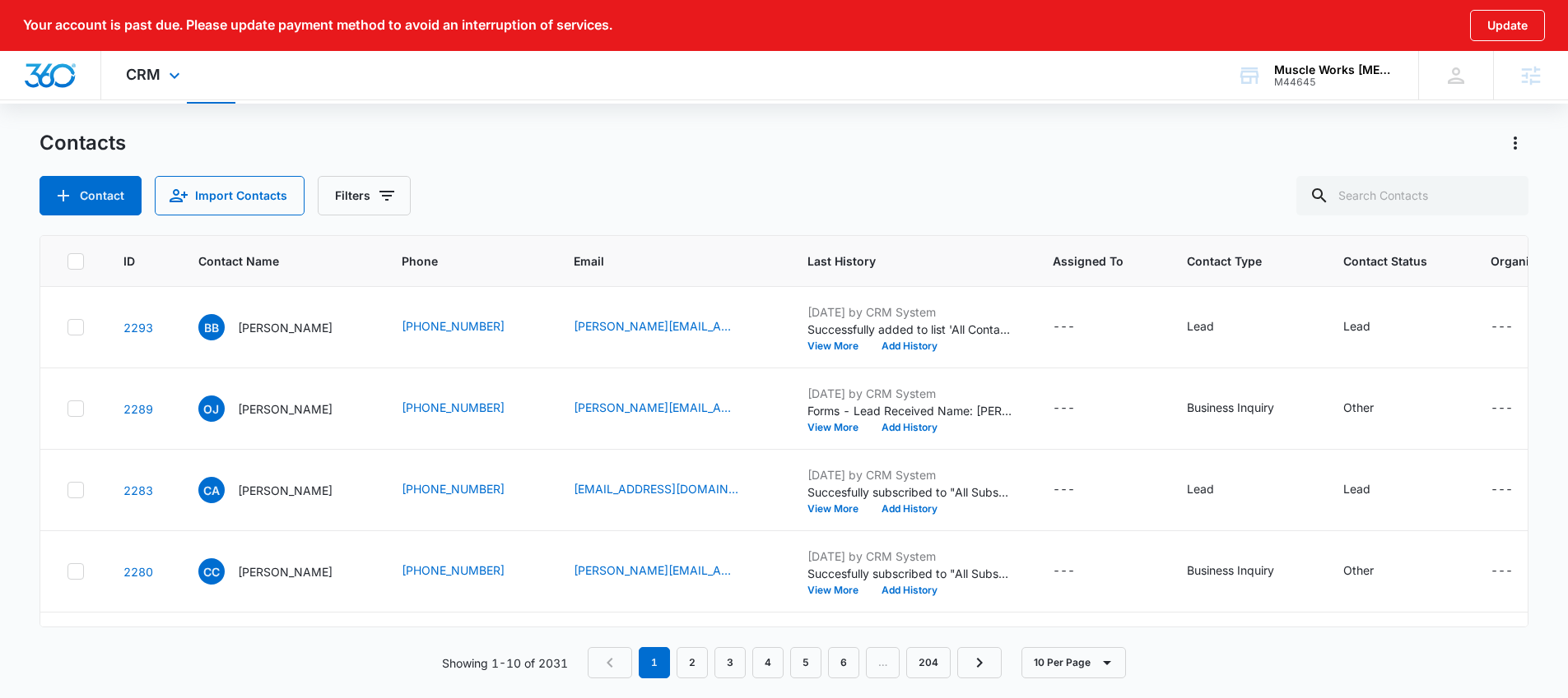
click at [162, 74] on div "CRM Apps Reputation Websites Forms CRM Email Social POS Content Ads Intelligenc…" at bounding box center [155, 76] width 108 height 49
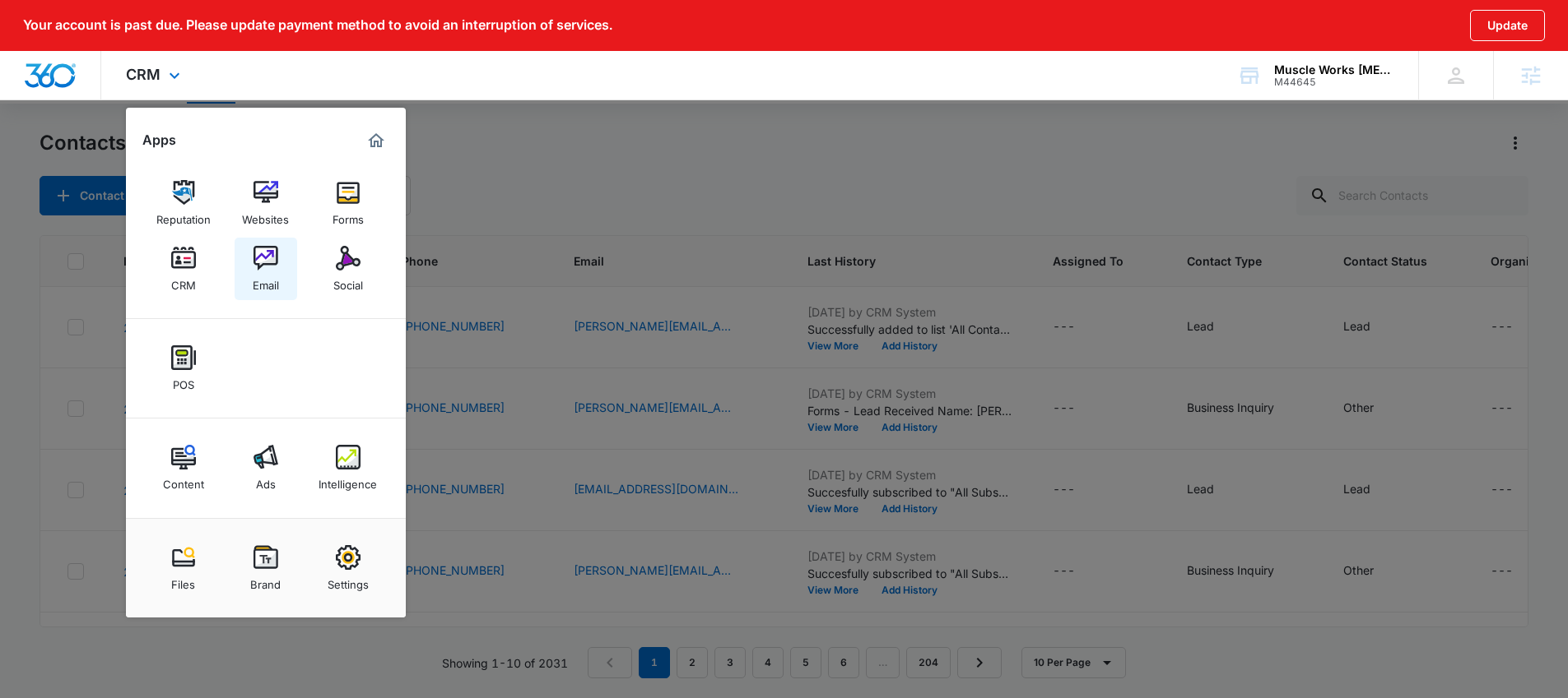
click at [261, 273] on div "Email" at bounding box center [266, 281] width 26 height 22
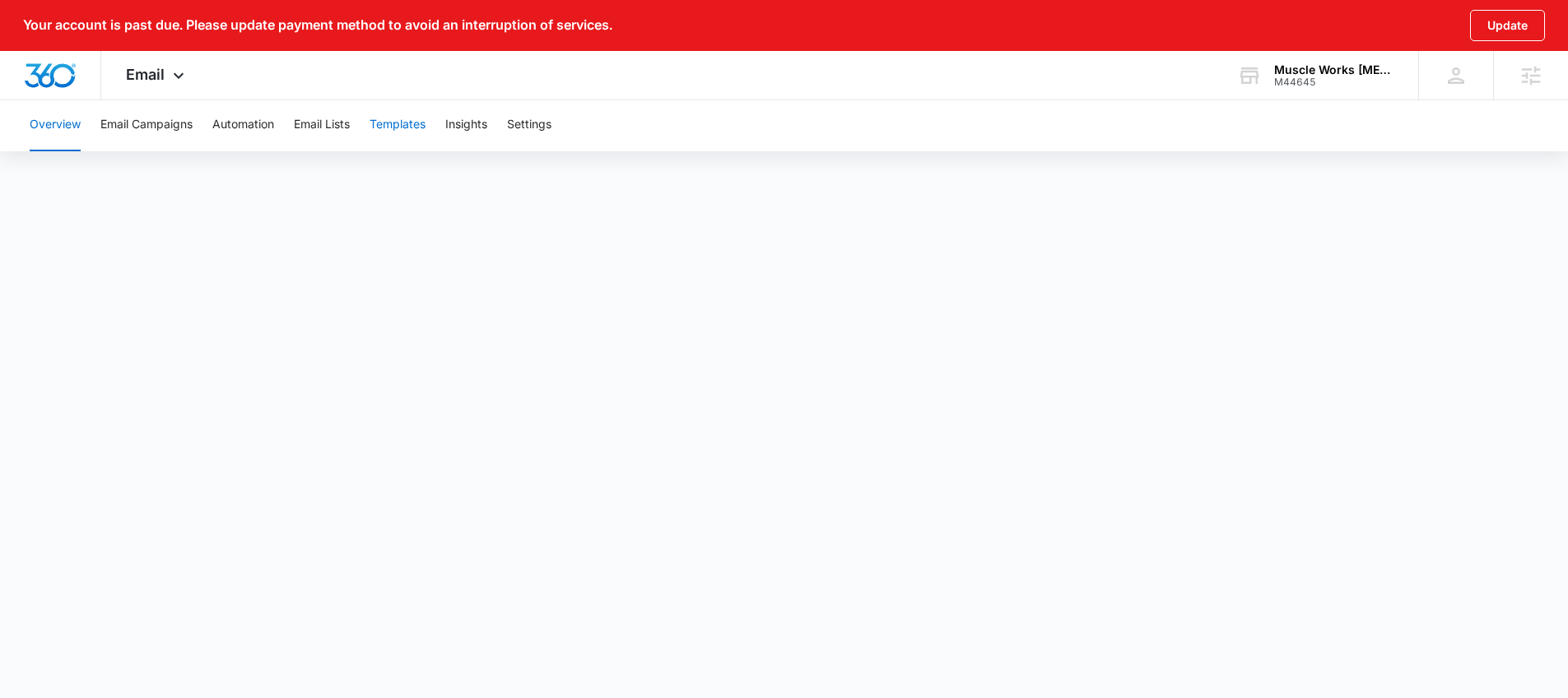
click at [385, 132] on button "Templates" at bounding box center [397, 125] width 56 height 53
